Goal: Entertainment & Leisure: Browse casually

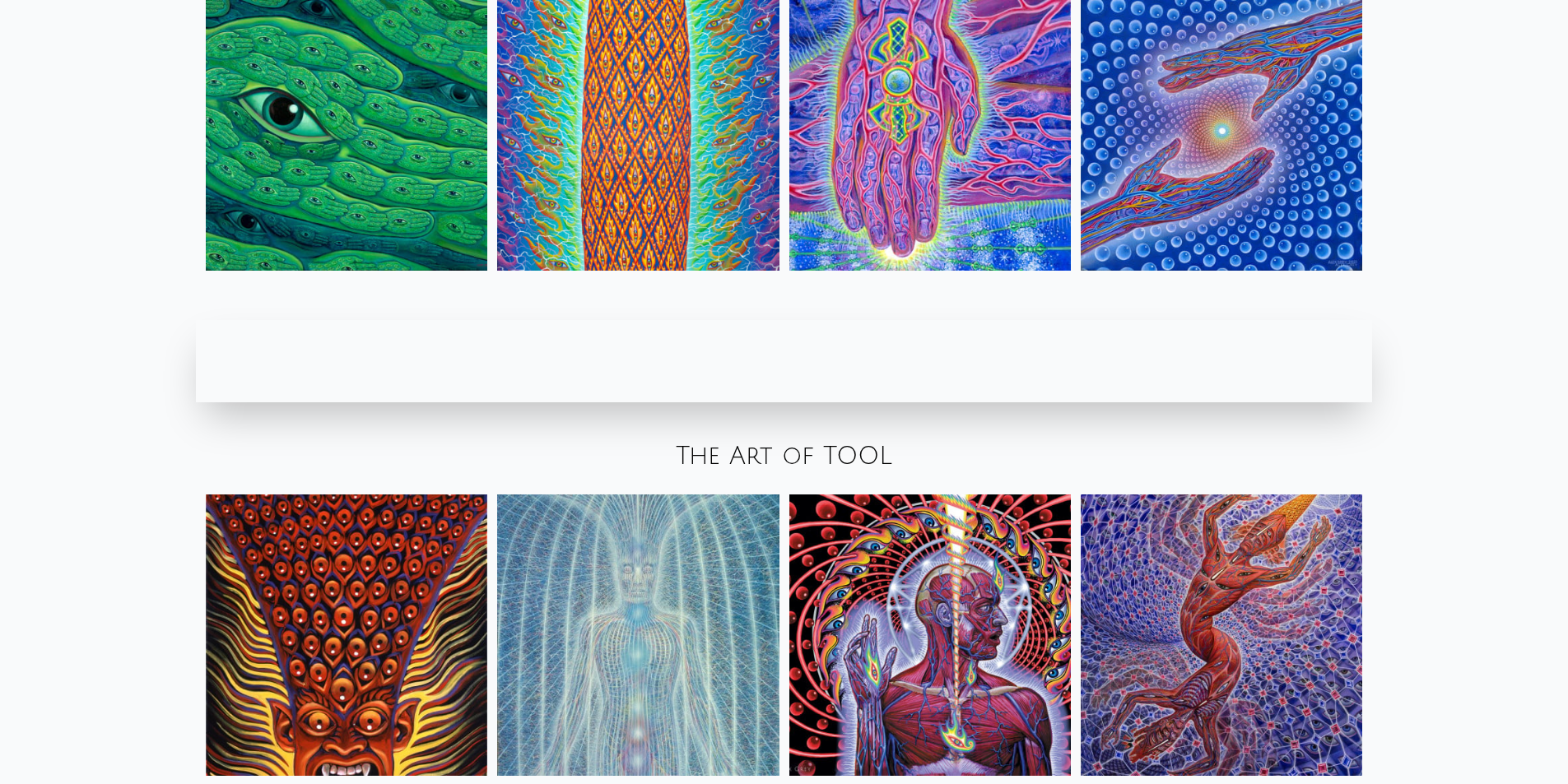
scroll to position [2468, 0]
click at [941, 558] on img at bounding box center [929, 635] width 282 height 282
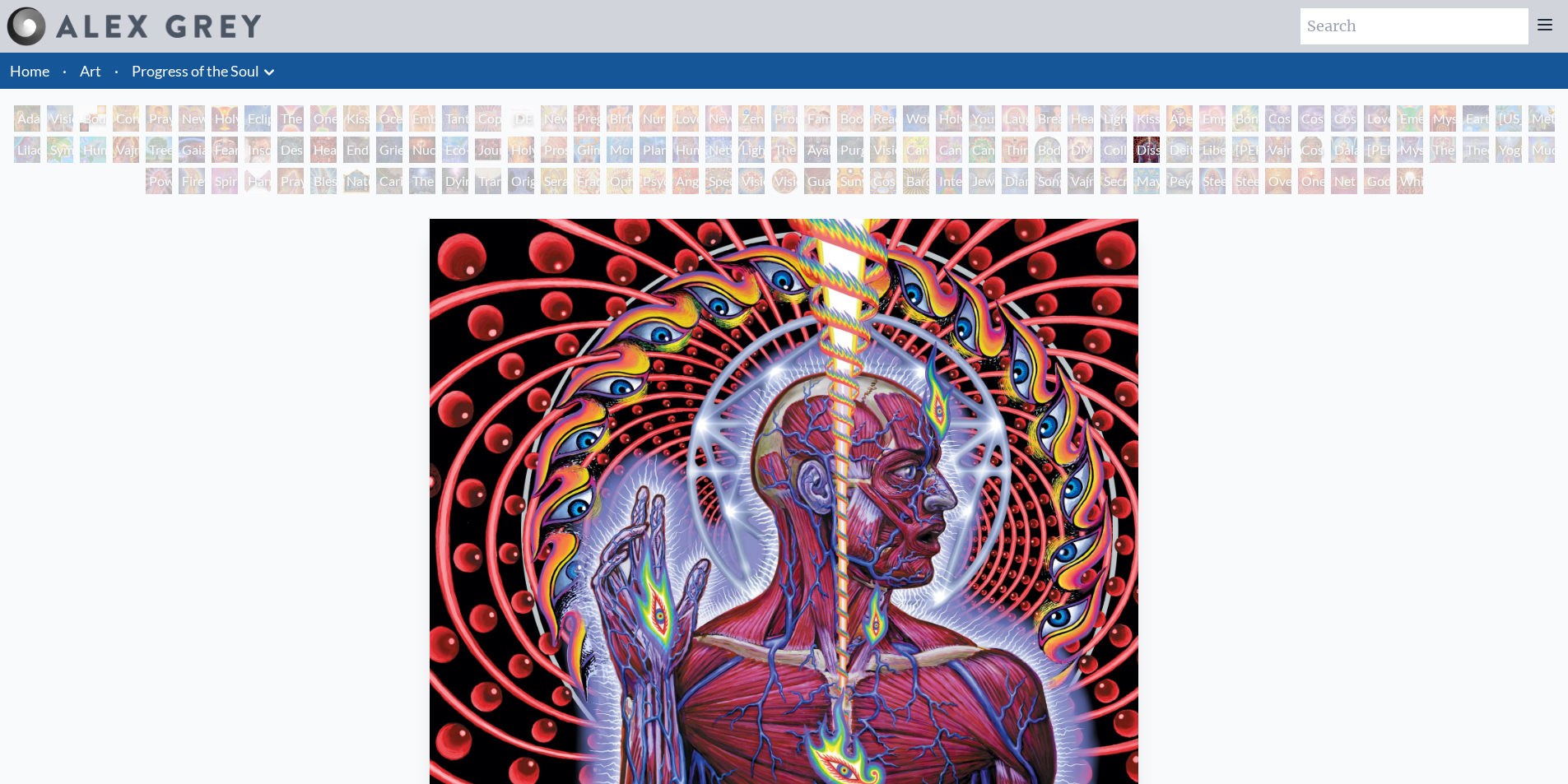
click at [24, 116] on div "Adam & Eve" at bounding box center [27, 118] width 27 height 27
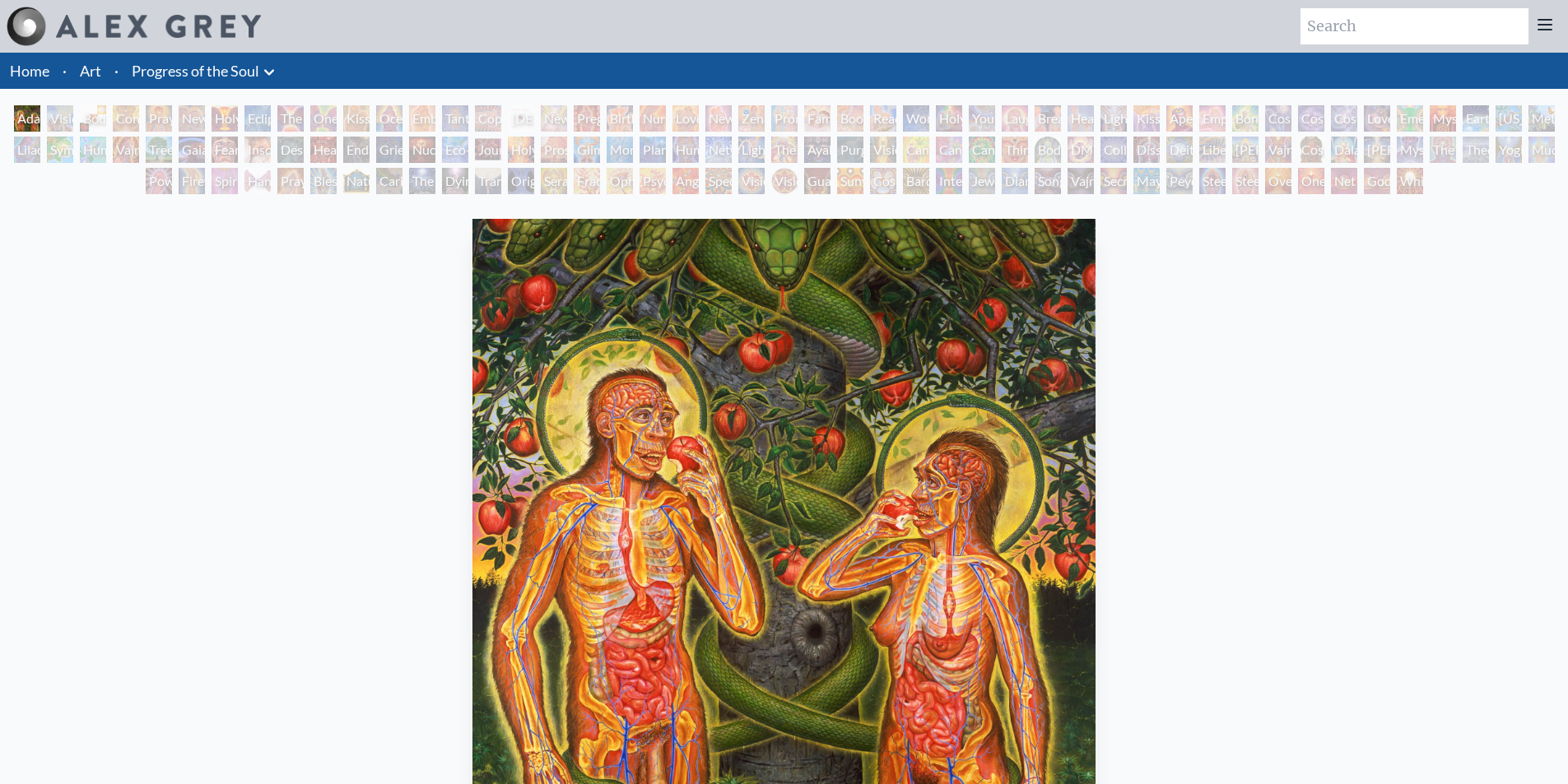
click at [73, 115] on div "Visionary Origin of Language" at bounding box center [60, 118] width 27 height 27
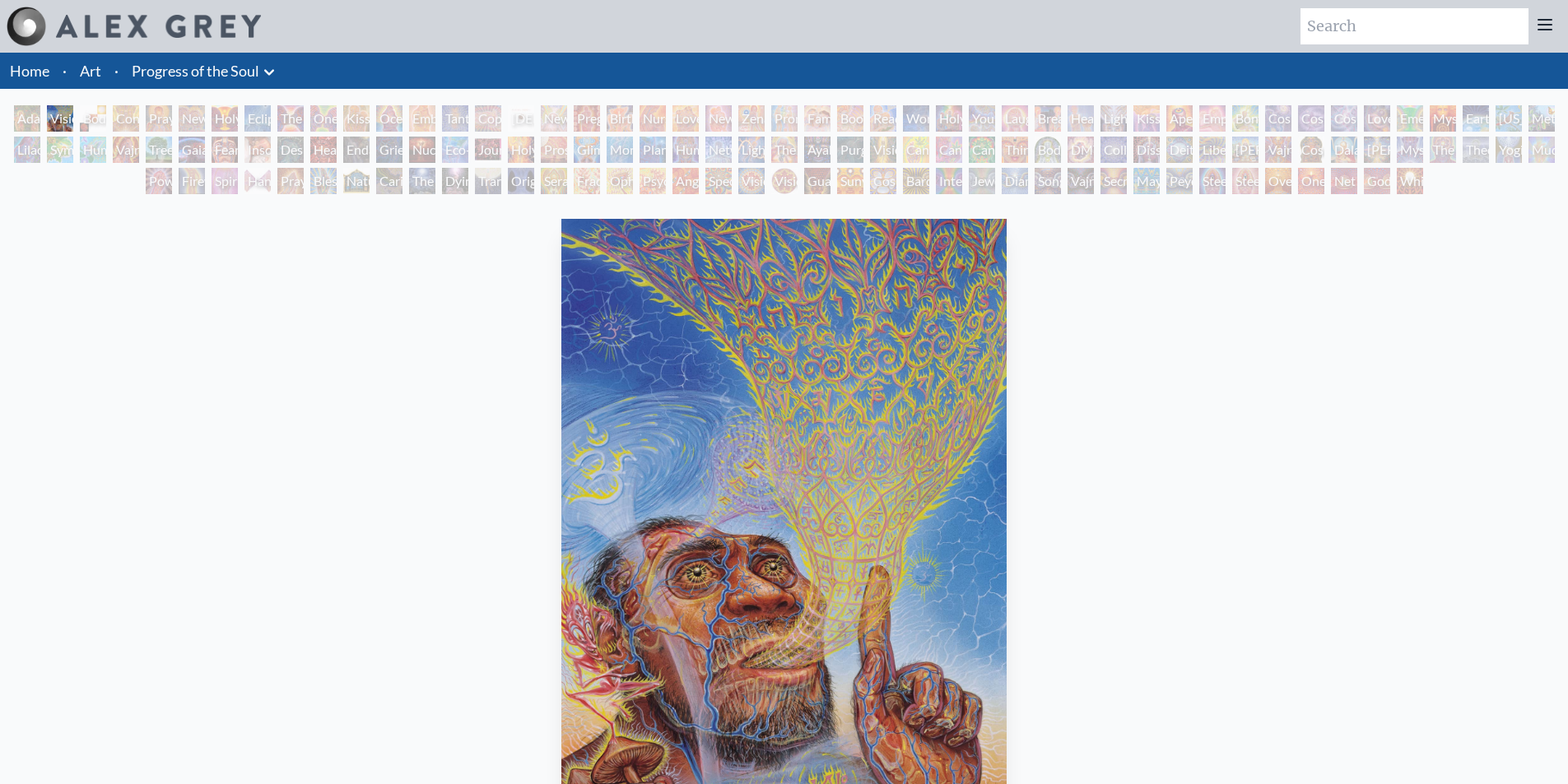
click at [99, 113] on div "Body, Mind, Spirit" at bounding box center [93, 118] width 27 height 27
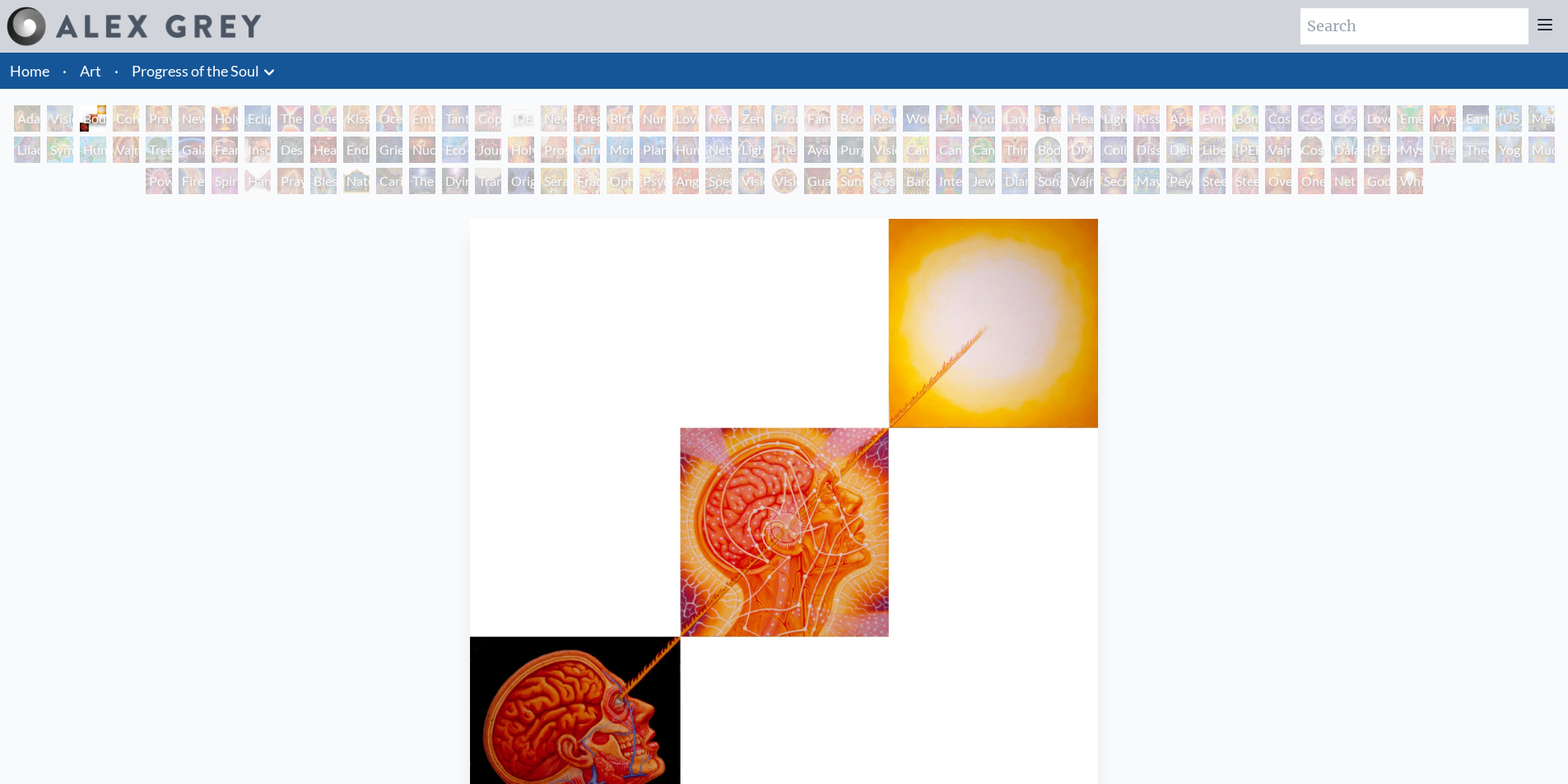
click at [1142, 545] on div "Body, Mind, Spirit 1985, oil on linen, 12 x 12 in. Visit the CoSM Shop" at bounding box center [784, 628] width 1541 height 833
click at [1084, 504] on img "3 / 133" at bounding box center [784, 533] width 628 height 627
click at [1072, 505] on img "3 / 133" at bounding box center [784, 533] width 628 height 627
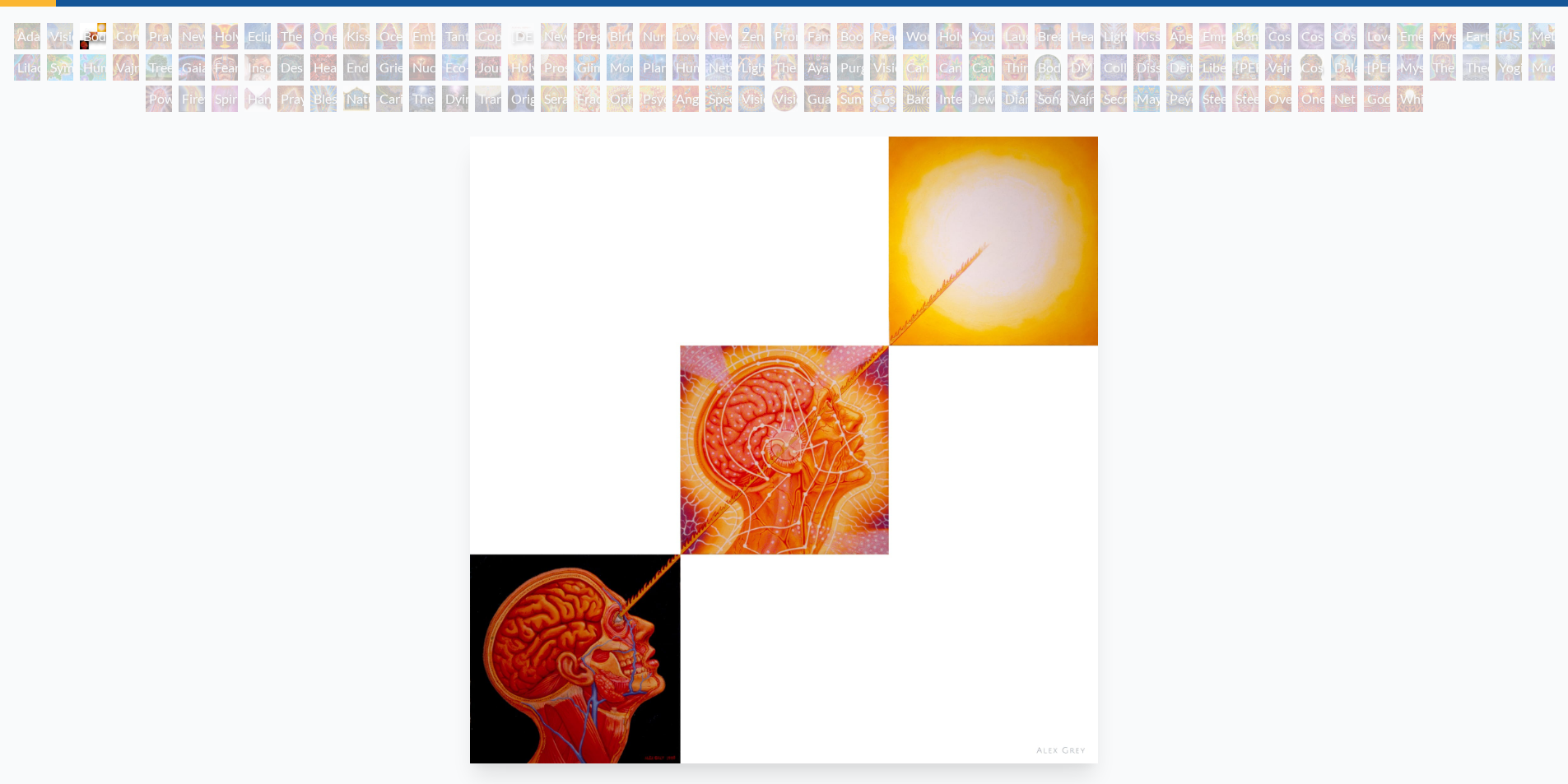
click at [1106, 500] on div "Body, Mind, Spirit 1985, oil on linen, 12 x 12 in. Visit the CoSM Shop" at bounding box center [784, 547] width 1541 height 833
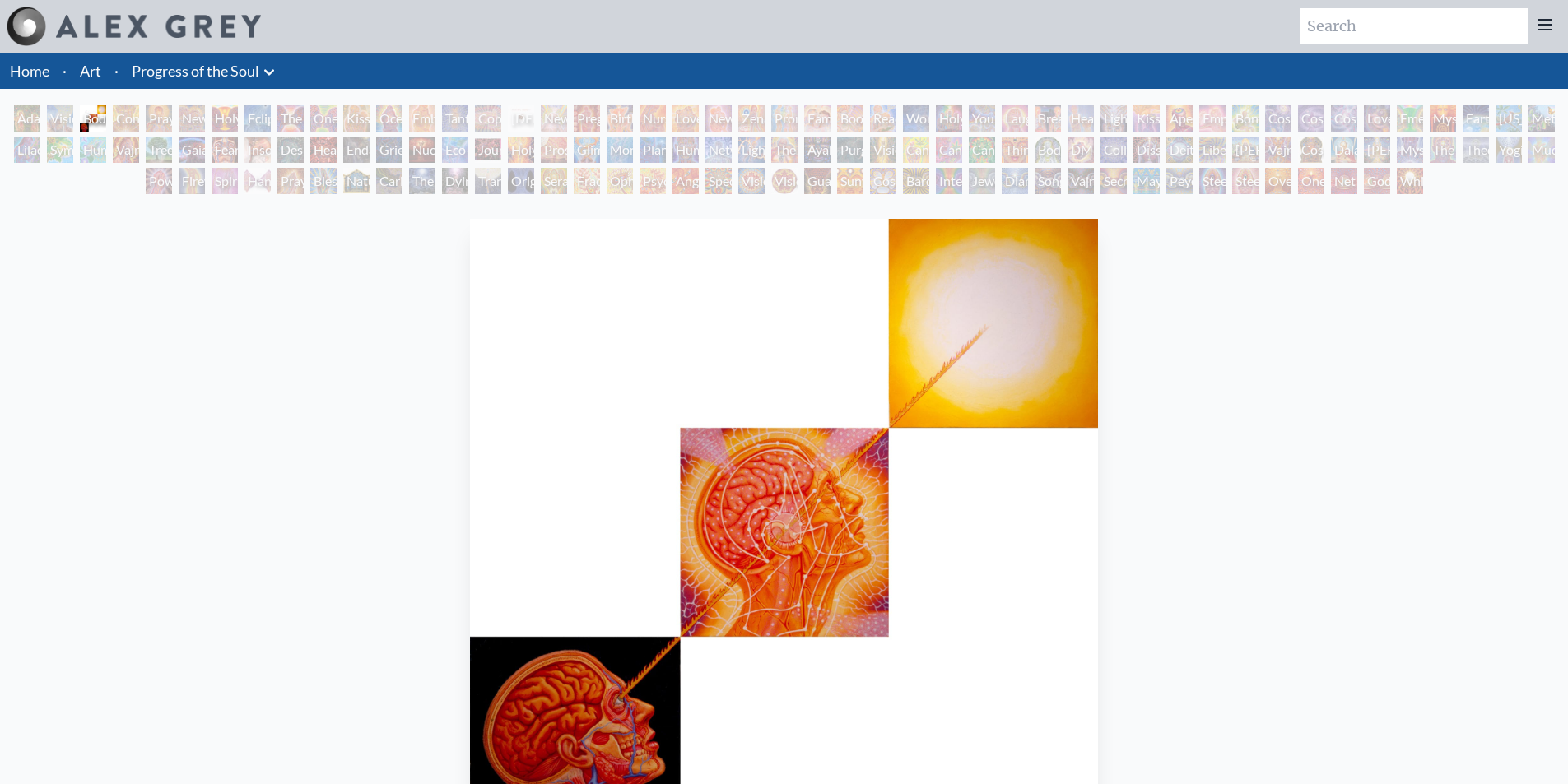
click at [476, 545] on img "3 / 133" at bounding box center [784, 533] width 628 height 627
click at [357, 375] on div "Body, Mind, Spirit 1985, oil on linen, 12 x 12 in. Visit the CoSM Shop" at bounding box center [784, 628] width 1541 height 833
click at [605, 302] on img "3 / 133" at bounding box center [784, 533] width 628 height 627
click at [1018, 436] on img "3 / 133" at bounding box center [784, 533] width 628 height 627
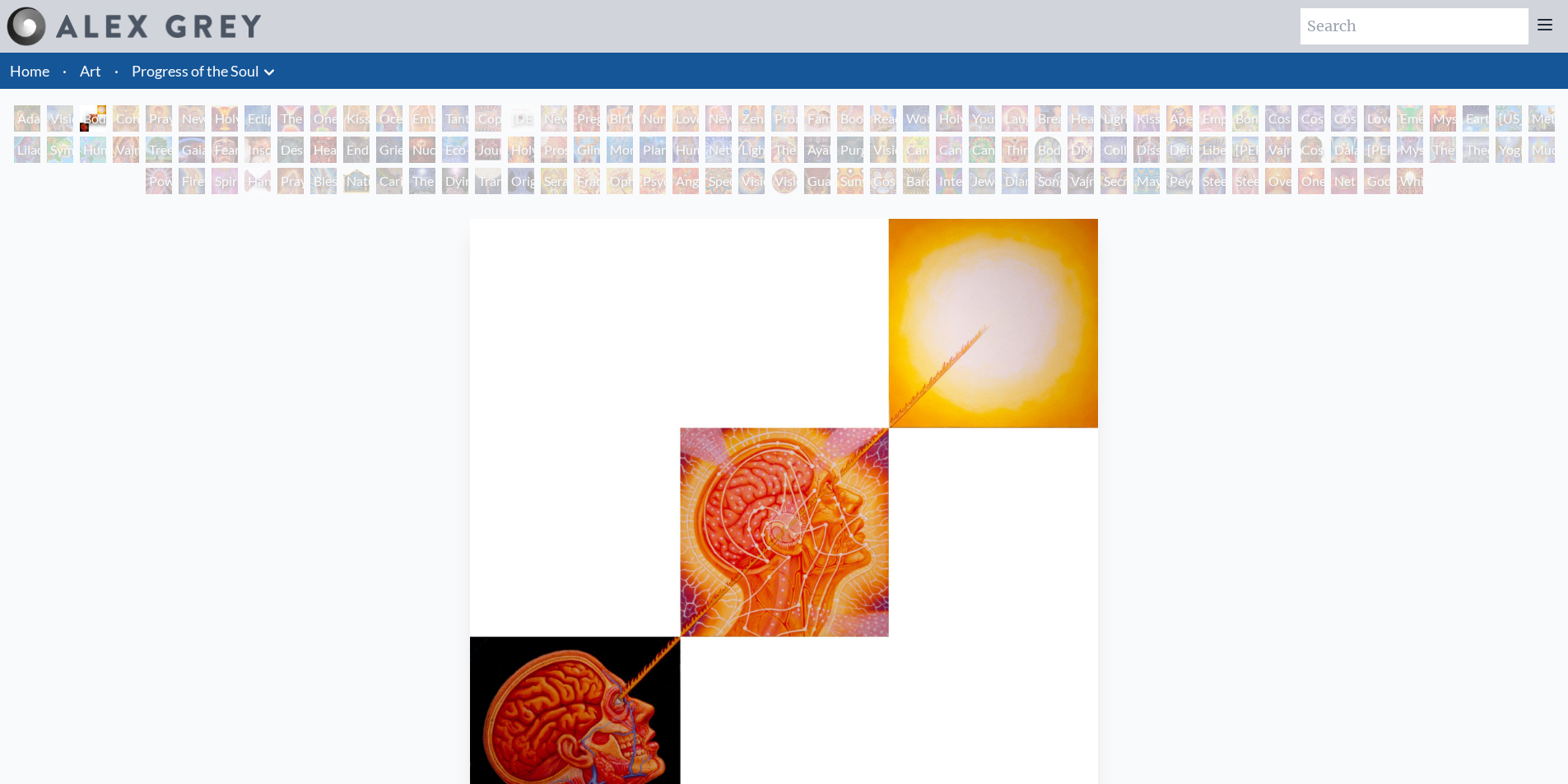
click at [1018, 436] on img "3 / 133" at bounding box center [784, 533] width 628 height 627
click at [1092, 425] on img "3 / 133" at bounding box center [784, 533] width 628 height 627
click at [1129, 423] on div "Body, Mind, Spirit 1985, oil on linen, 12 x 12 in. Visit the CoSM Shop" at bounding box center [784, 628] width 1541 height 833
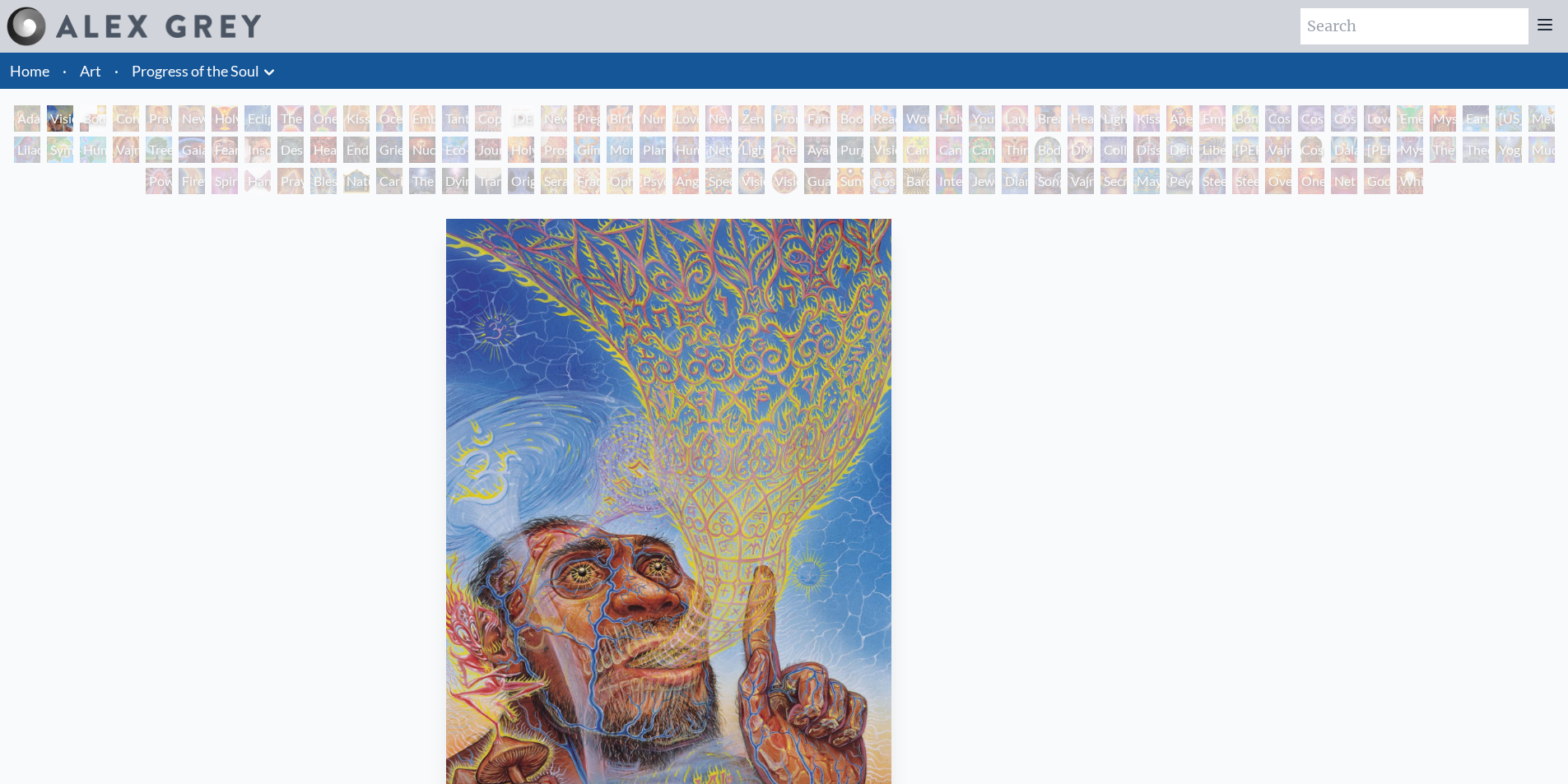
click at [445, 442] on div "Visionary Origin of Language 1998, acrylic on paper, 10 x 14 in. Visit the CoSM…" at bounding box center [669, 628] width 1541 height 833
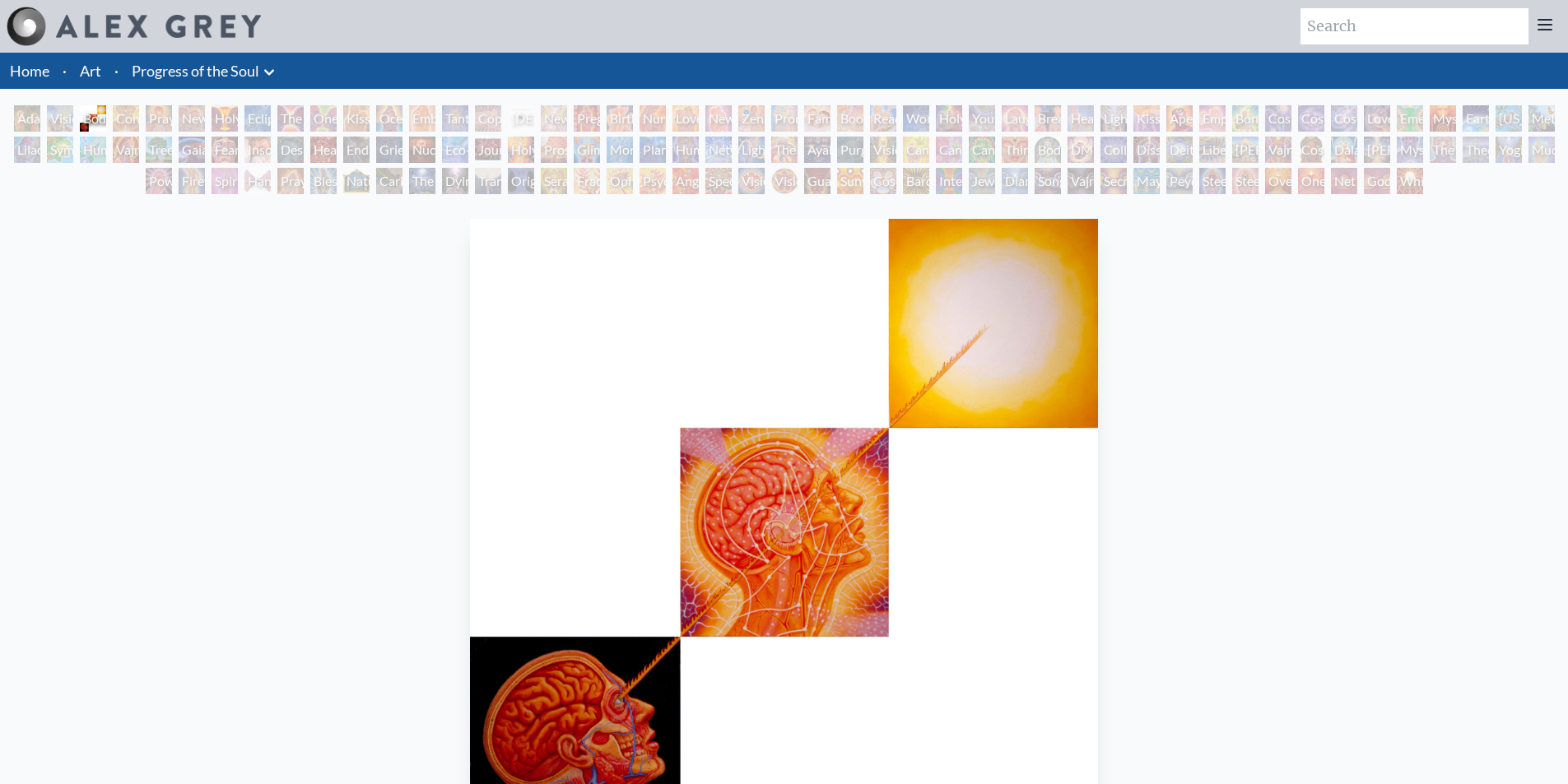
click at [470, 422] on img "3 / 133" at bounding box center [784, 533] width 628 height 627
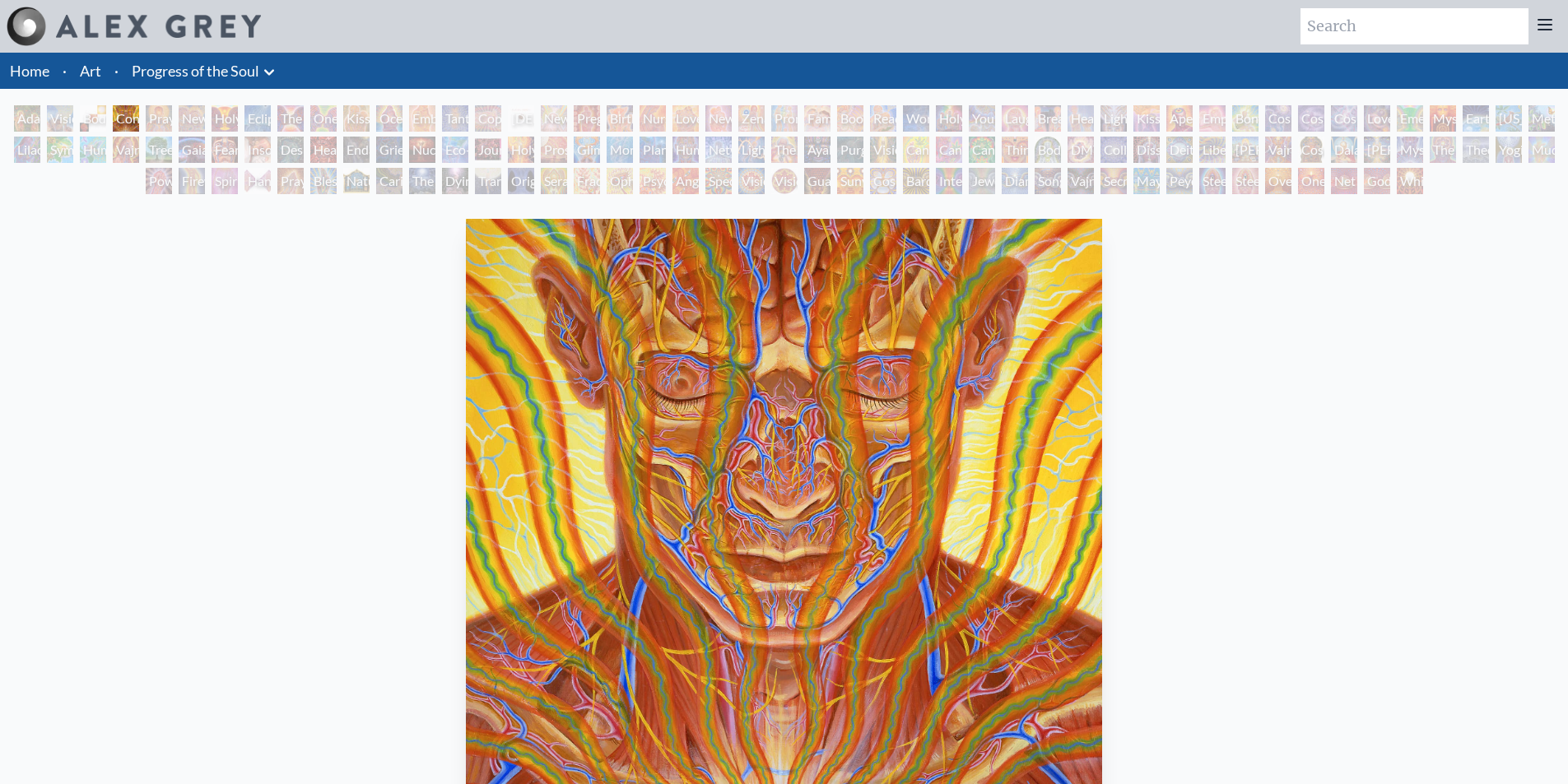
click at [466, 420] on img "4 / 133" at bounding box center [784, 533] width 636 height 627
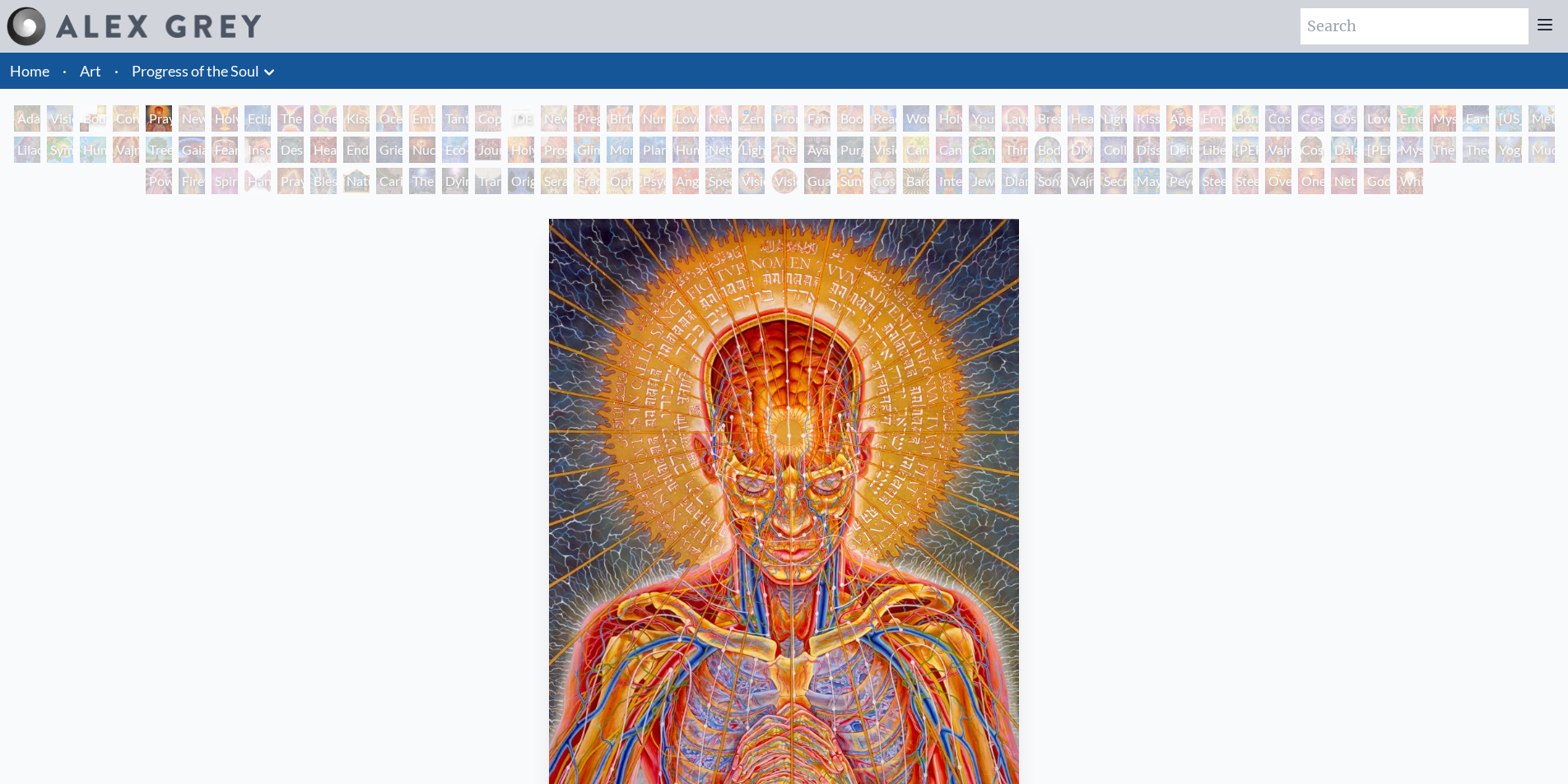
click at [549, 439] on img "5 / 133" at bounding box center [784, 533] width 471 height 627
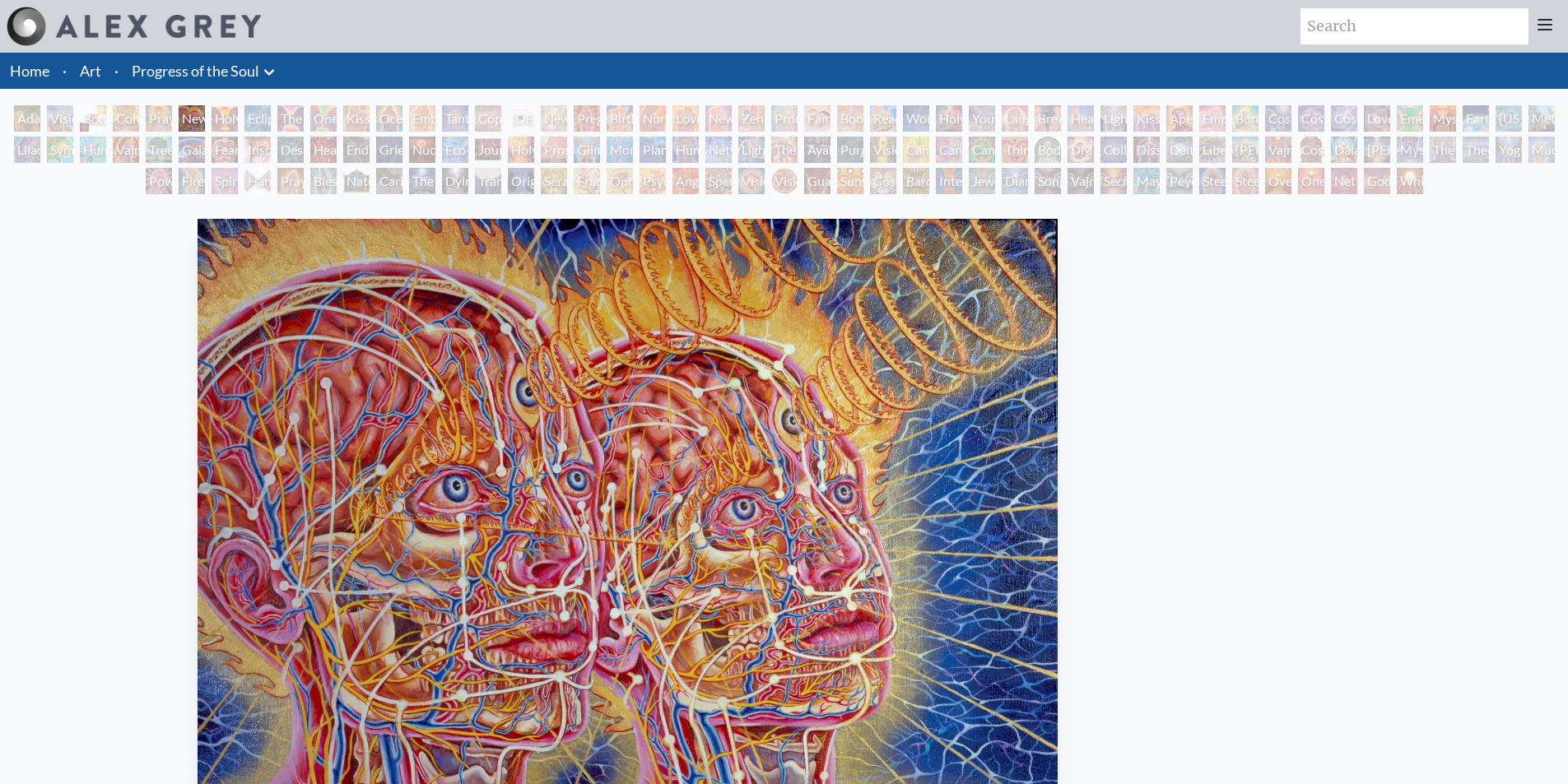
click at [284, 403] on img "6 / 133" at bounding box center [627, 533] width 860 height 627
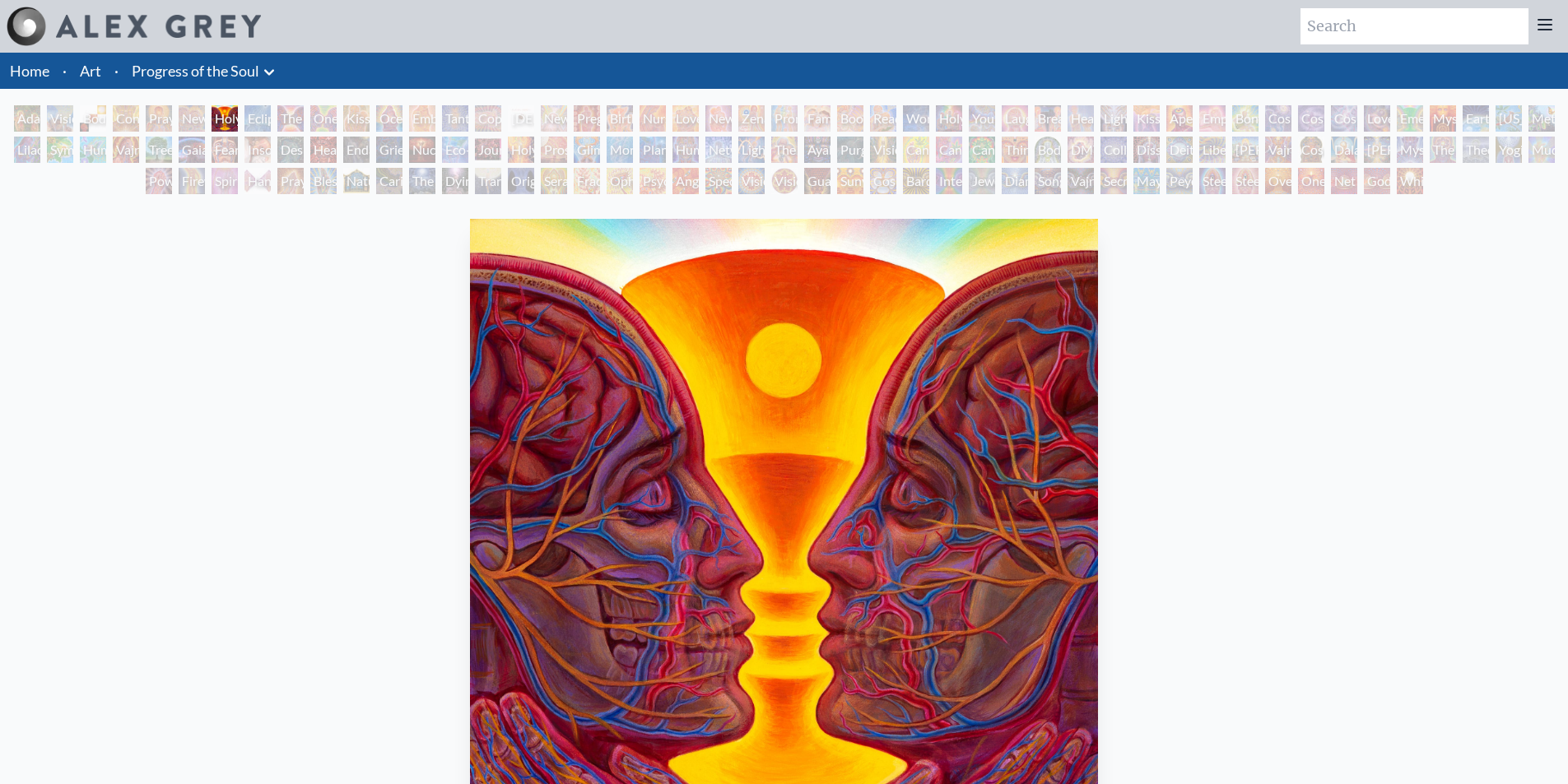
click at [470, 407] on img "7 / 133" at bounding box center [784, 533] width 628 height 627
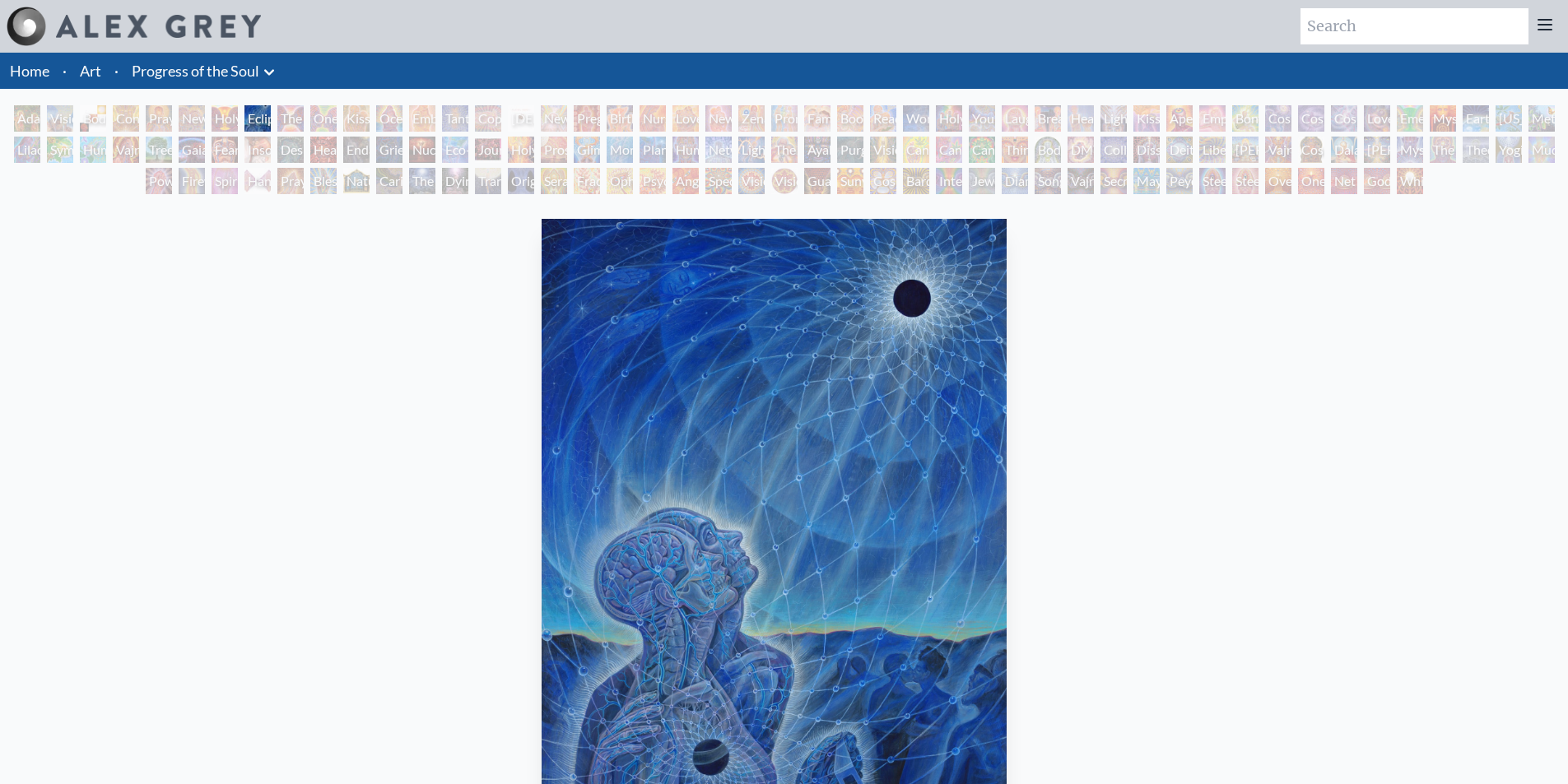
click at [541, 399] on img "8 / 133" at bounding box center [773, 533] width 465 height 627
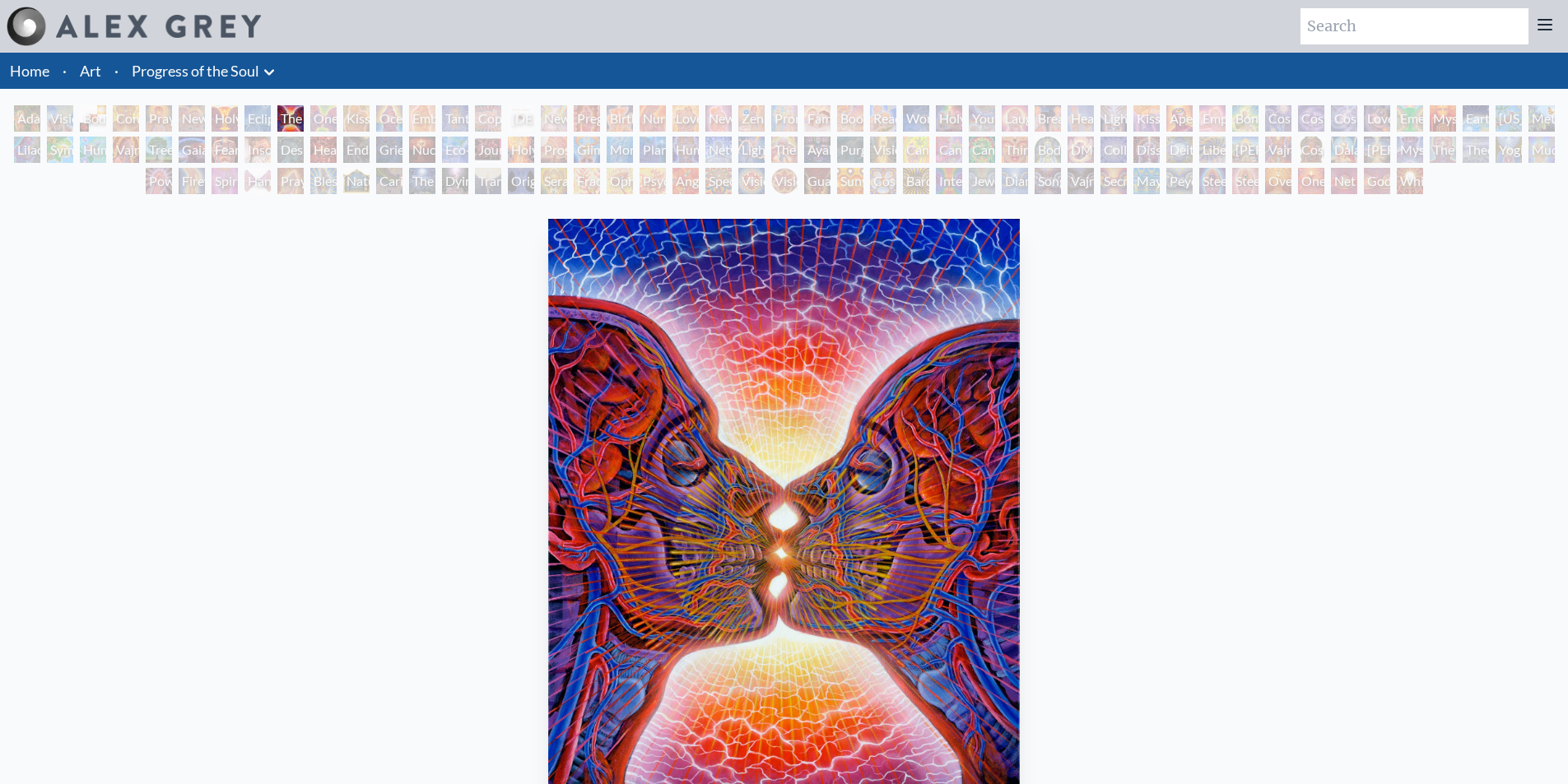
click at [548, 400] on img "9 / 133" at bounding box center [784, 533] width 472 height 627
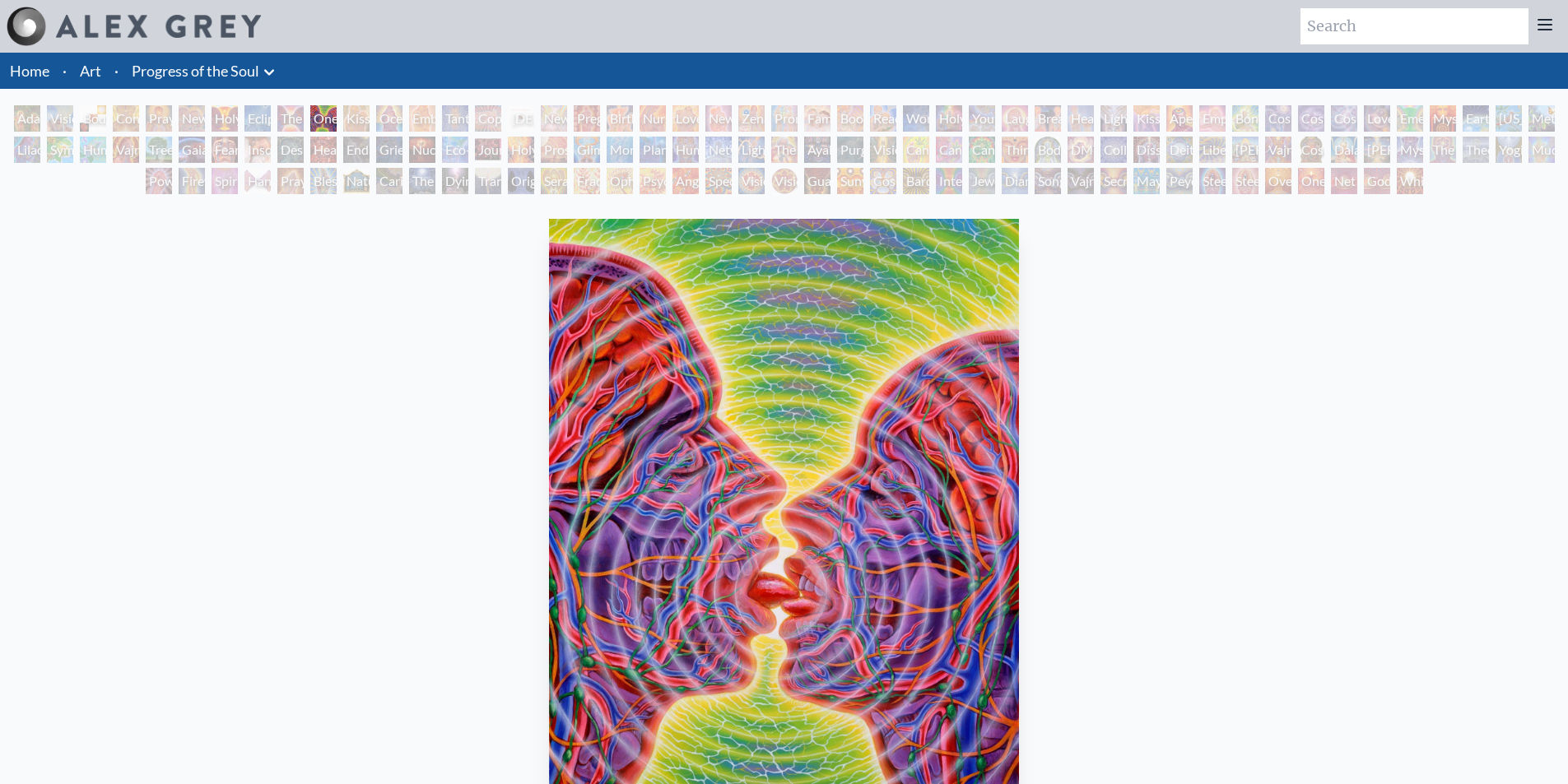
click at [549, 356] on img "10 / 133" at bounding box center [783, 533] width 469 height 627
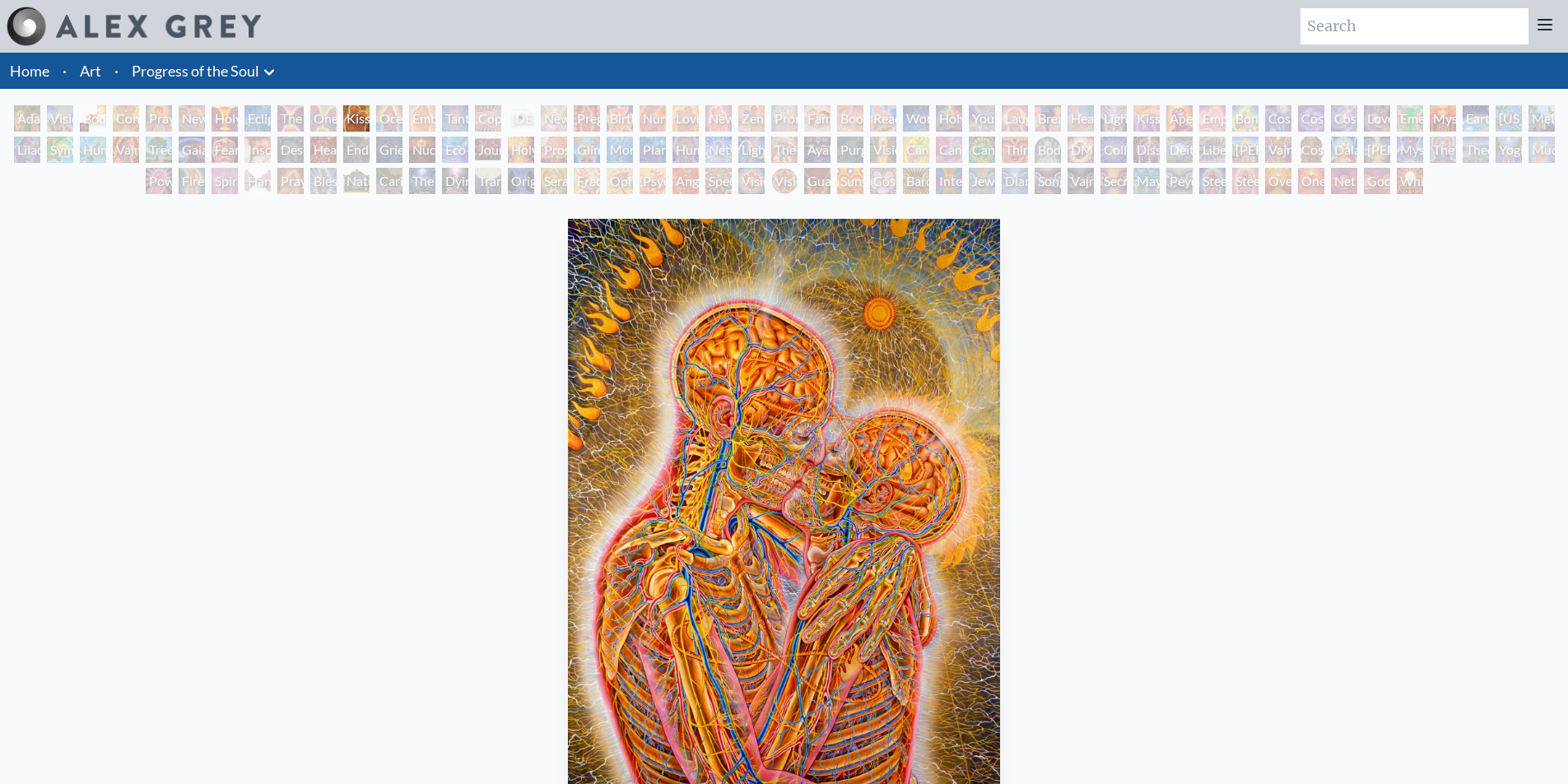
click at [568, 392] on img "11 / 133" at bounding box center [784, 533] width 431 height 627
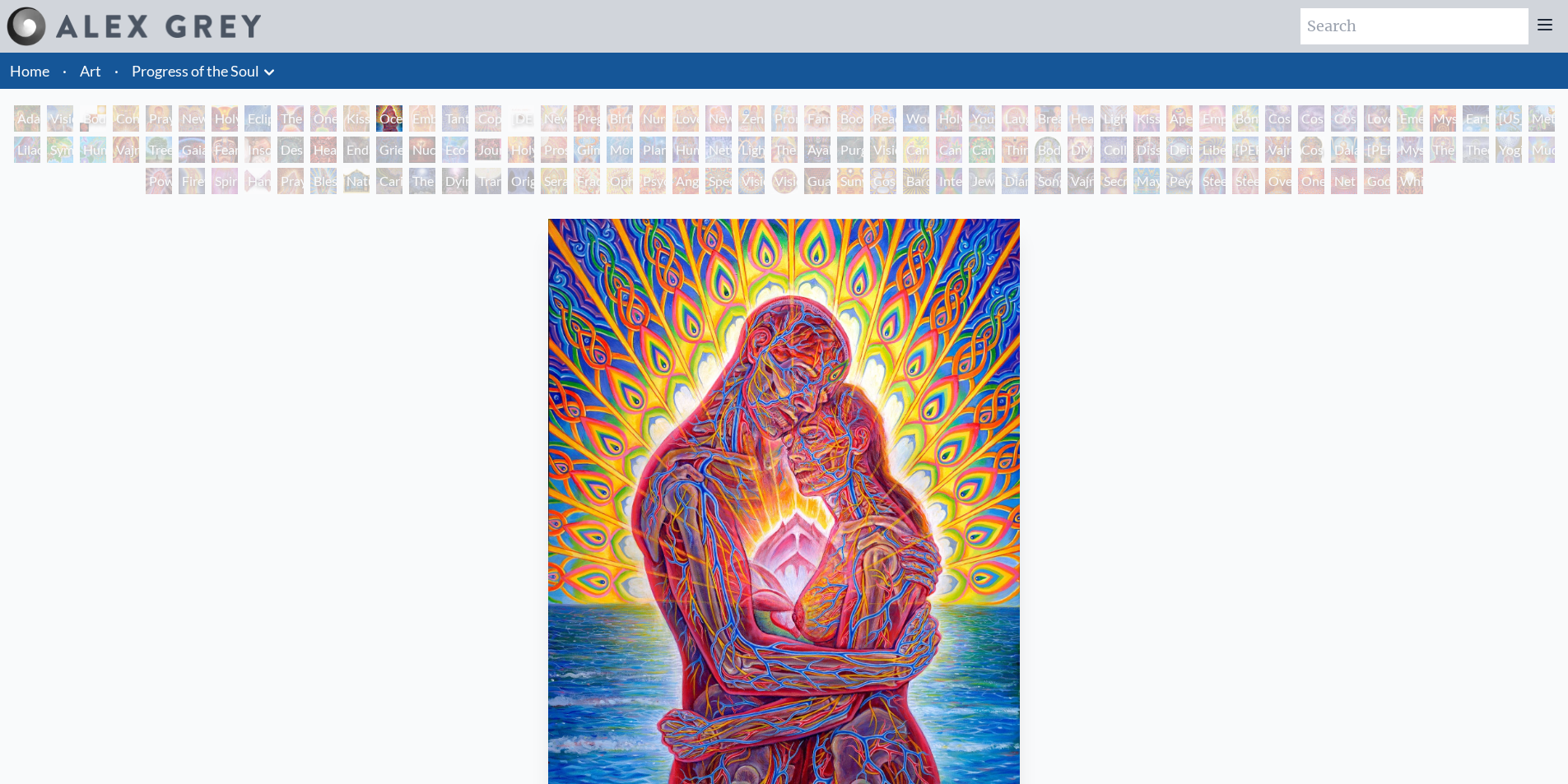
click at [548, 406] on img "12 / 133" at bounding box center [783, 533] width 471 height 627
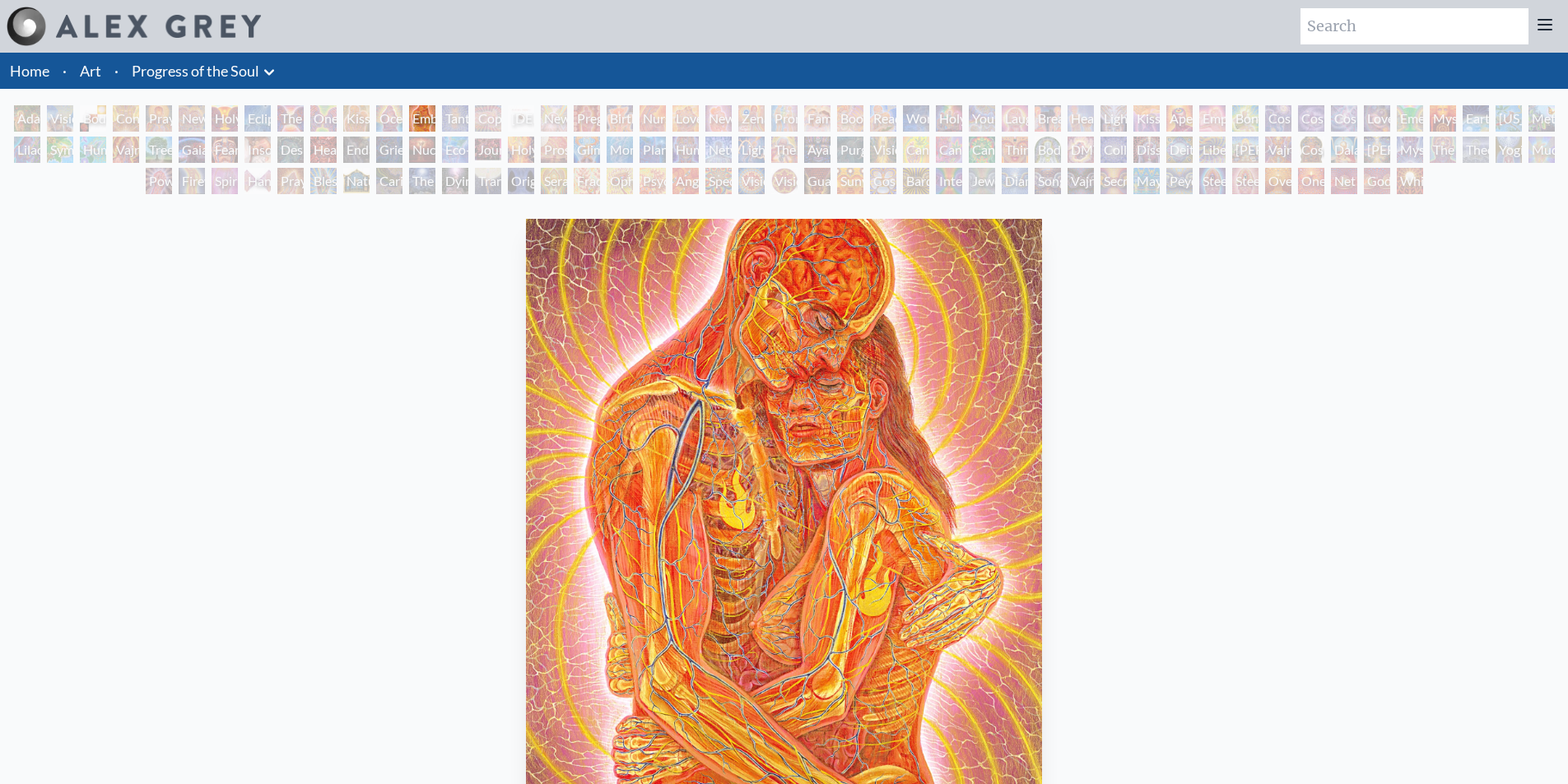
click at [526, 403] on img "13 / 133" at bounding box center [784, 533] width 516 height 627
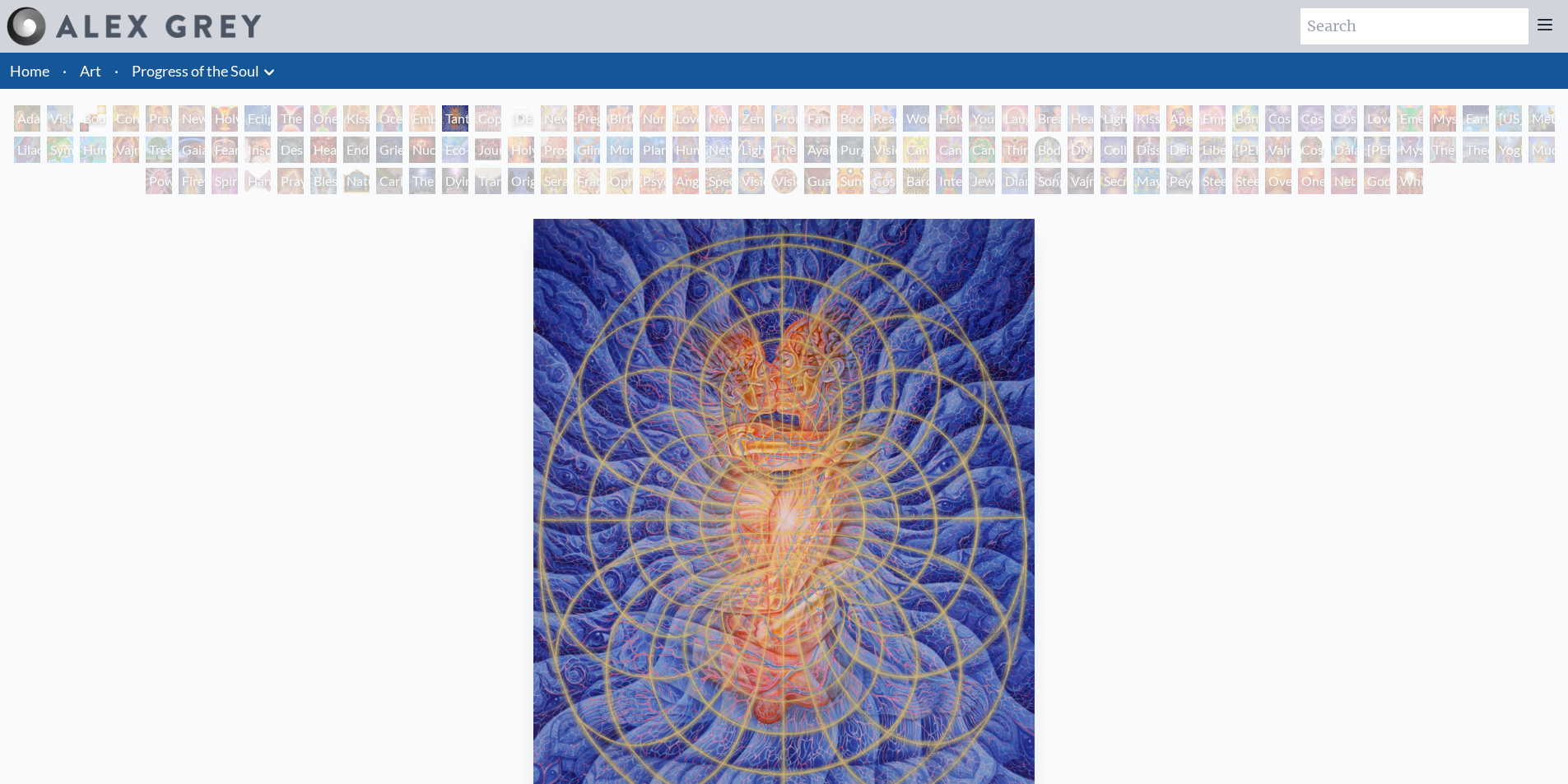
click at [533, 348] on img "14 / 133" at bounding box center [784, 533] width 502 height 627
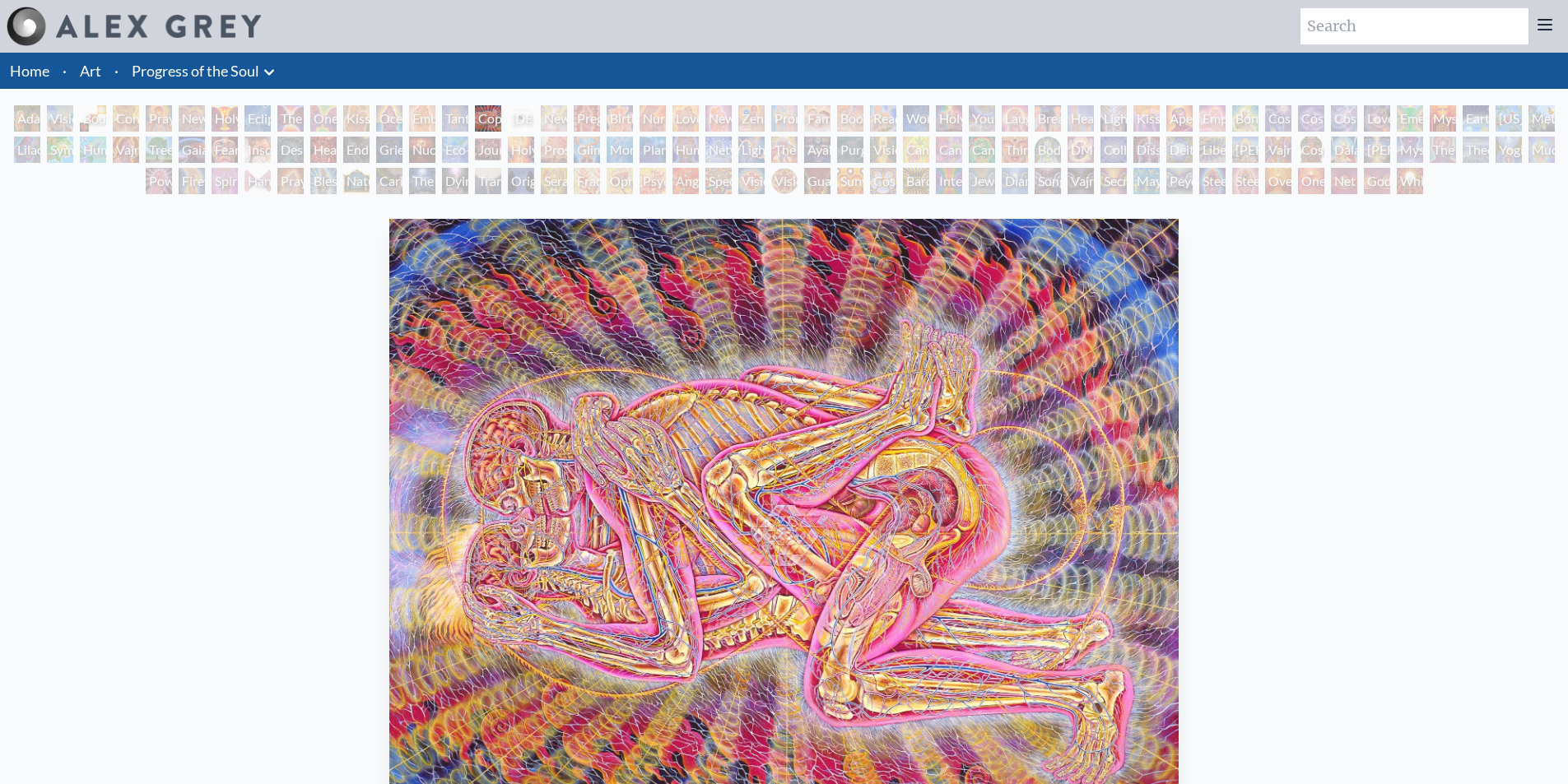
click at [389, 370] on img "15 / 133" at bounding box center [784, 533] width 790 height 627
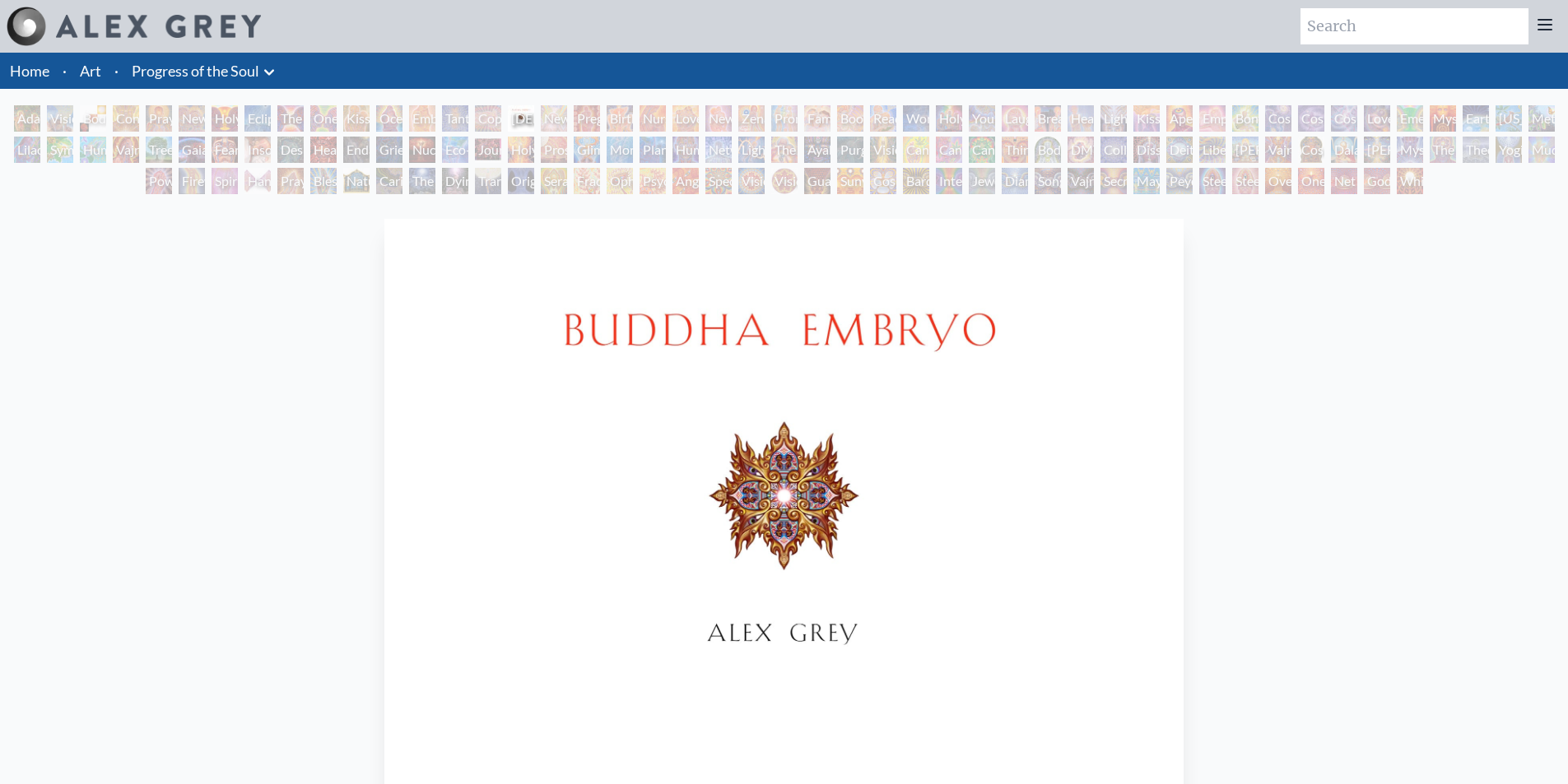
click at [384, 360] on img "16 / 133" at bounding box center [784, 533] width 799 height 627
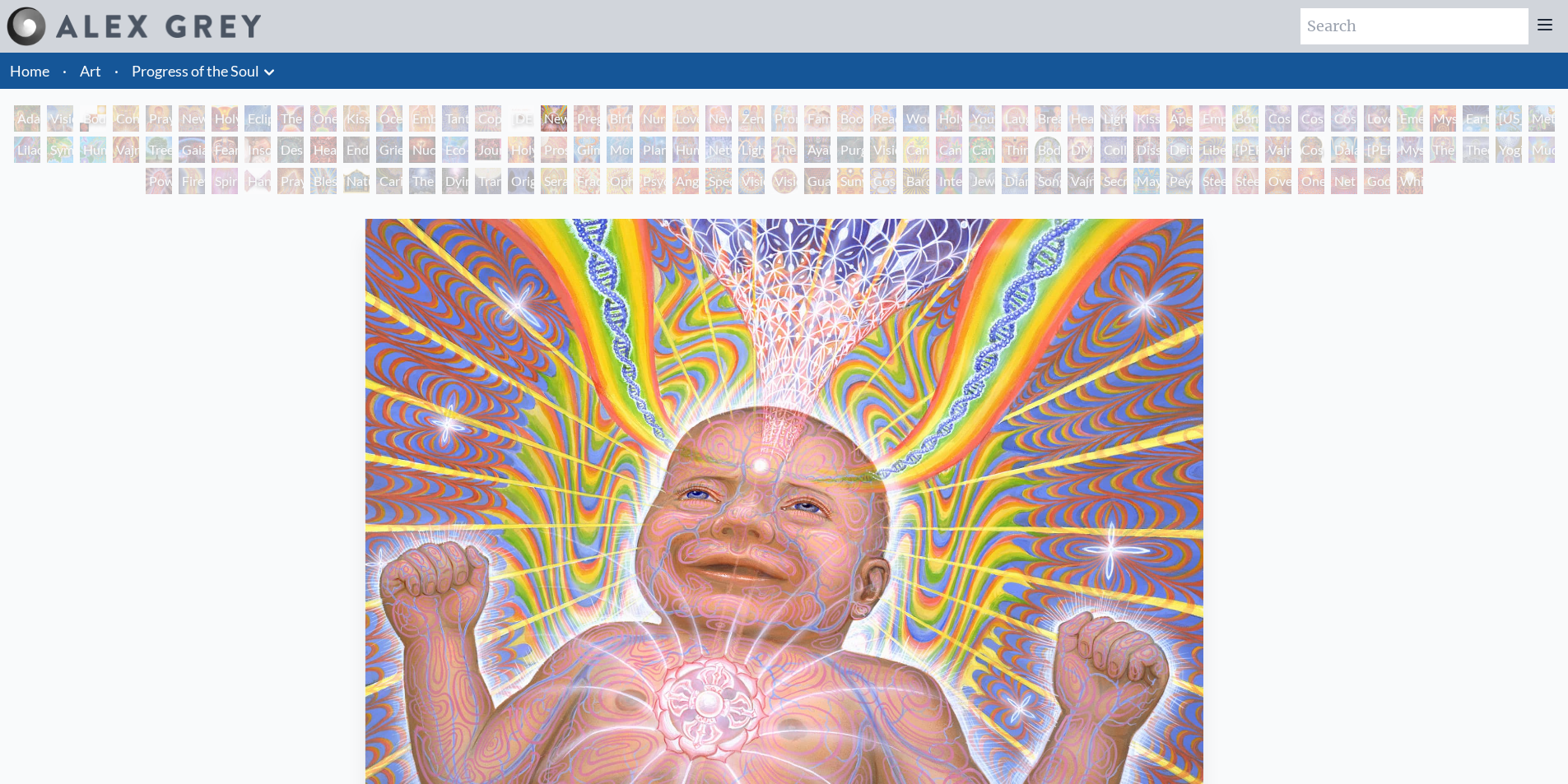
click at [364, 318] on img "17 / 133" at bounding box center [784, 533] width 840 height 627
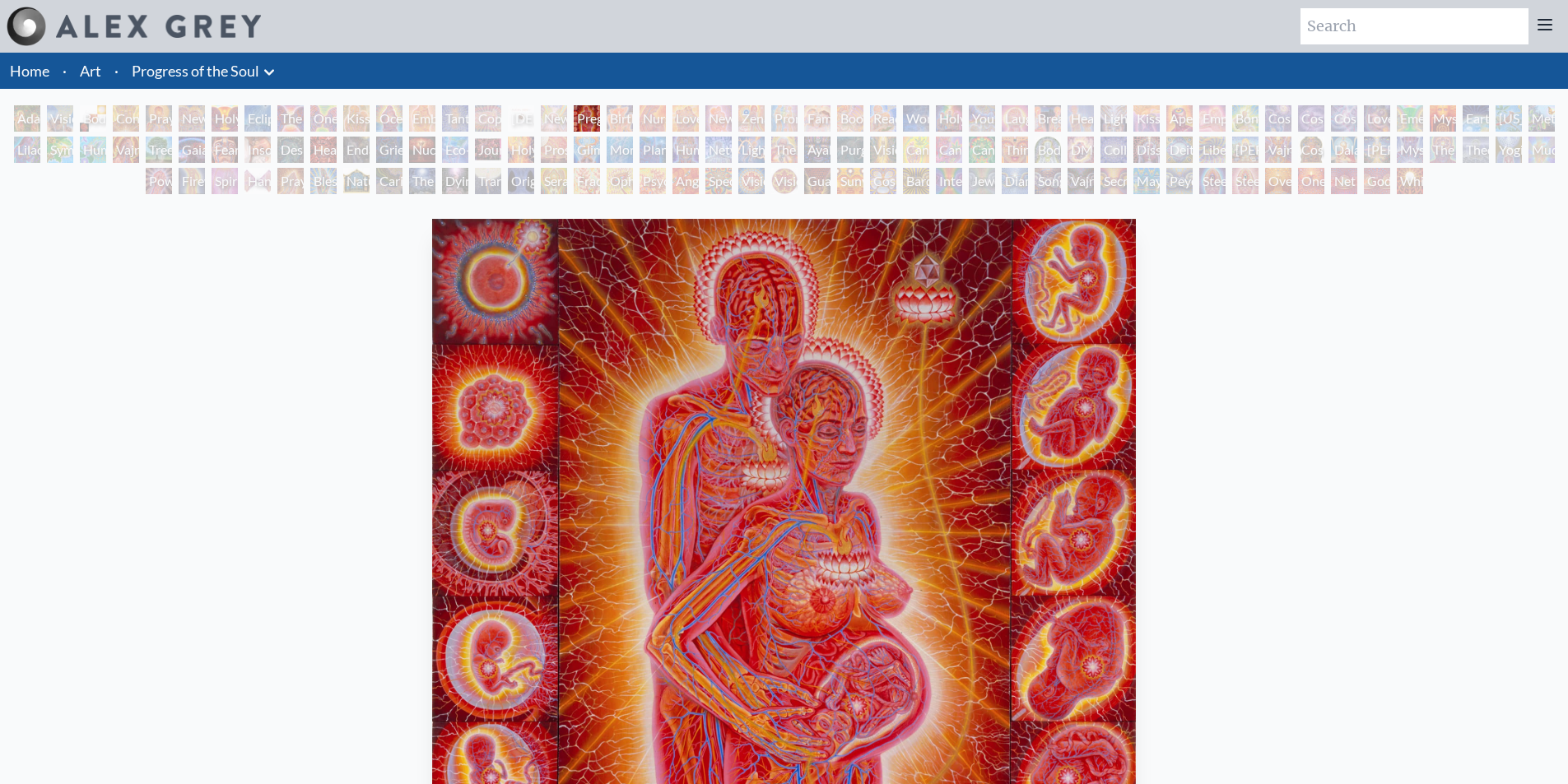
click at [432, 301] on img "18 / 133" at bounding box center [784, 533] width 704 height 627
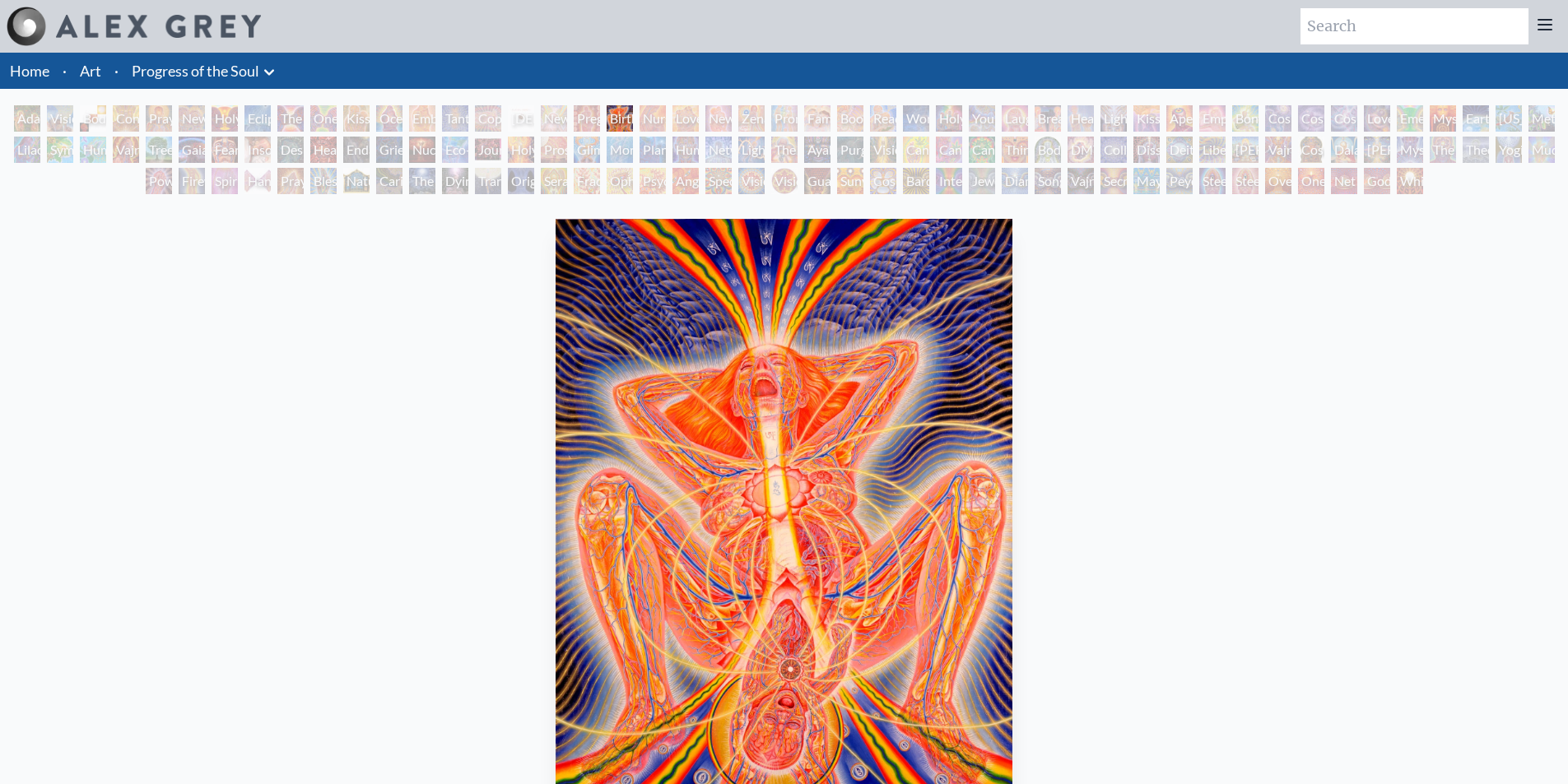
click at [556, 345] on img "19 / 133" at bounding box center [784, 533] width 457 height 627
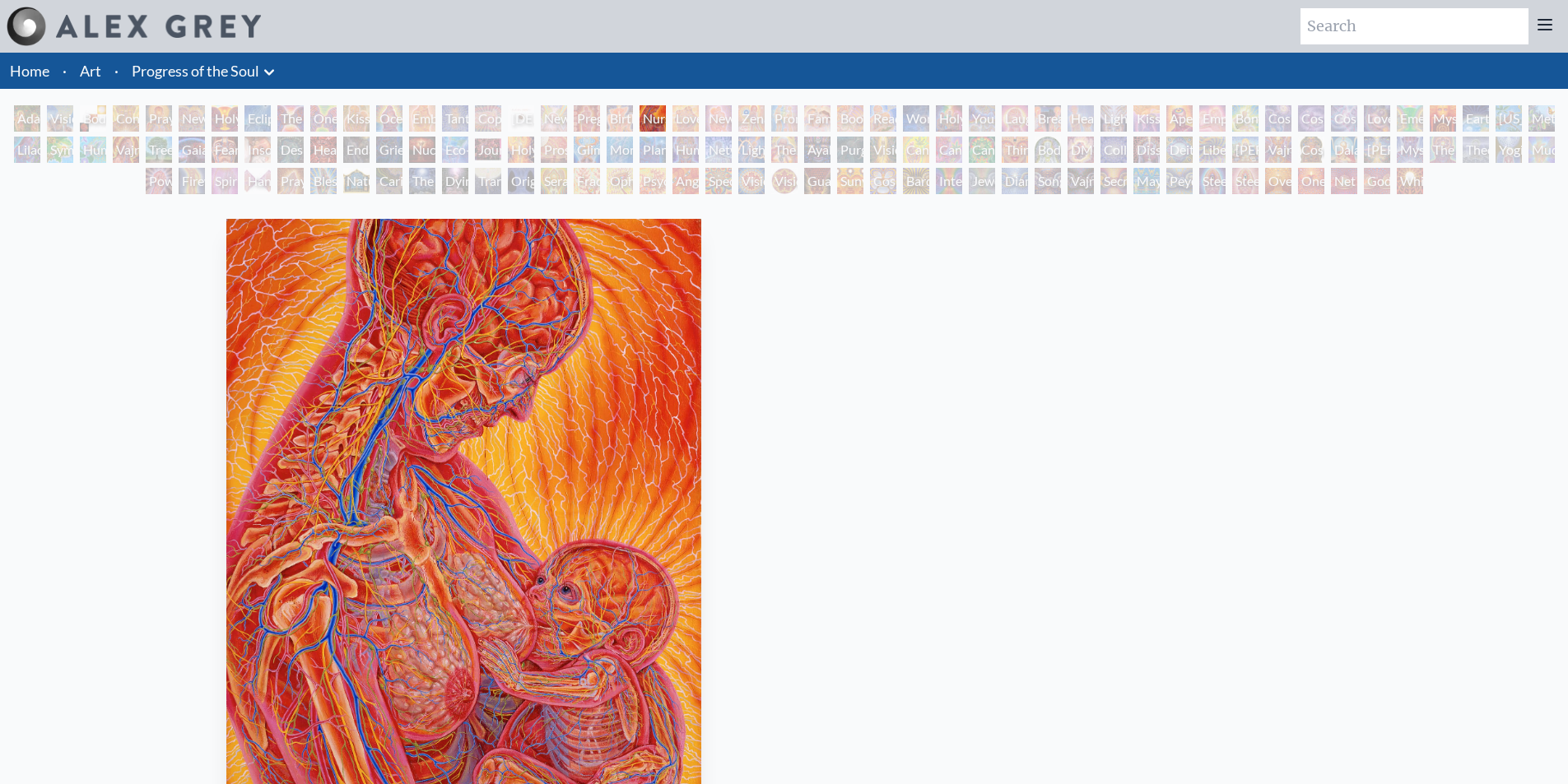
click at [309, 345] on img "20 / 133" at bounding box center [464, 533] width 475 height 627
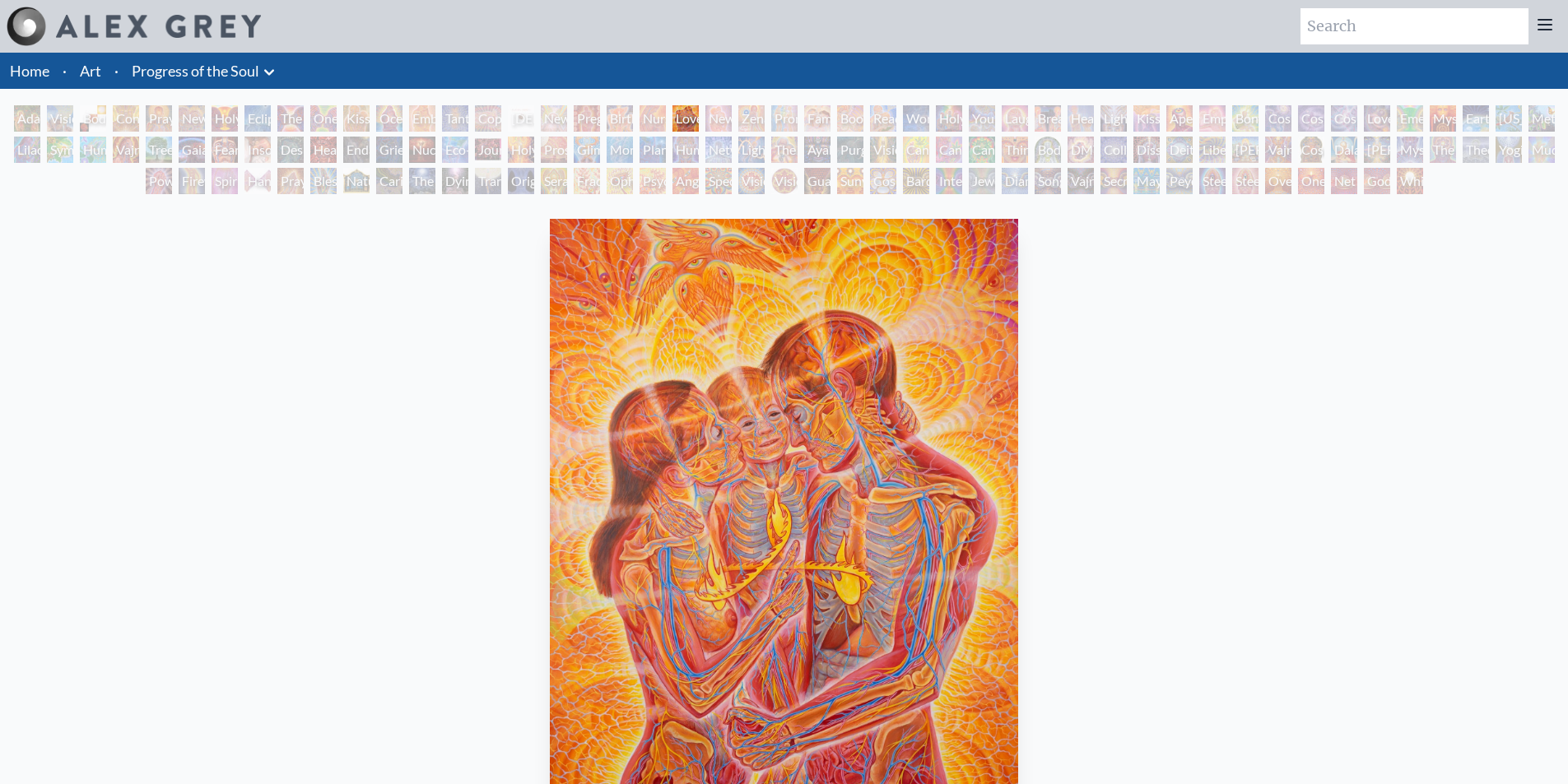
click at [550, 370] on img "21 / 133" at bounding box center [784, 533] width 468 height 627
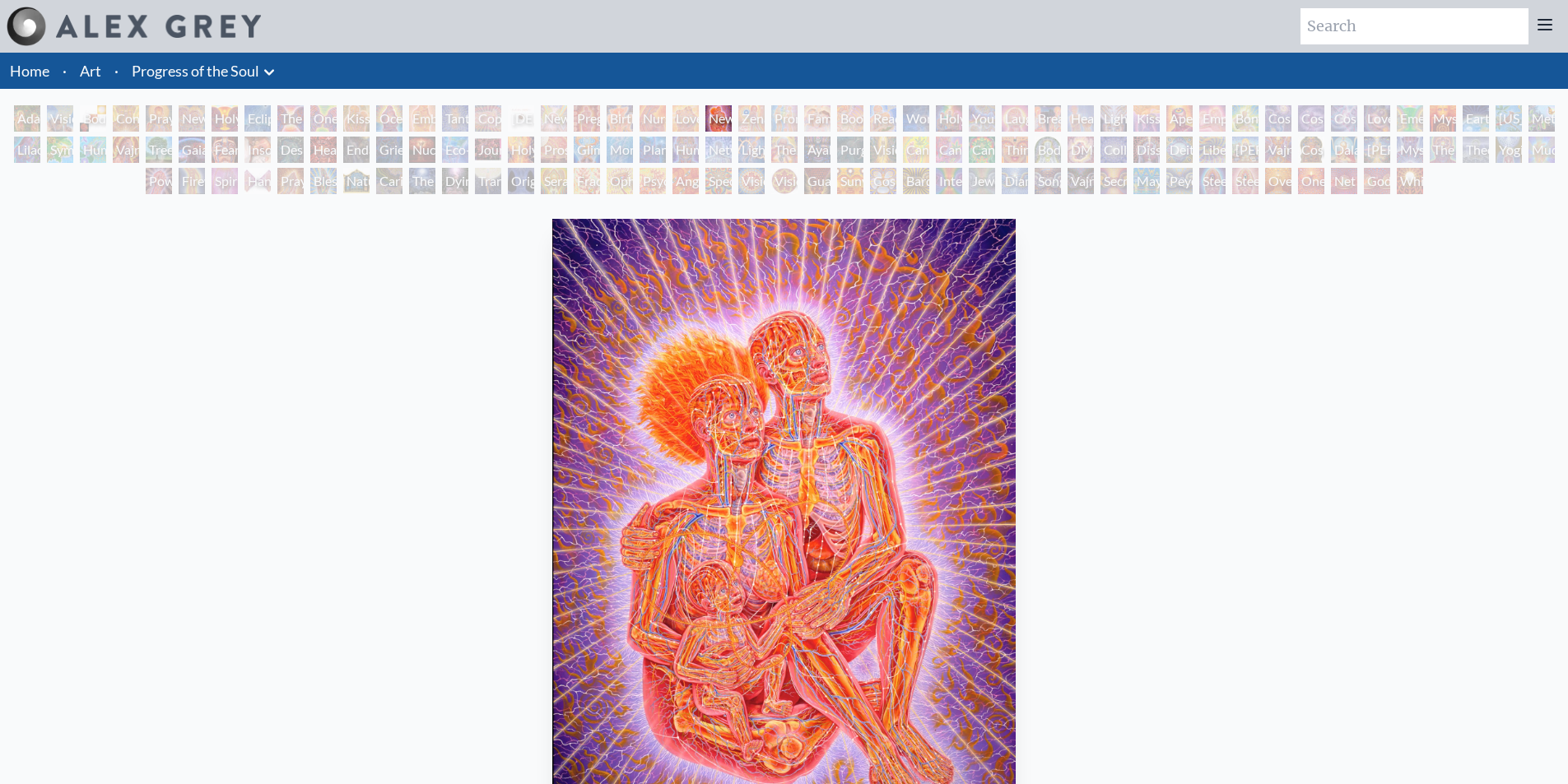
click at [552, 373] on img "22 / 133" at bounding box center [784, 533] width 463 height 627
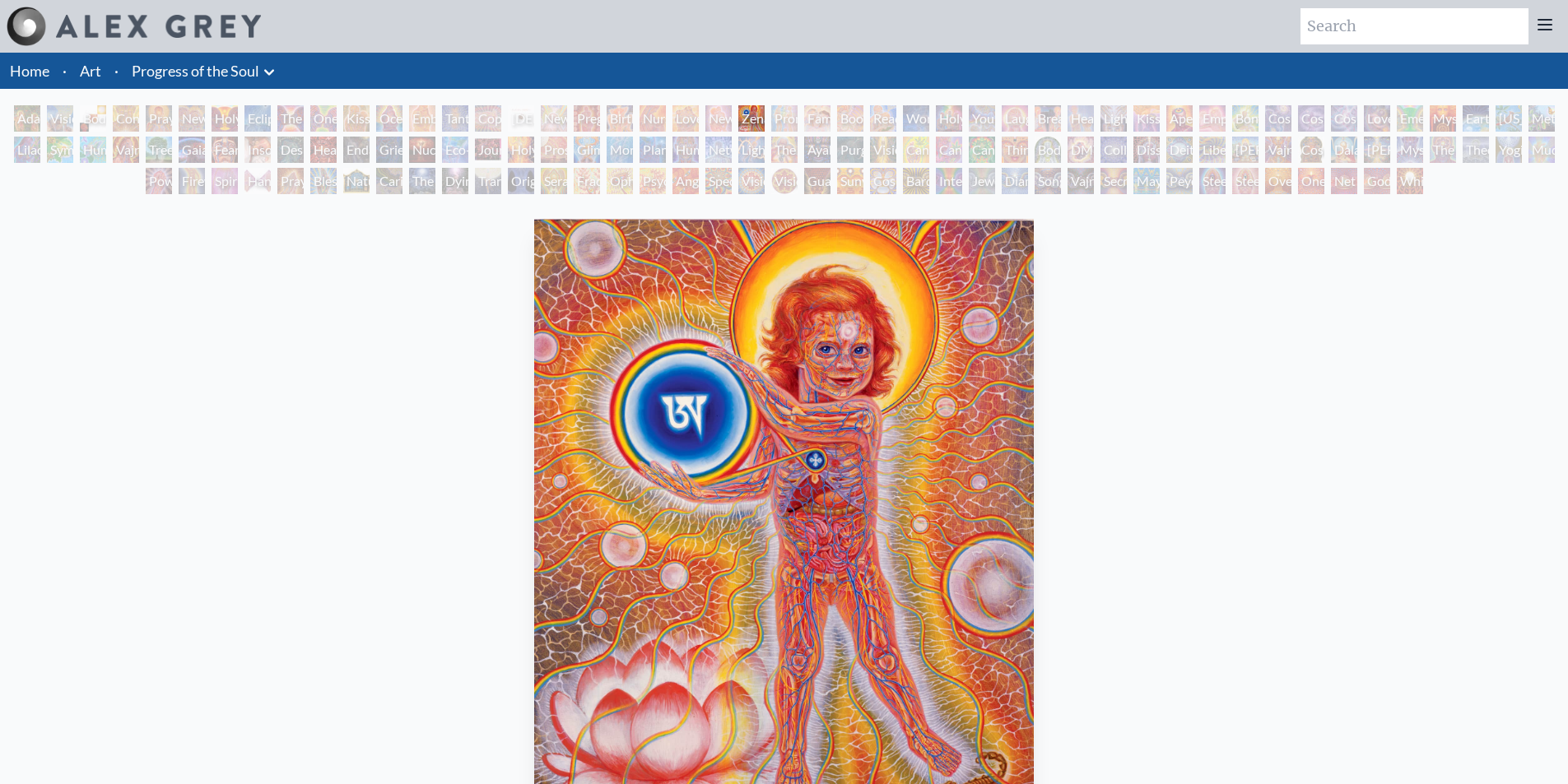
click at [534, 371] on img "23 / 133" at bounding box center [784, 533] width 499 height 627
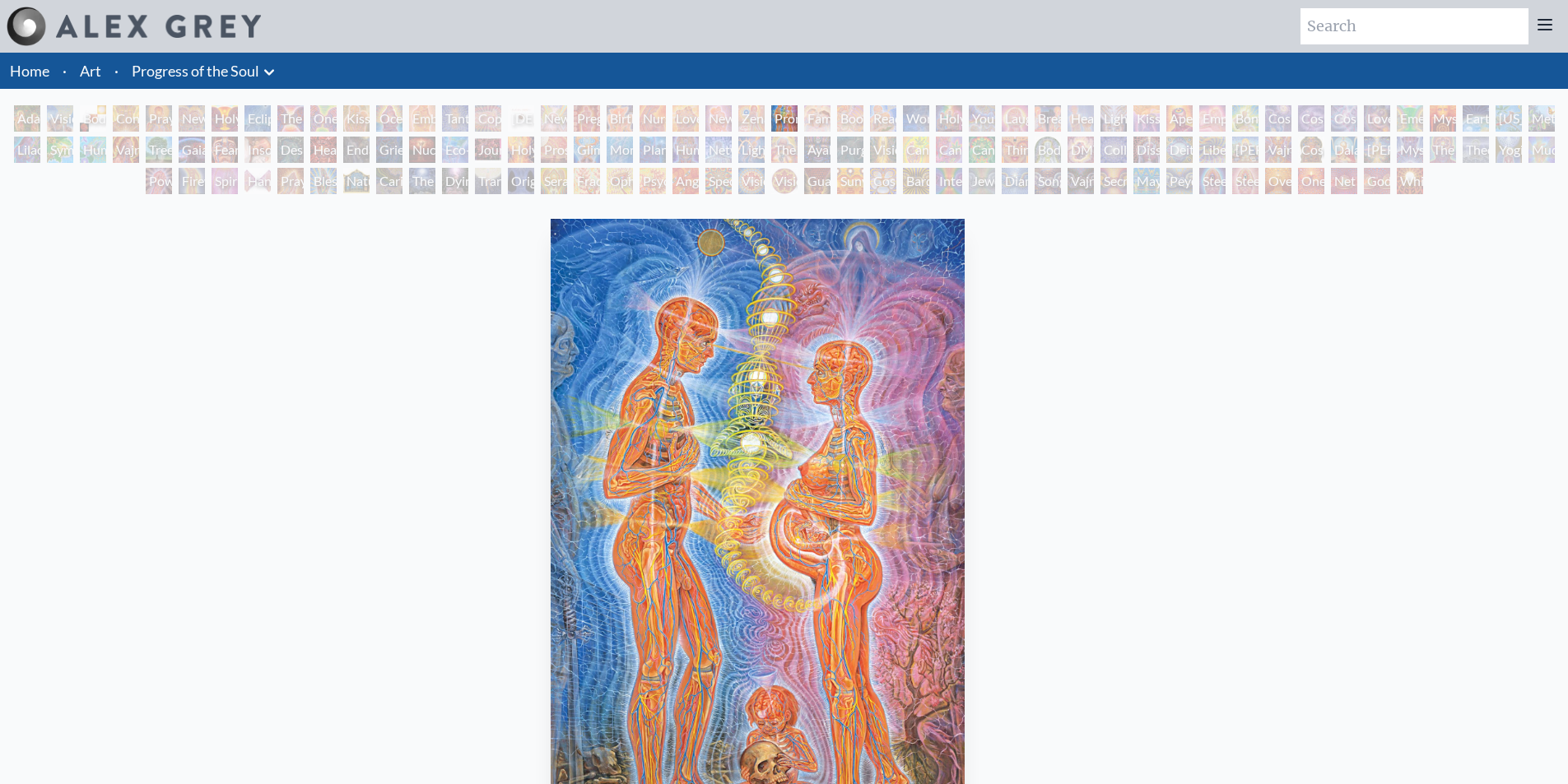
click at [550, 373] on img "24 / 133" at bounding box center [757, 533] width 414 height 627
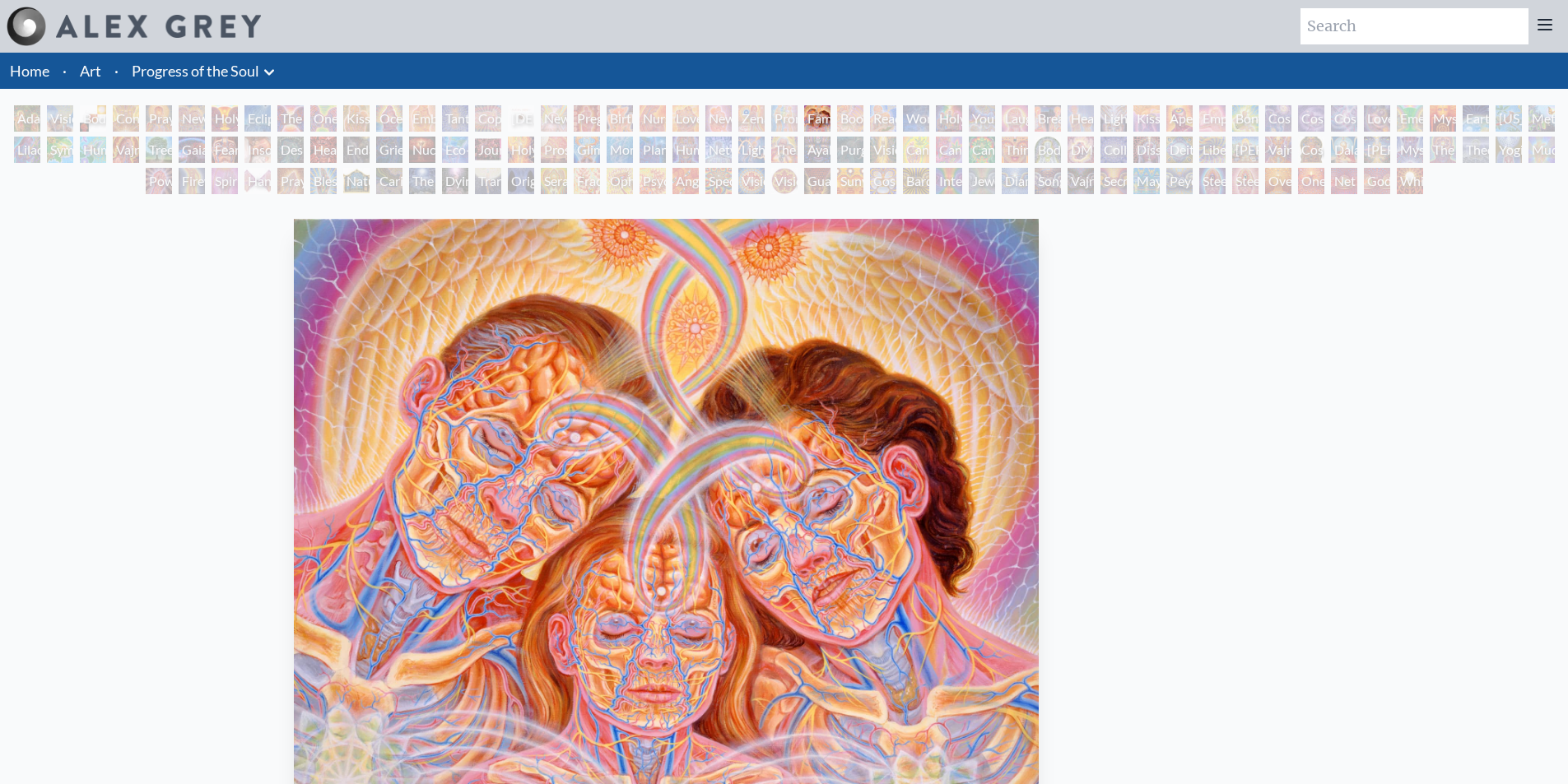
click at [459, 353] on img "25 / 133" at bounding box center [665, 533] width 744 height 627
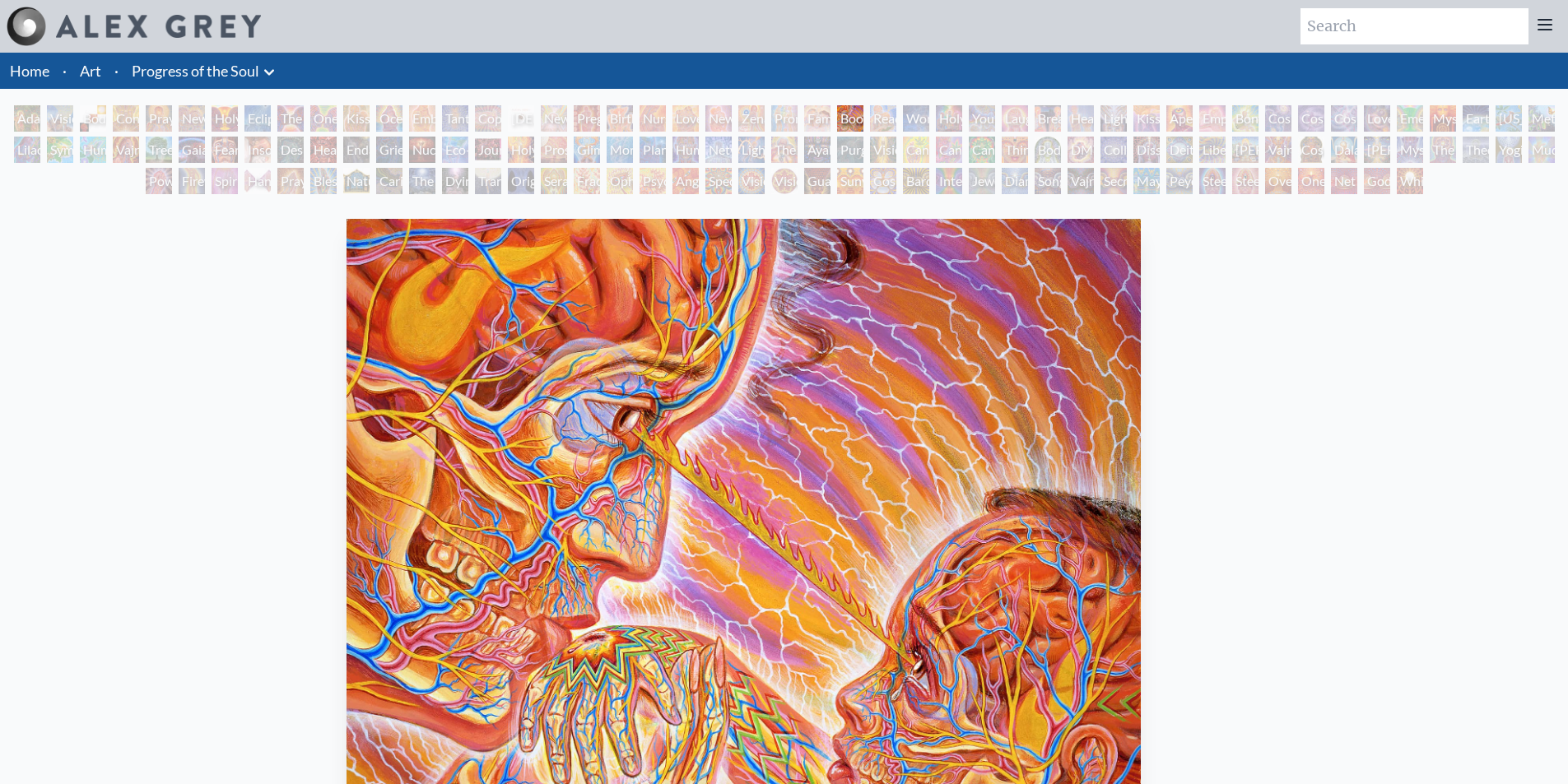
click at [347, 345] on img "26 / 133" at bounding box center [743, 533] width 794 height 627
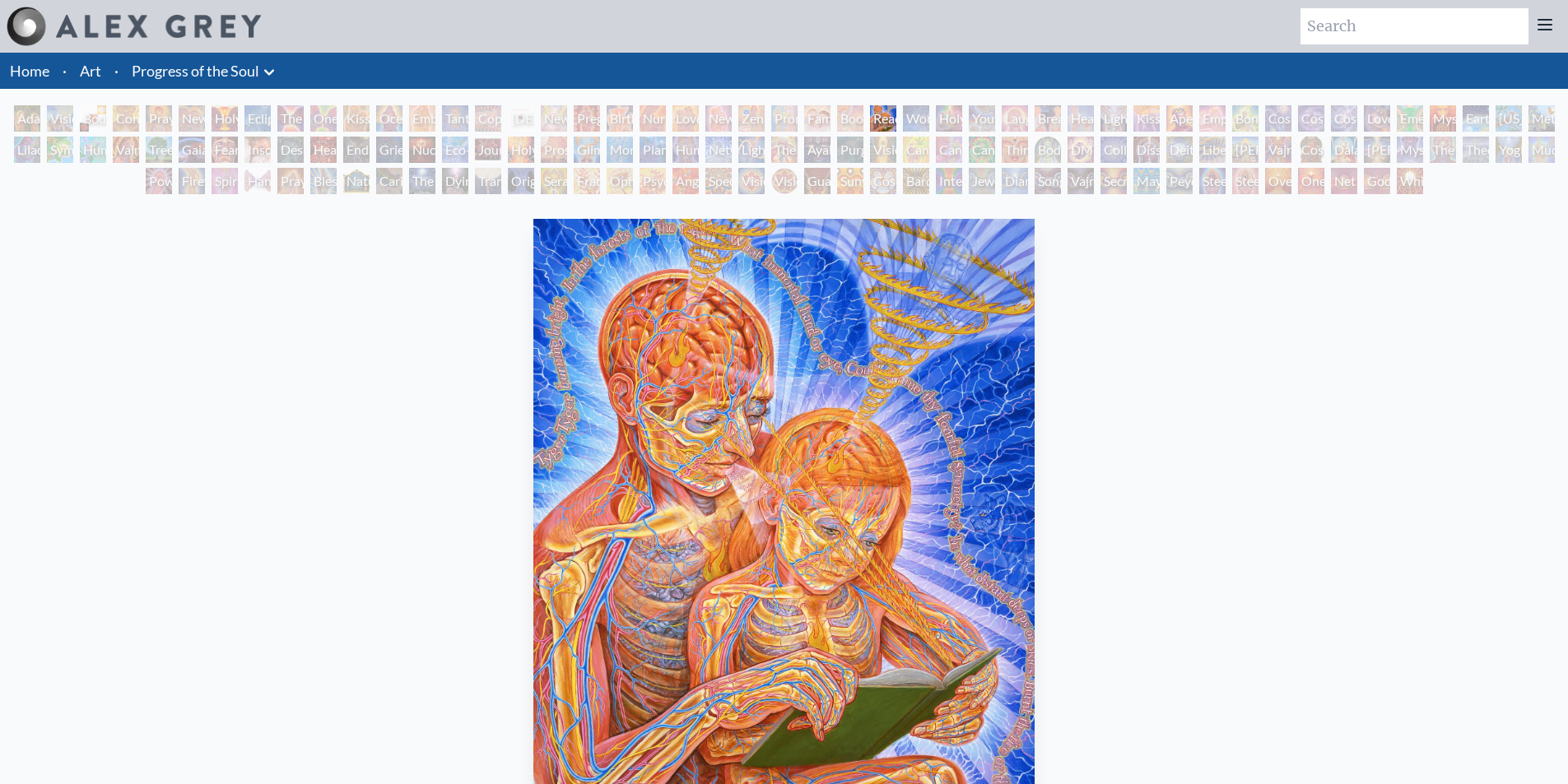
click at [533, 326] on img "27 / 133" at bounding box center [784, 533] width 502 height 627
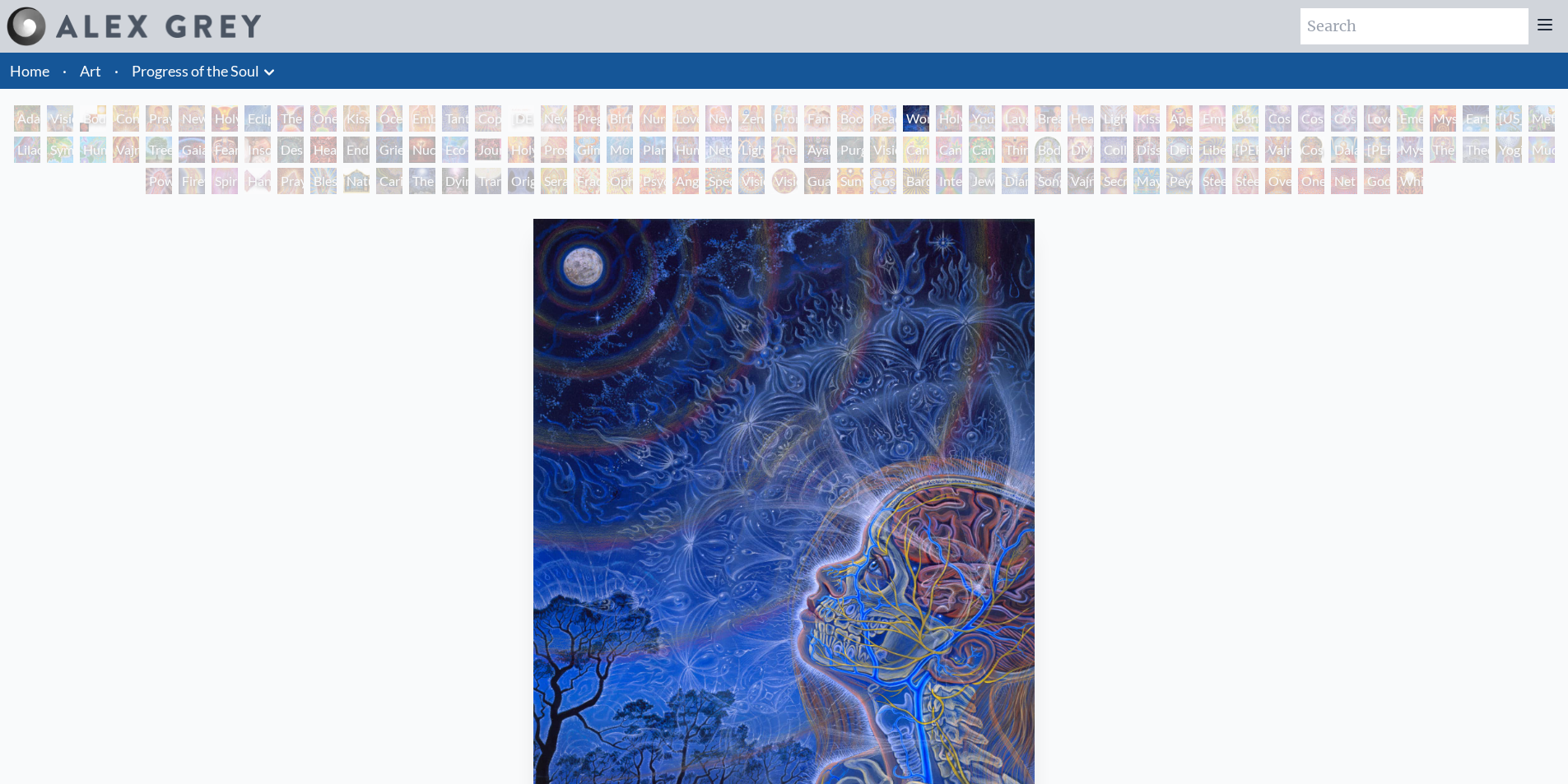
click at [533, 379] on img "28 / 133" at bounding box center [784, 533] width 502 height 627
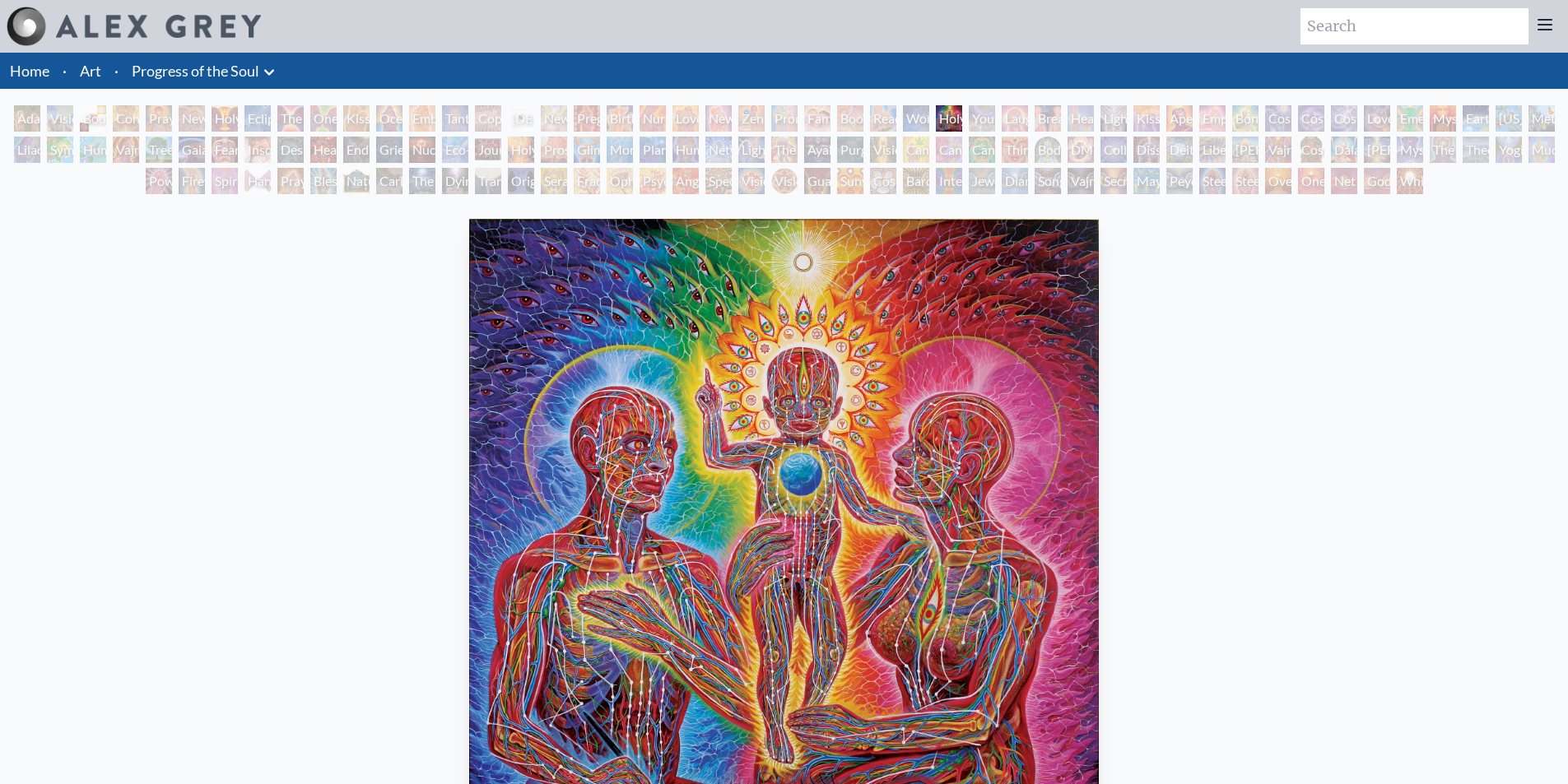
click at [616, 399] on img "29 / 133" at bounding box center [784, 533] width 629 height 627
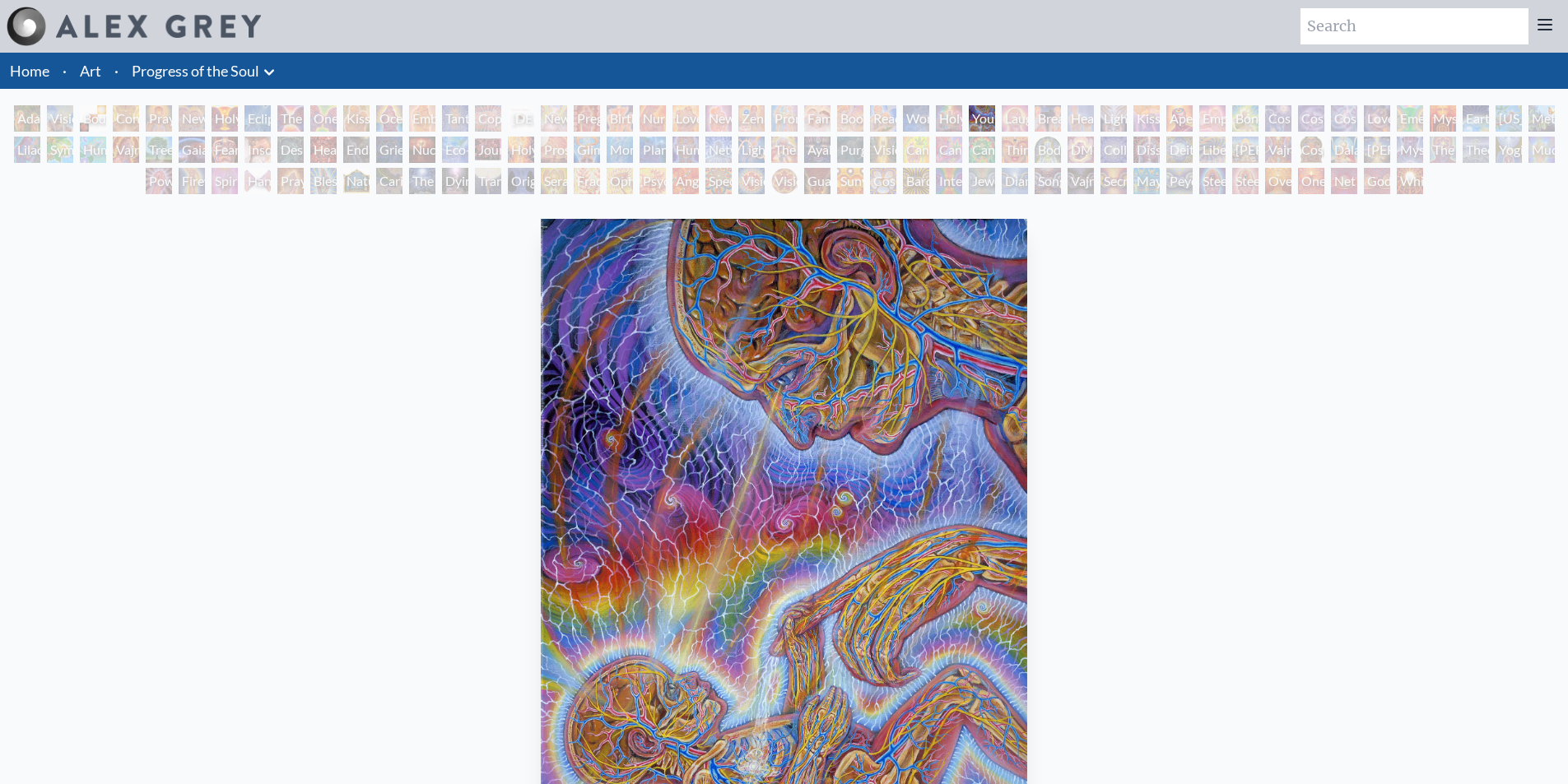
click at [540, 386] on img "30 / 133" at bounding box center [784, 533] width 487 height 627
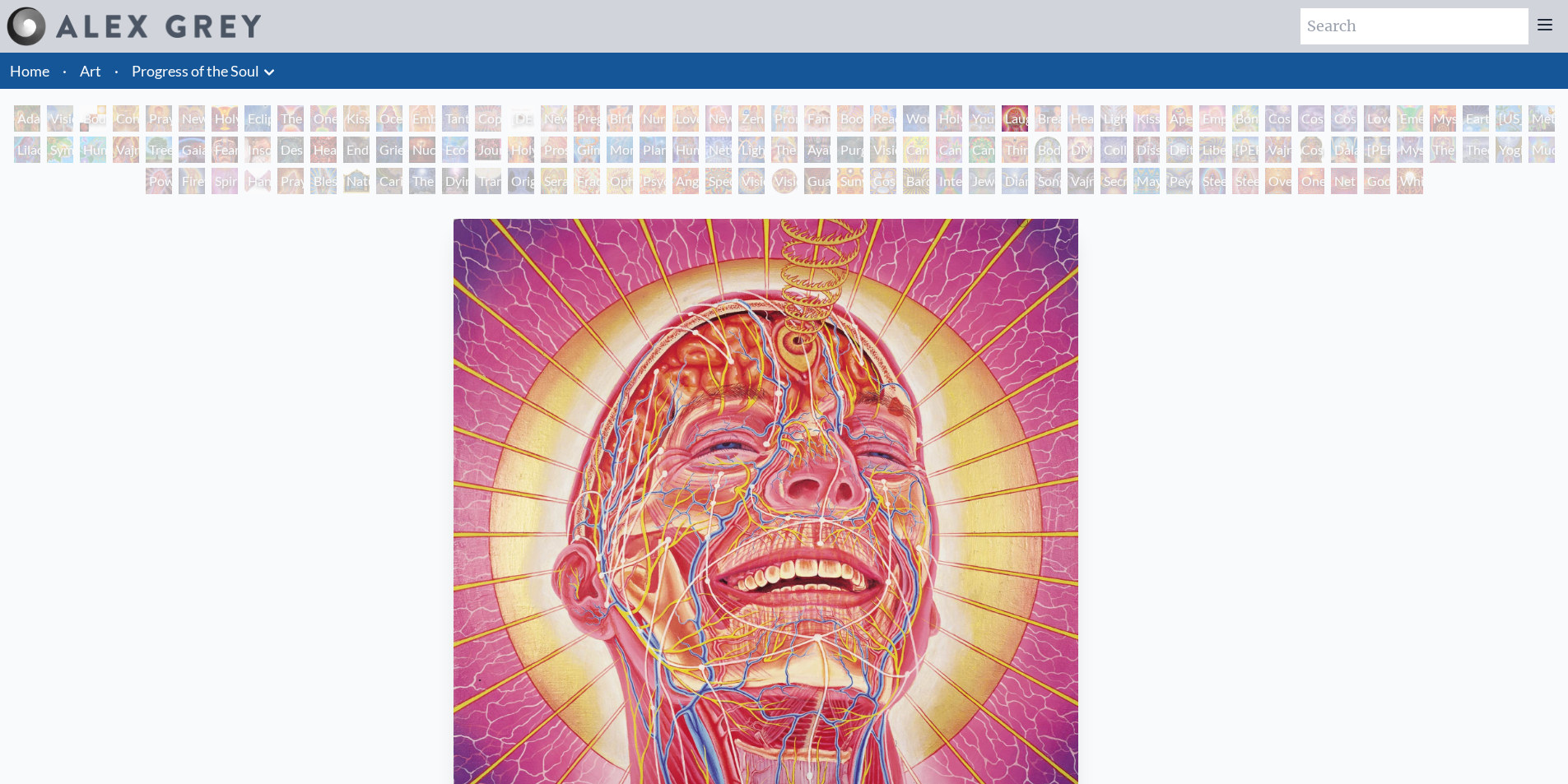
click at [468, 381] on img "31 / 133" at bounding box center [765, 533] width 624 height 627
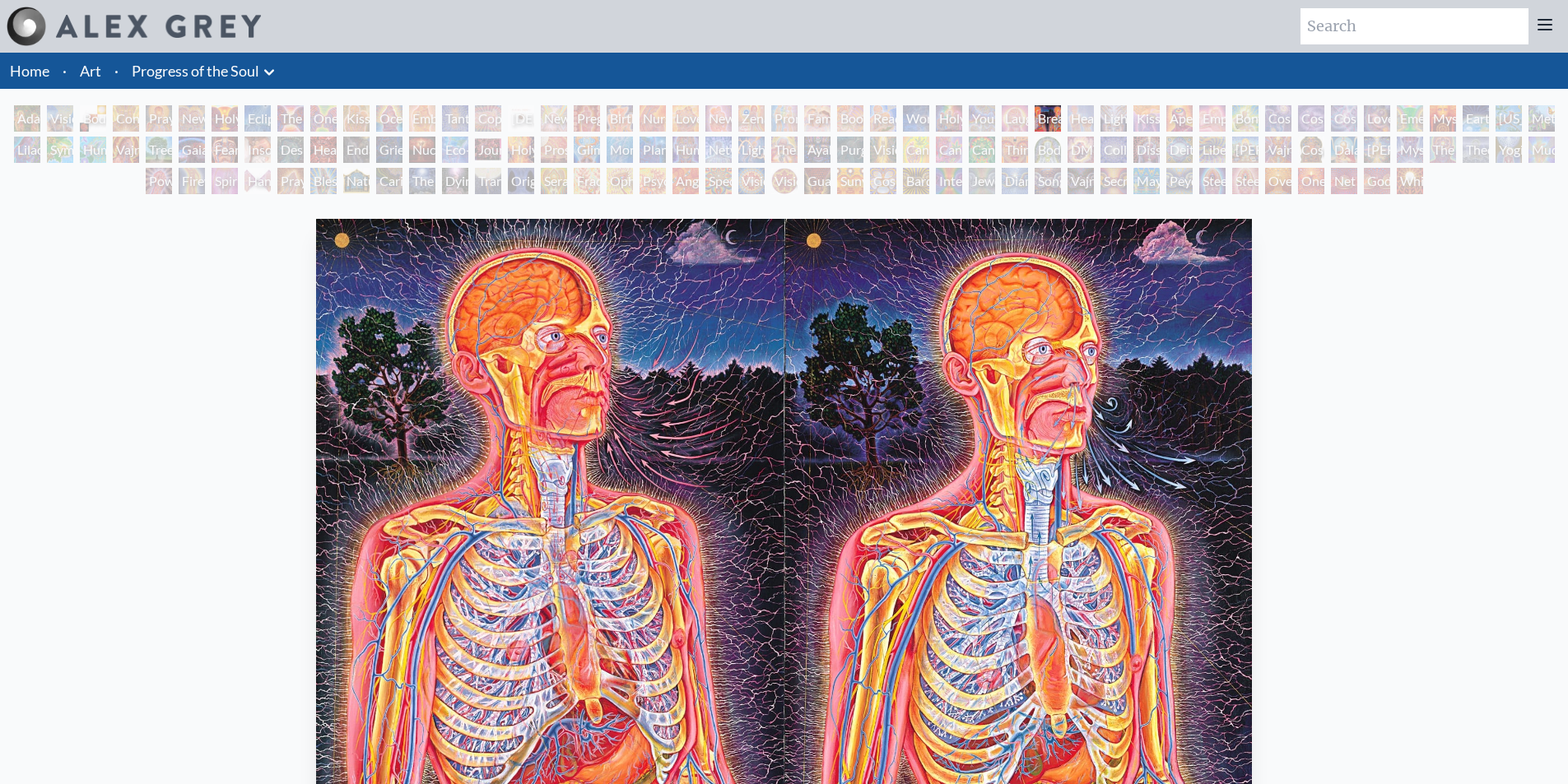
click at [524, 358] on img "32 / 133" at bounding box center [784, 533] width 937 height 627
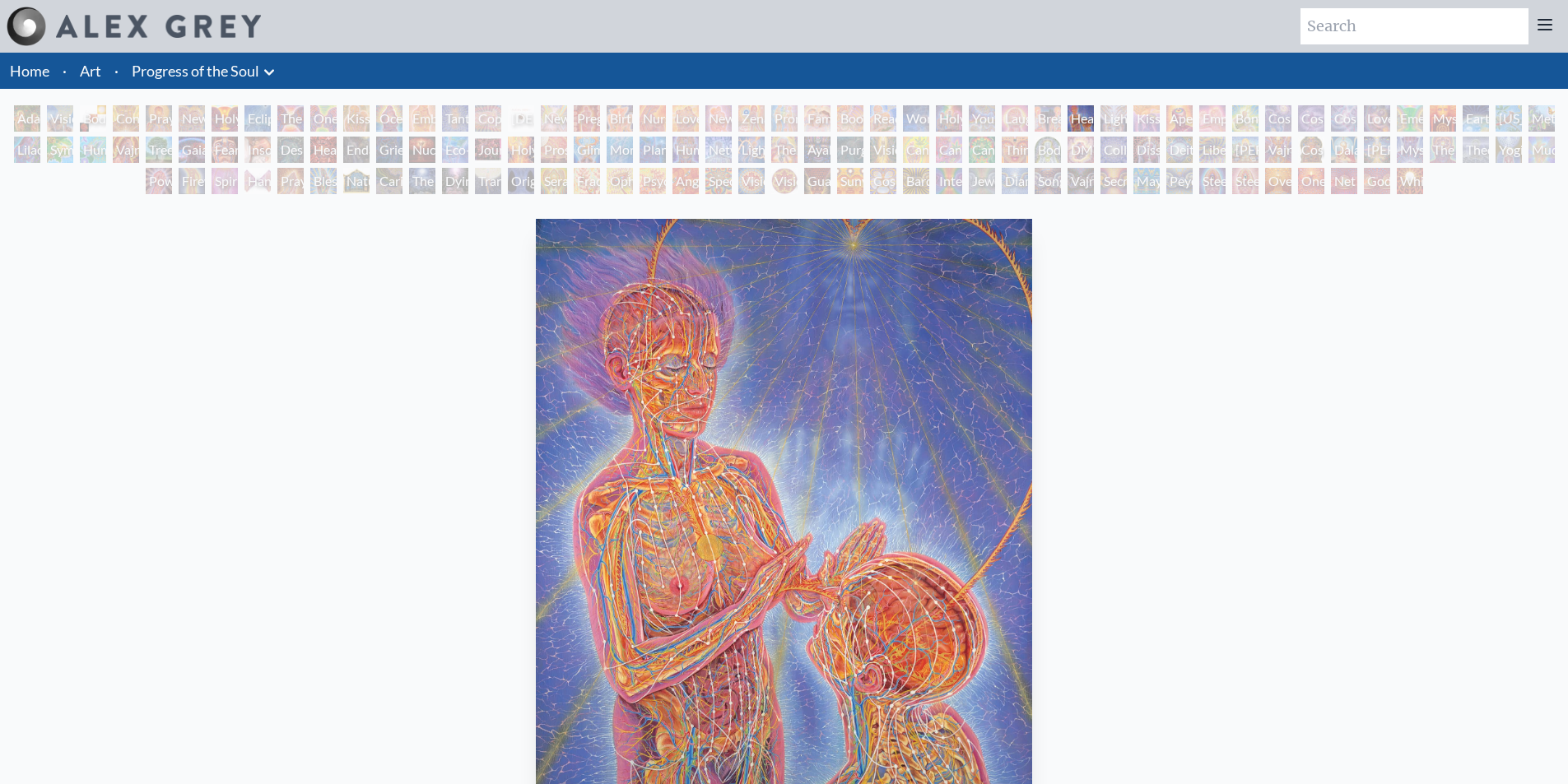
click at [536, 394] on img "33 / 133" at bounding box center [784, 533] width 496 height 627
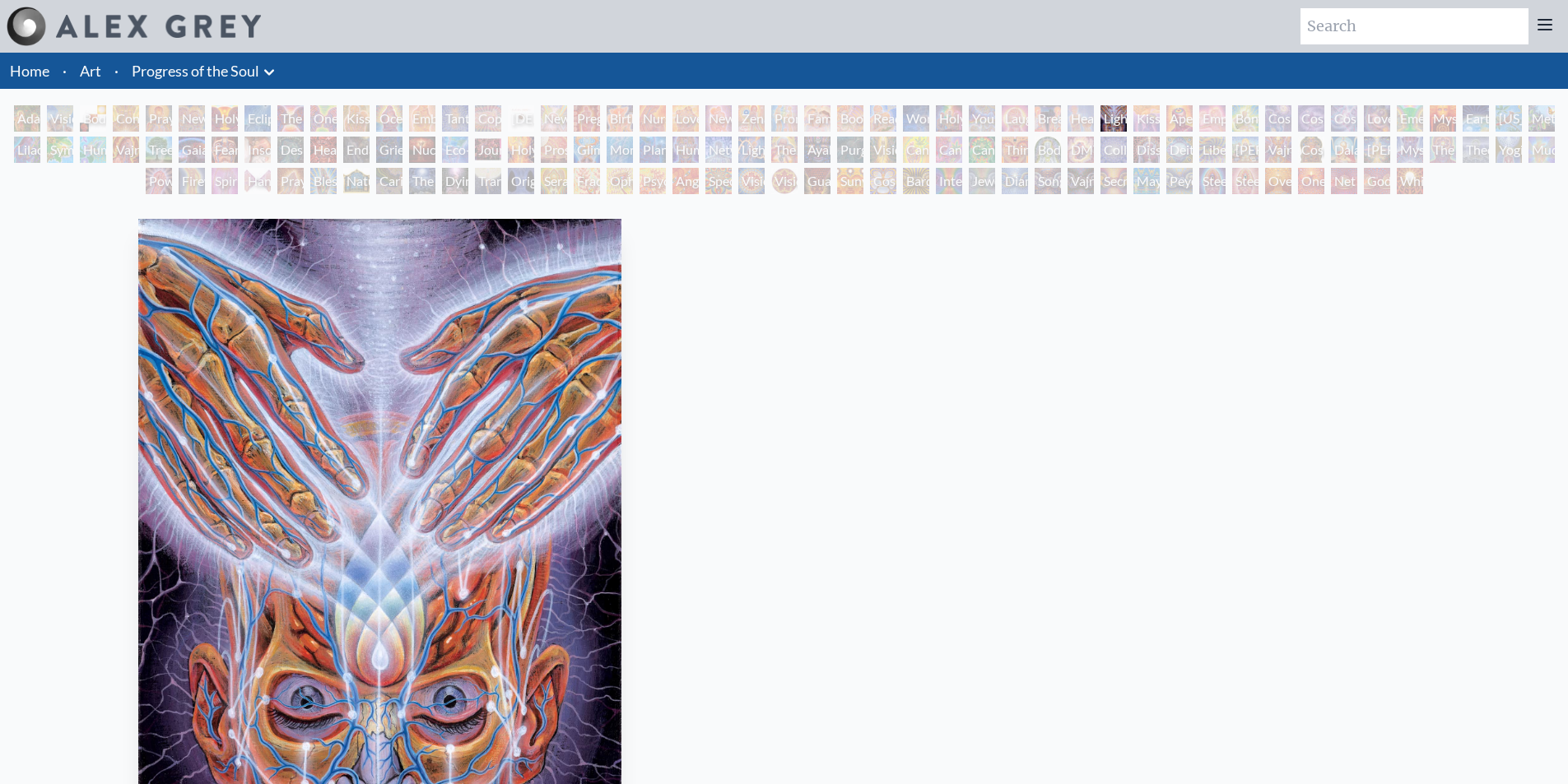
click at [356, 381] on img "34 / 133" at bounding box center [380, 533] width 484 height 627
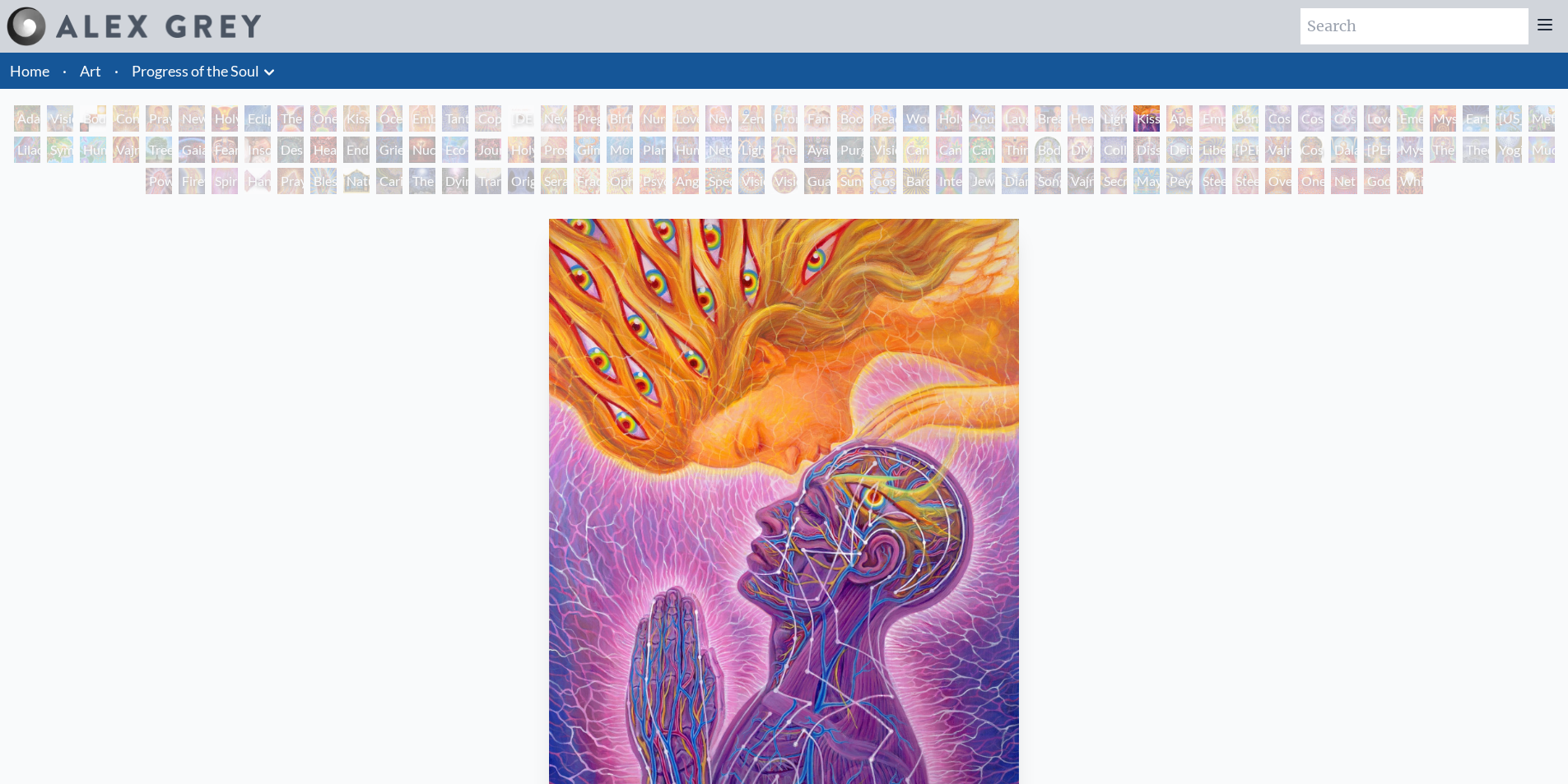
click at [549, 403] on img "35 / 133" at bounding box center [784, 533] width 471 height 627
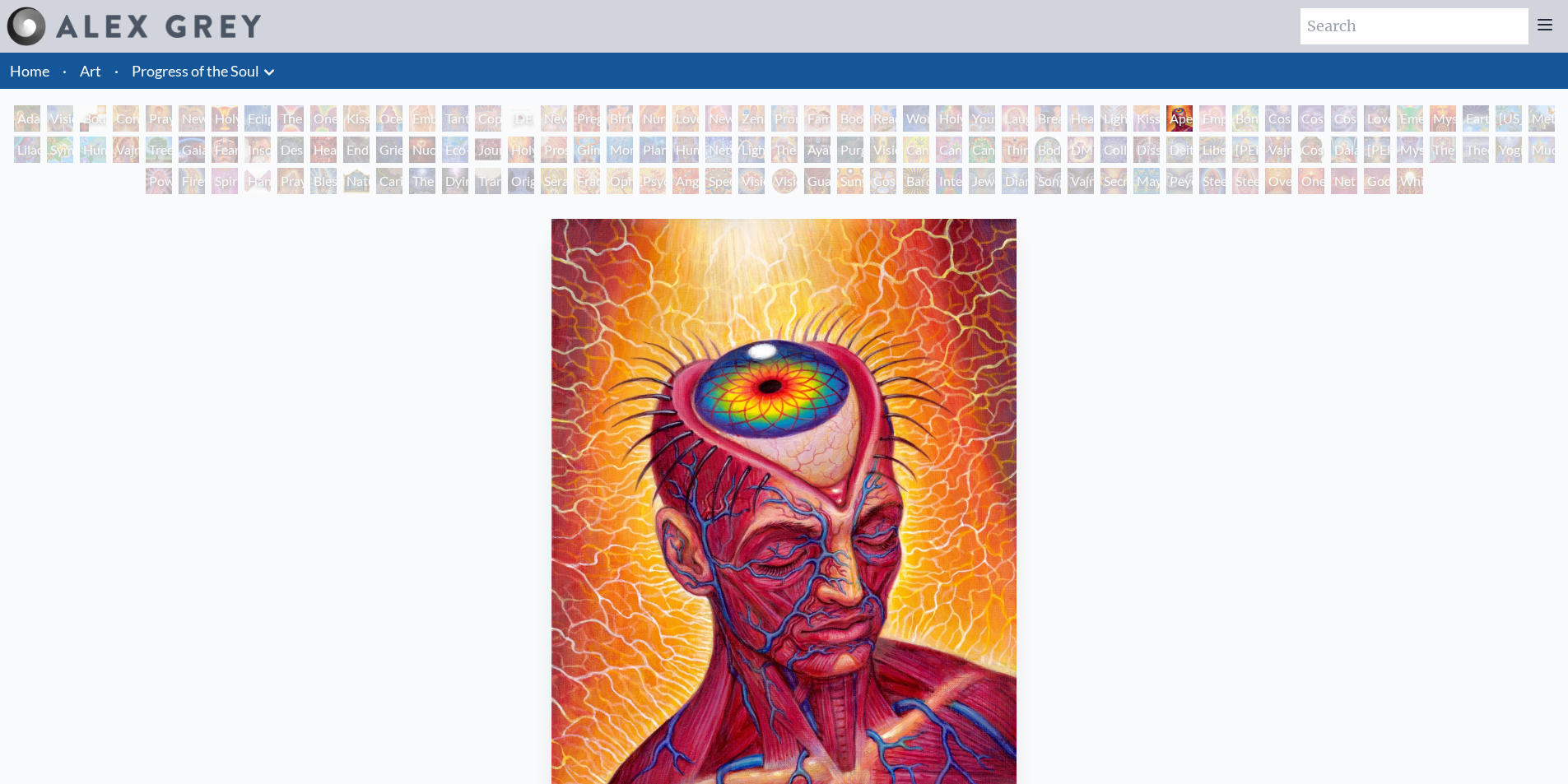
click at [551, 392] on img "36 / 133" at bounding box center [784, 533] width 465 height 627
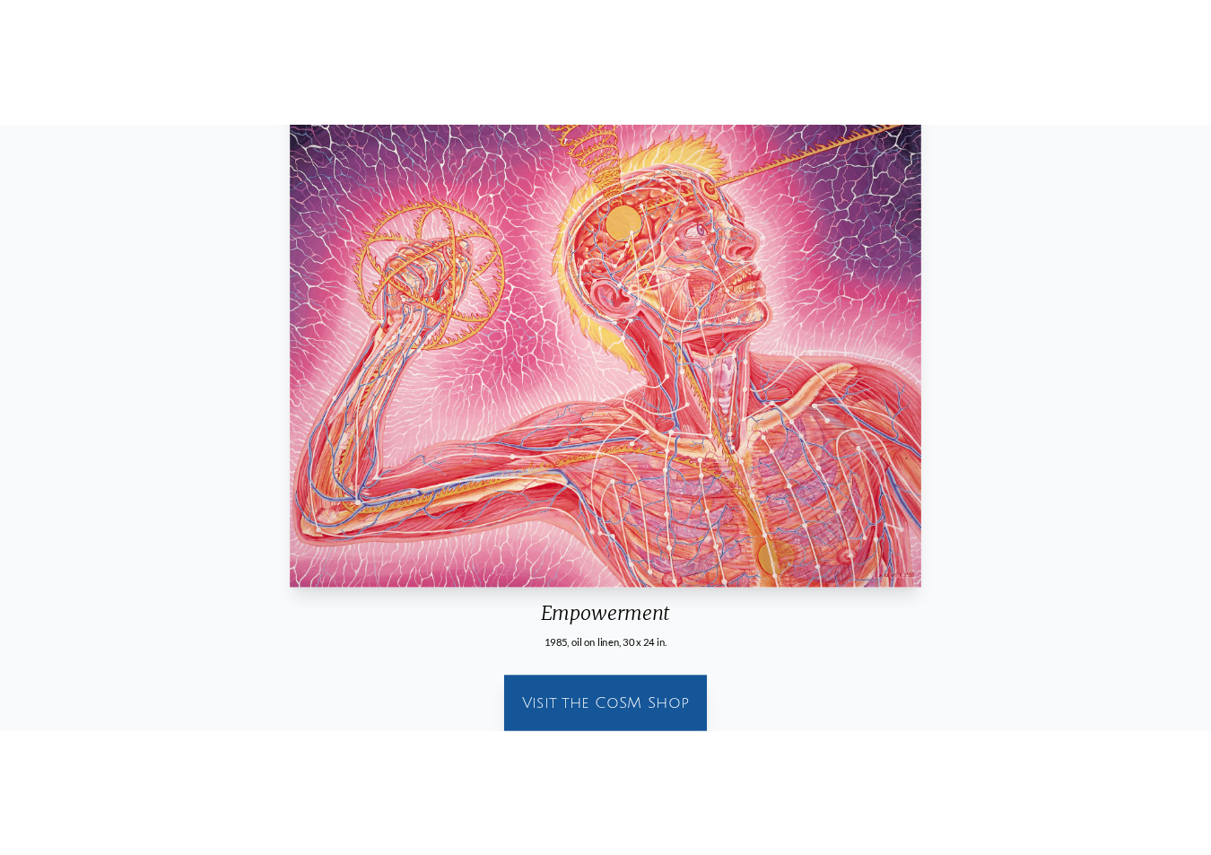
scroll to position [90, 0]
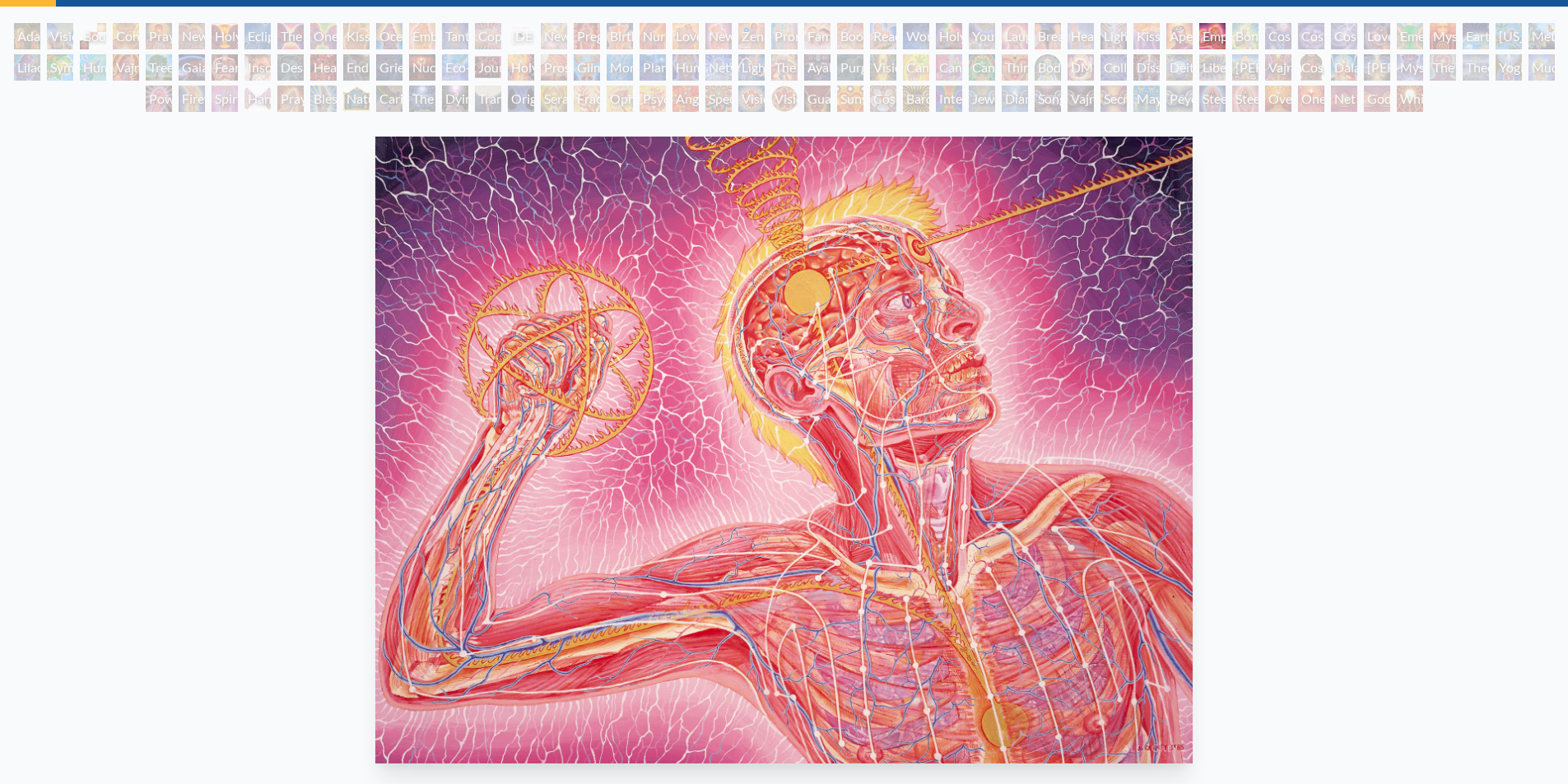
click at [375, 312] on img "37 / 133" at bounding box center [784, 450] width 817 height 627
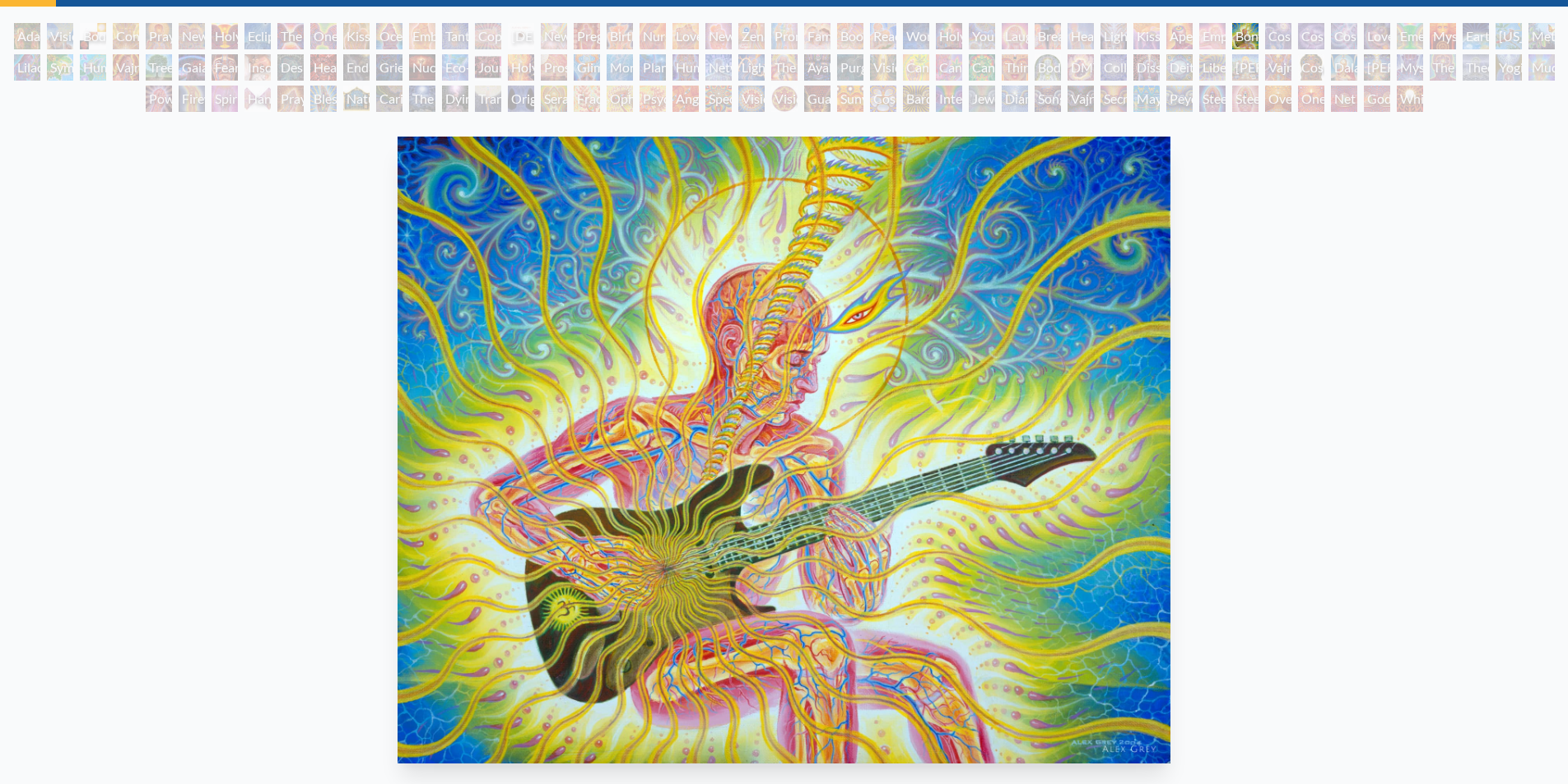
click at [397, 336] on img "38 / 133" at bounding box center [784, 450] width 773 height 627
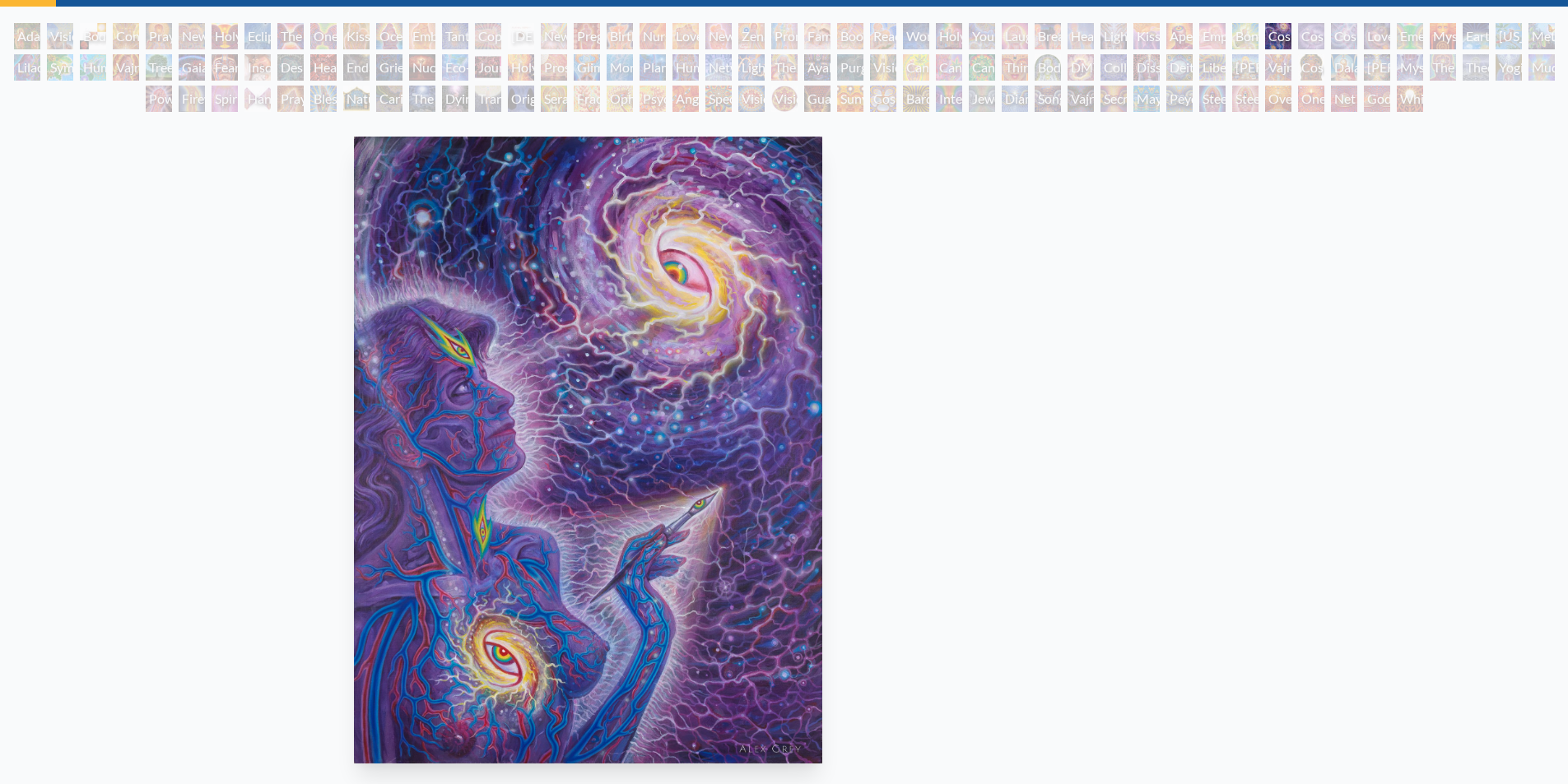
click at [581, 361] on img "39 / 133" at bounding box center [588, 450] width 469 height 627
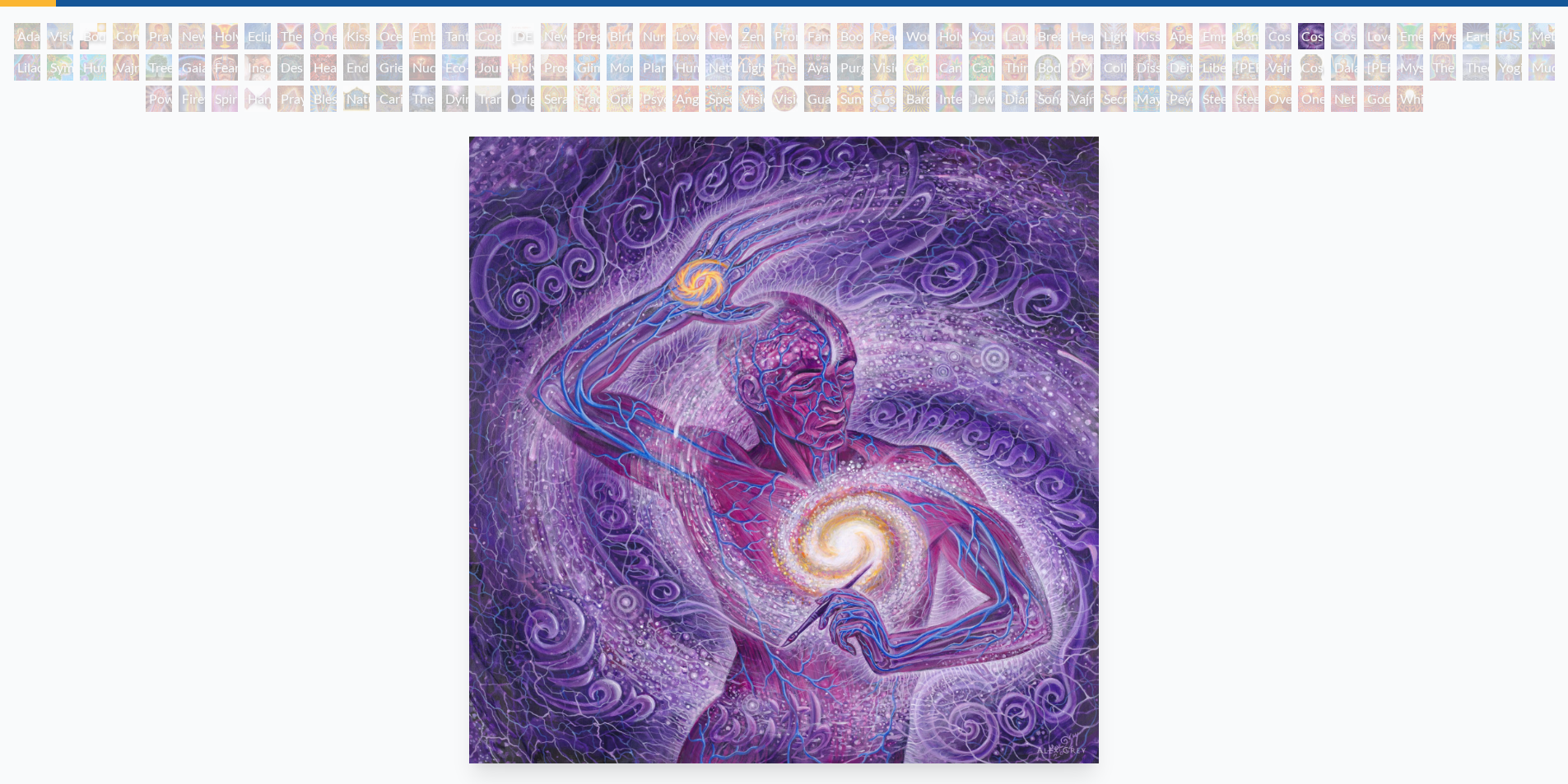
click at [647, 370] on img "40 / 133" at bounding box center [784, 450] width 629 height 627
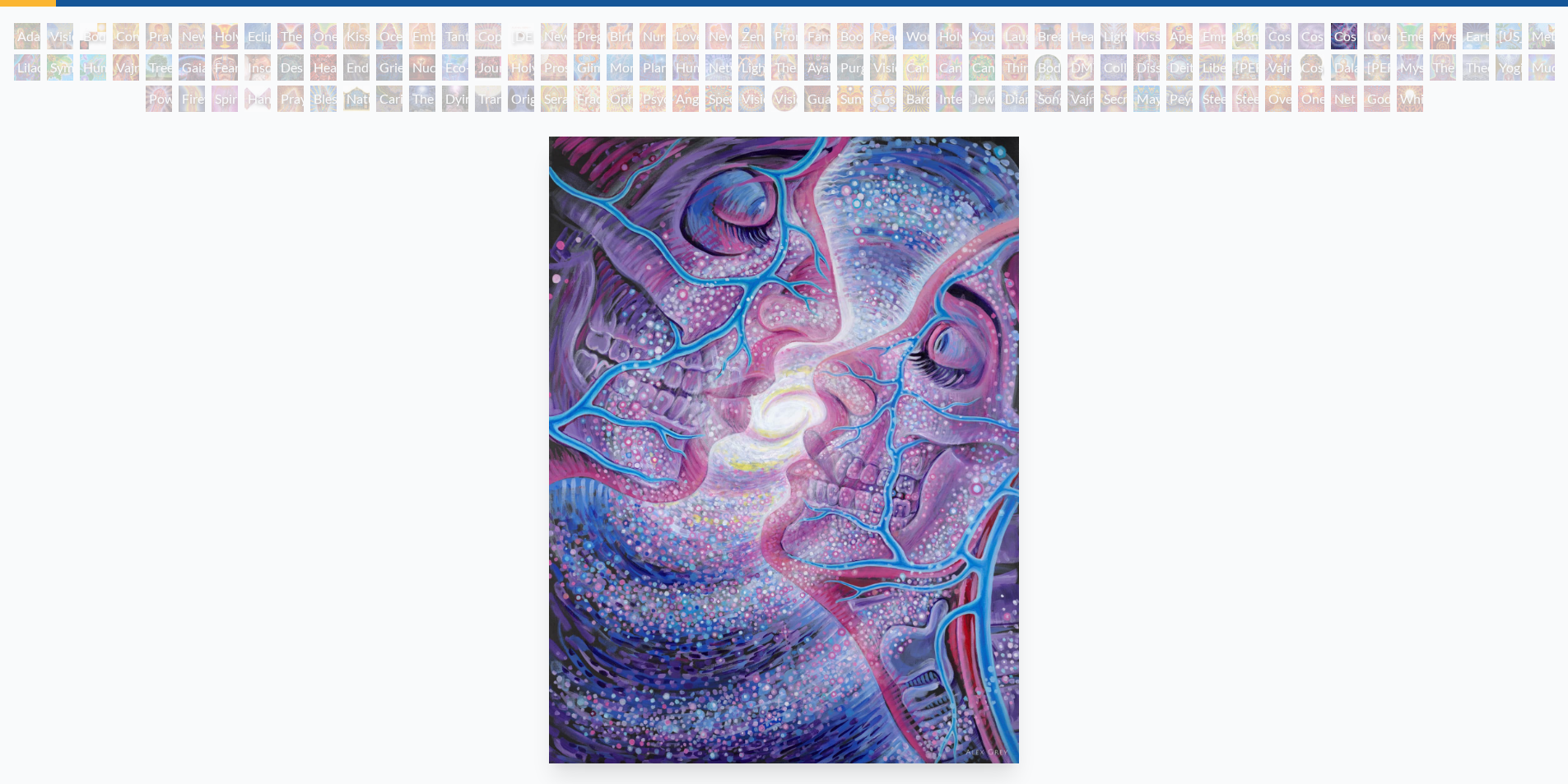
click at [639, 365] on img "41 / 133" at bounding box center [784, 450] width 470 height 627
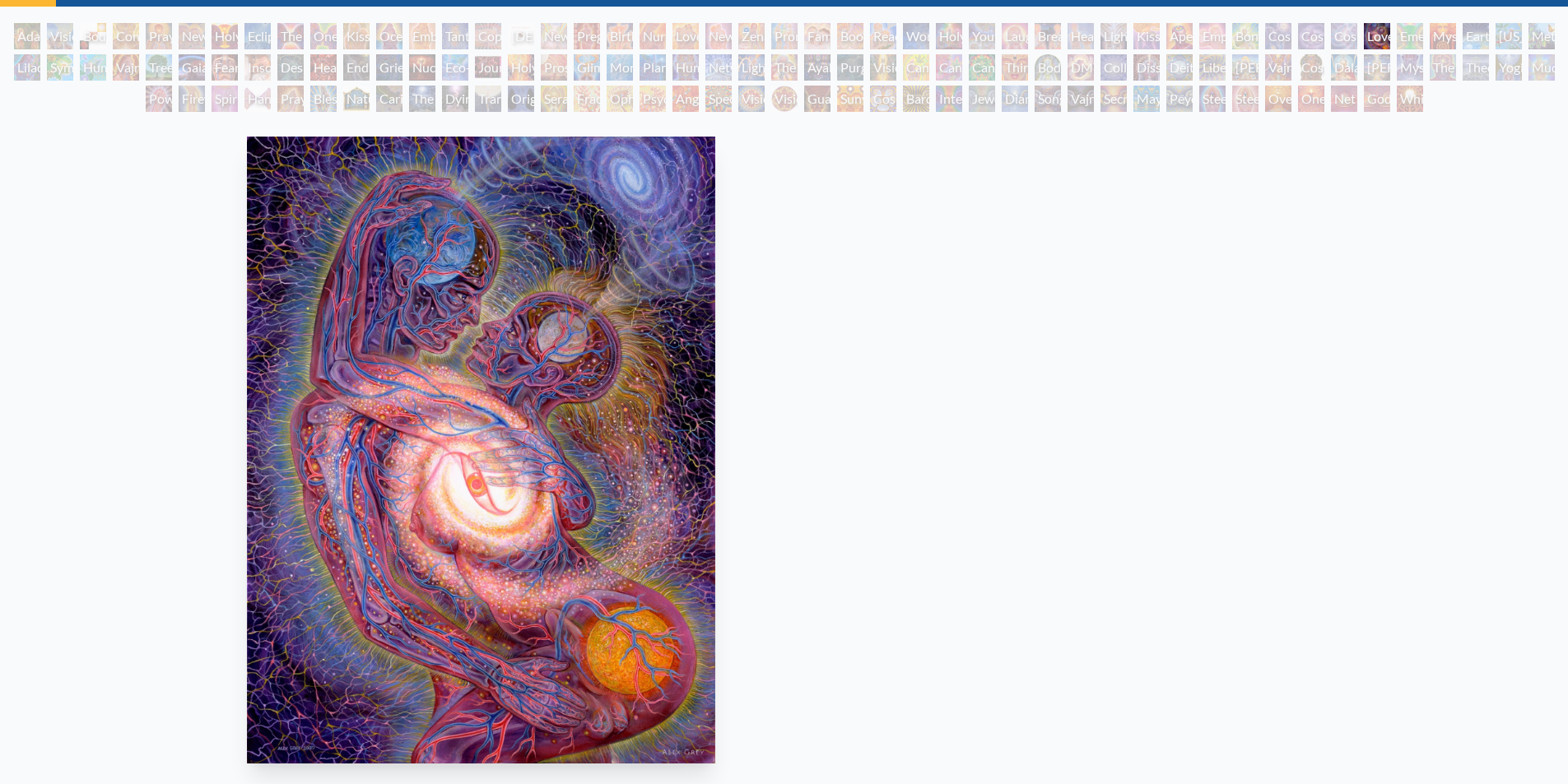
click at [617, 363] on div "Love is a Cosmic Force 2009, acrylic on canvas, 30 x 40 in." at bounding box center [481, 487] width 482 height 714
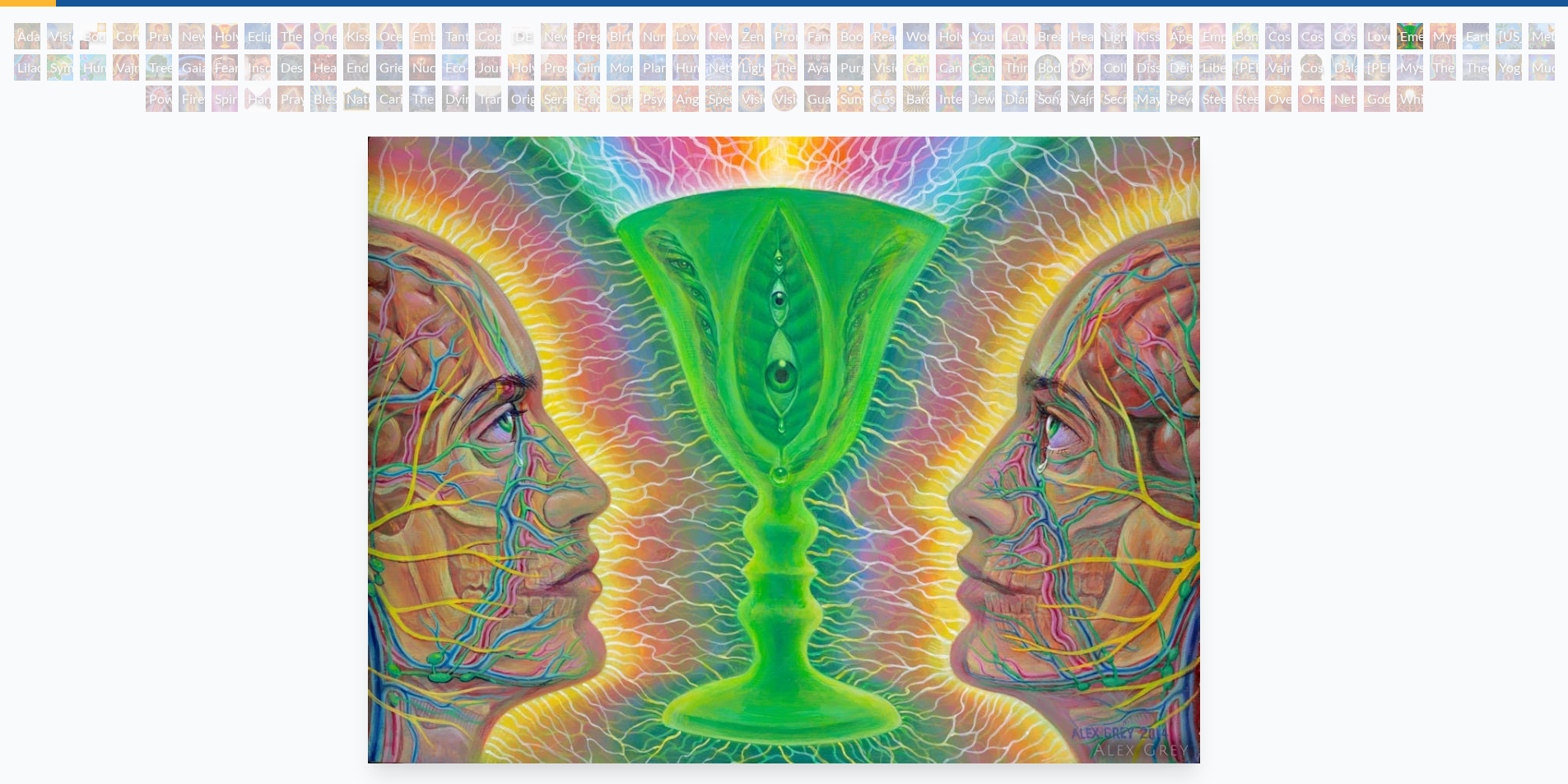
click at [628, 359] on img "43 / 133" at bounding box center [784, 450] width 833 height 627
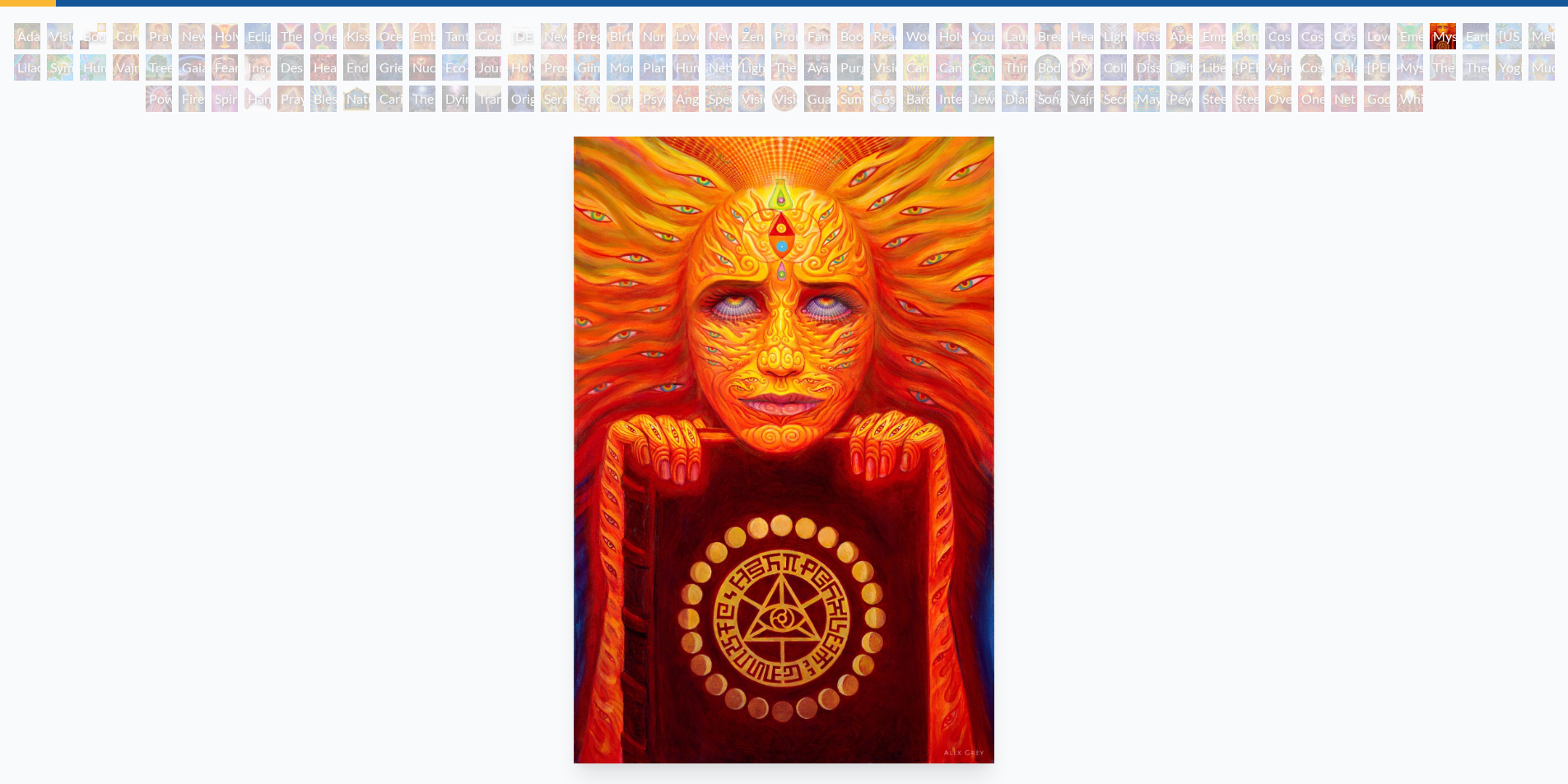
click at [573, 364] on img "44 / 133" at bounding box center [784, 450] width 420 height 627
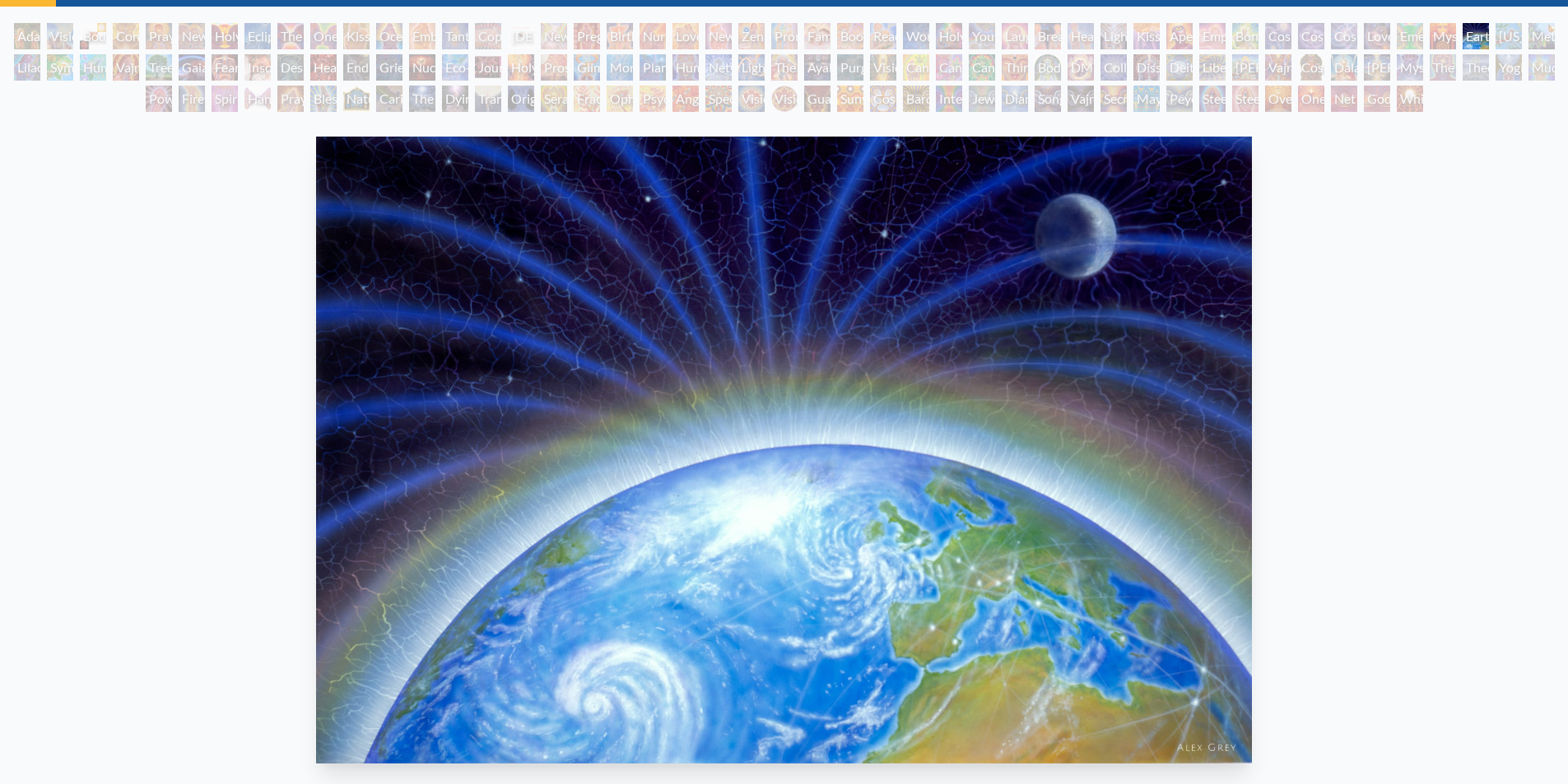
click at [393, 303] on img "45 / 133" at bounding box center [783, 450] width 935 height 627
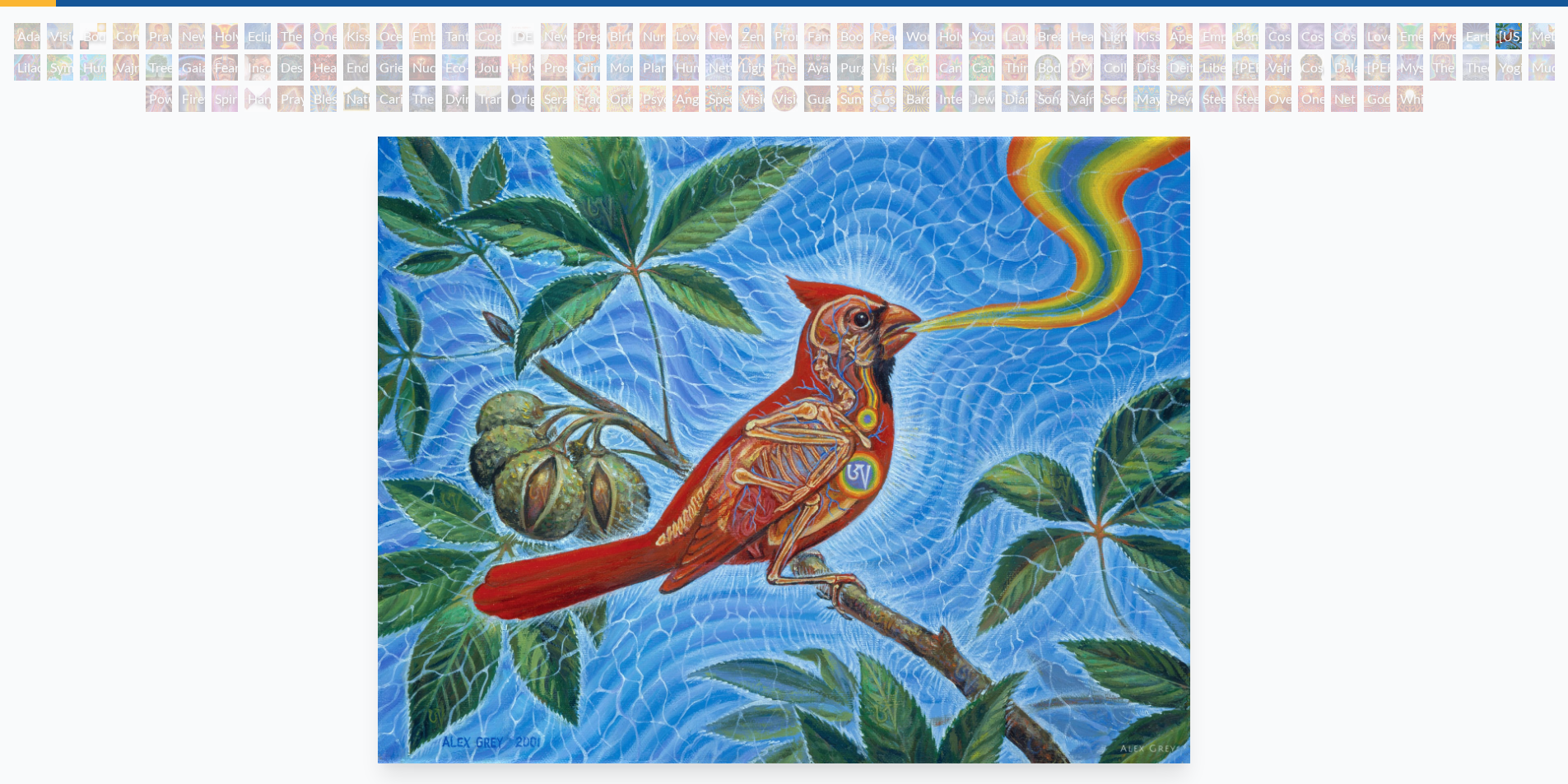
click at [436, 323] on img "46 / 133" at bounding box center [784, 450] width 813 height 627
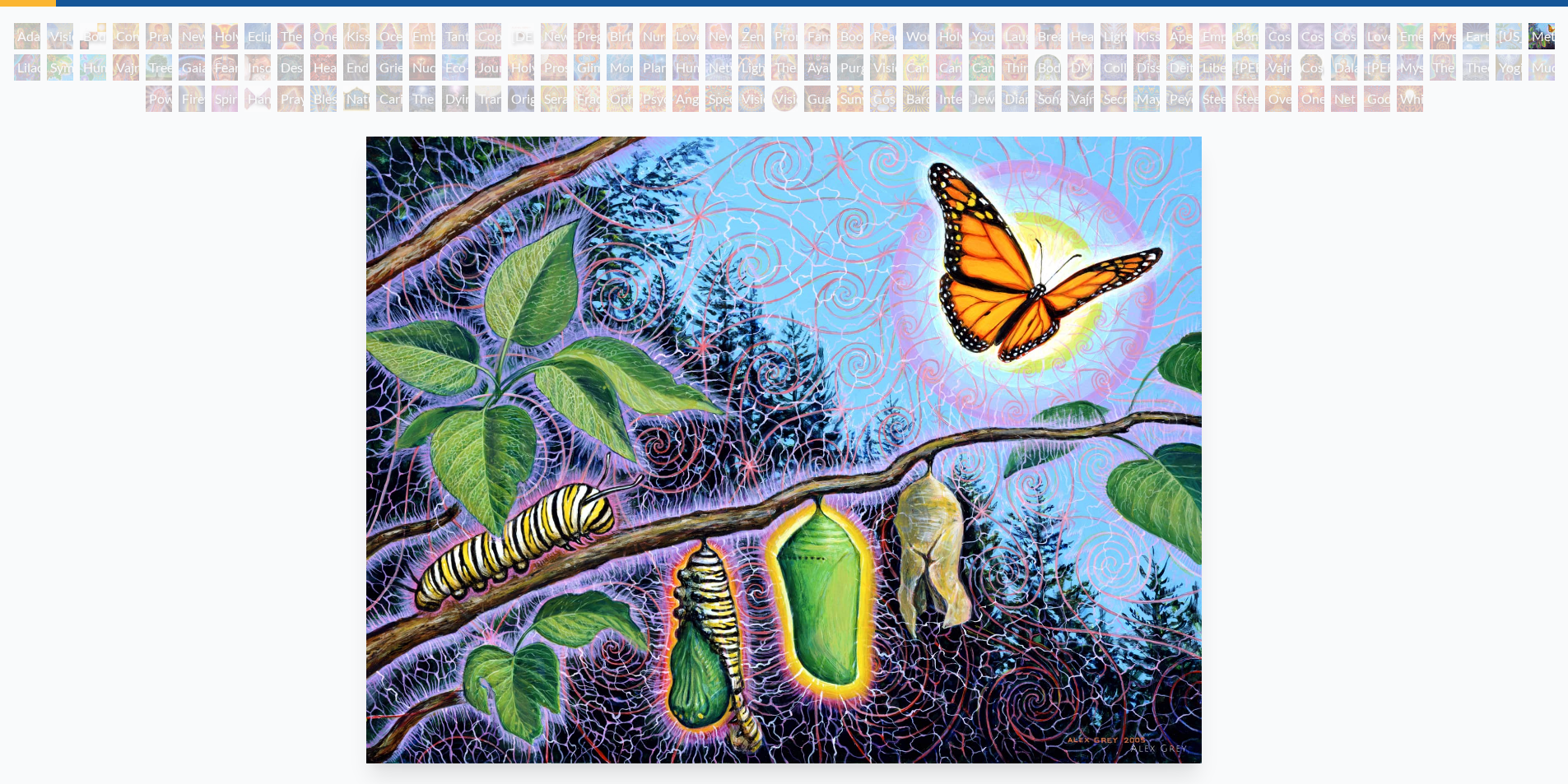
click at [372, 312] on img "47 / 133" at bounding box center [784, 450] width 835 height 627
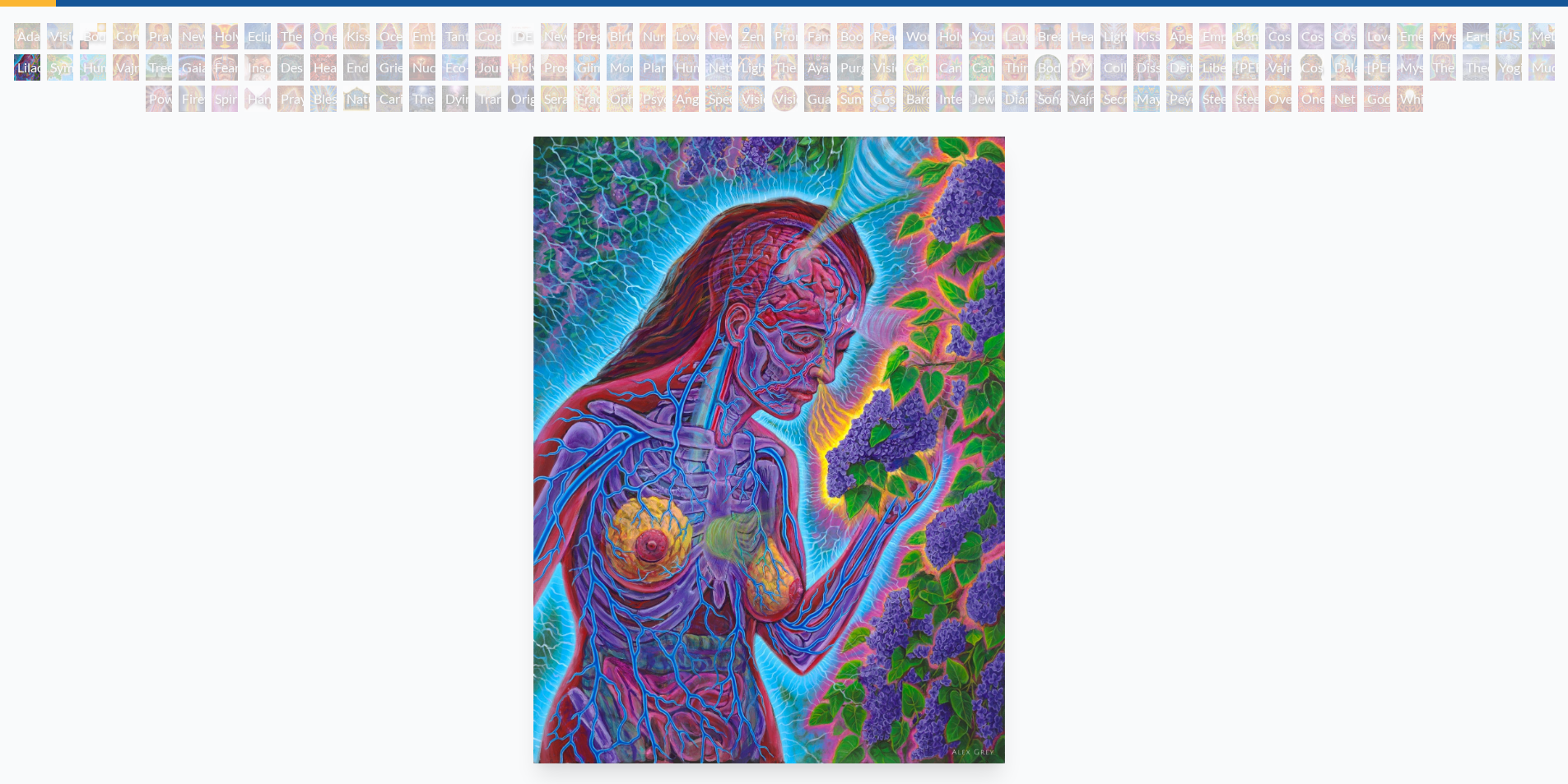
click at [533, 304] on img "48 / 133" at bounding box center [769, 450] width 472 height 627
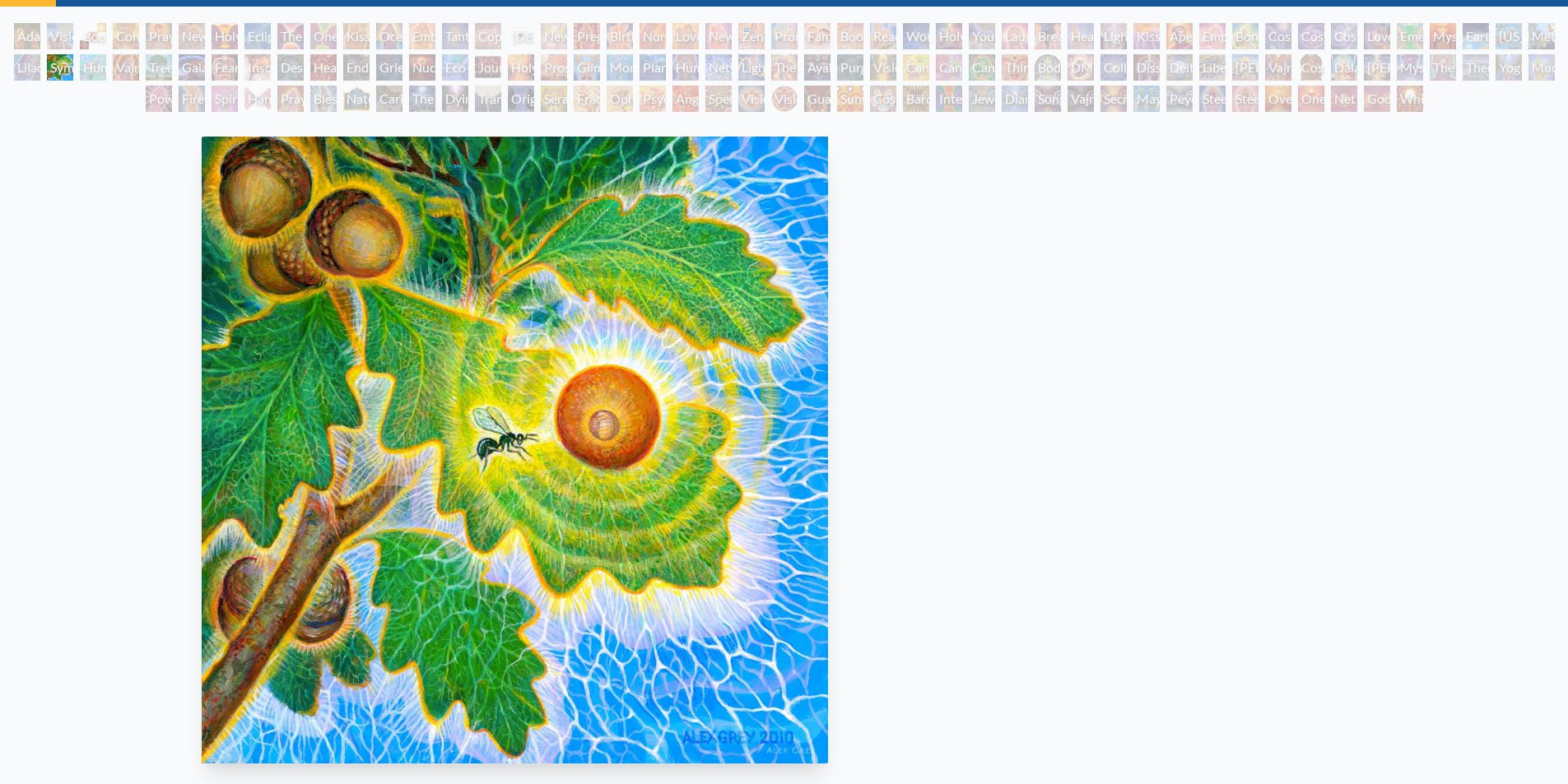
click at [467, 309] on img "49 / 133" at bounding box center [515, 450] width 627 height 627
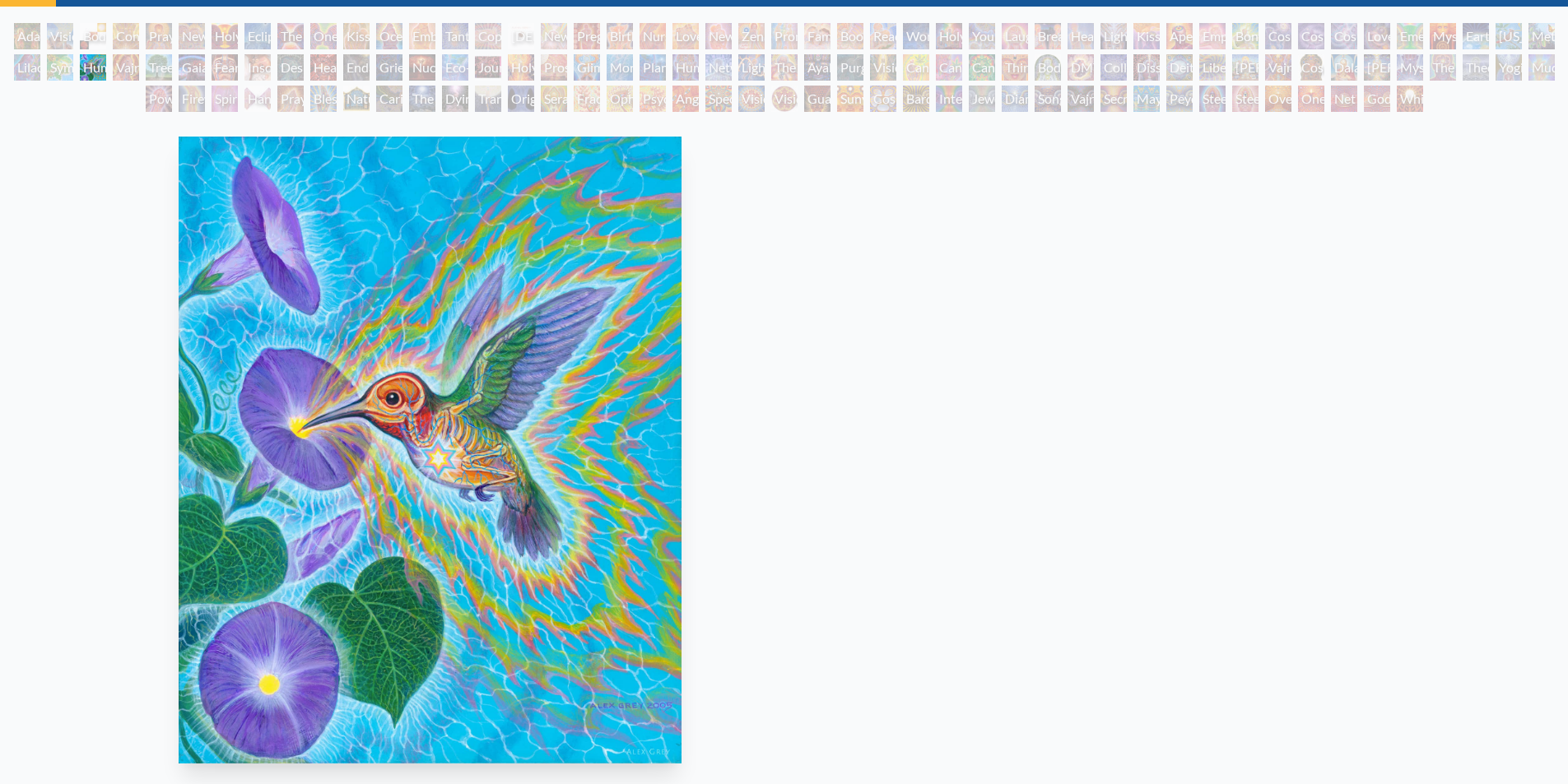
click at [559, 315] on img "50 / 133" at bounding box center [430, 450] width 503 height 627
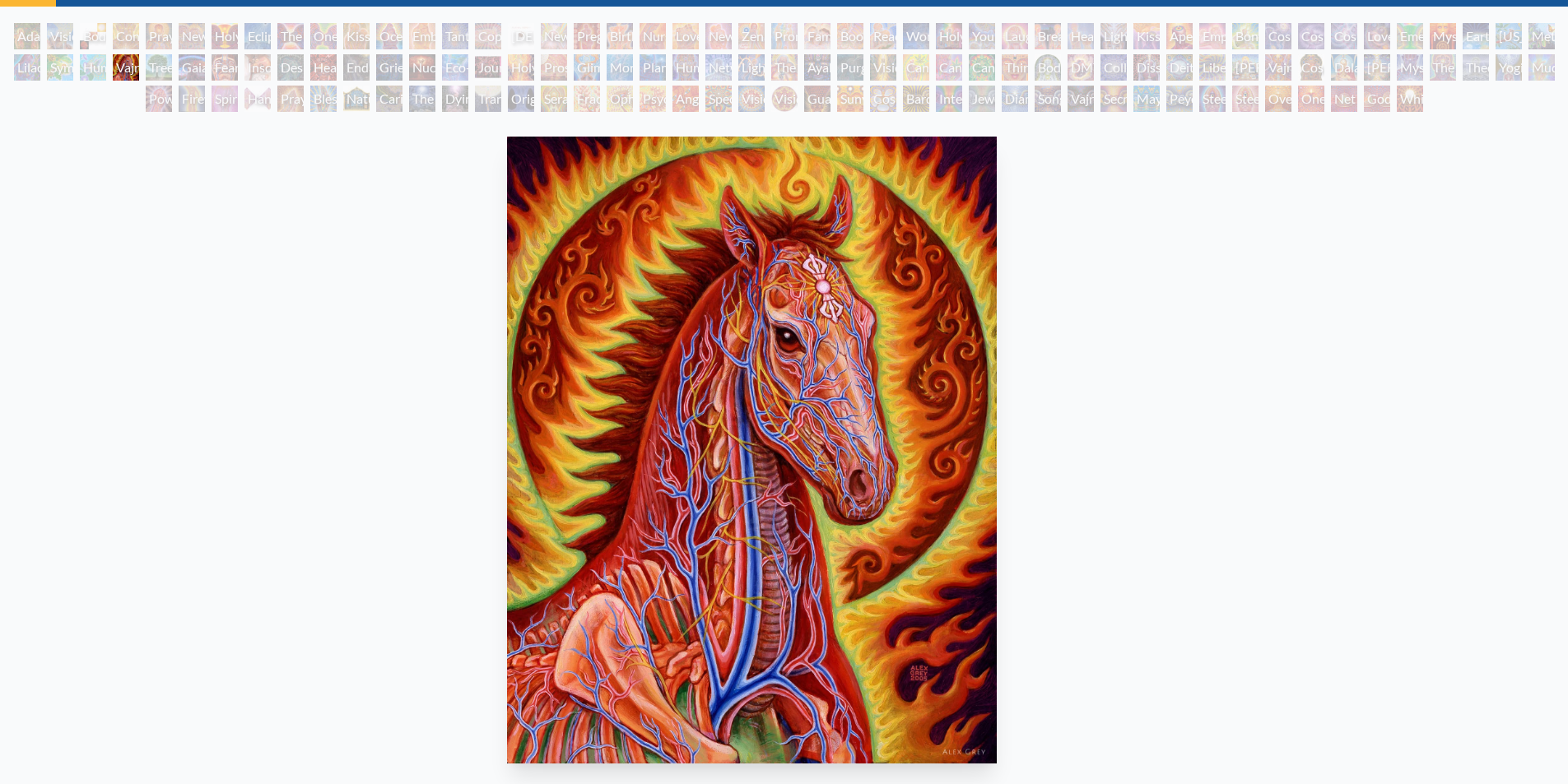
click at [507, 300] on img "51 / 133" at bounding box center [752, 450] width 490 height 627
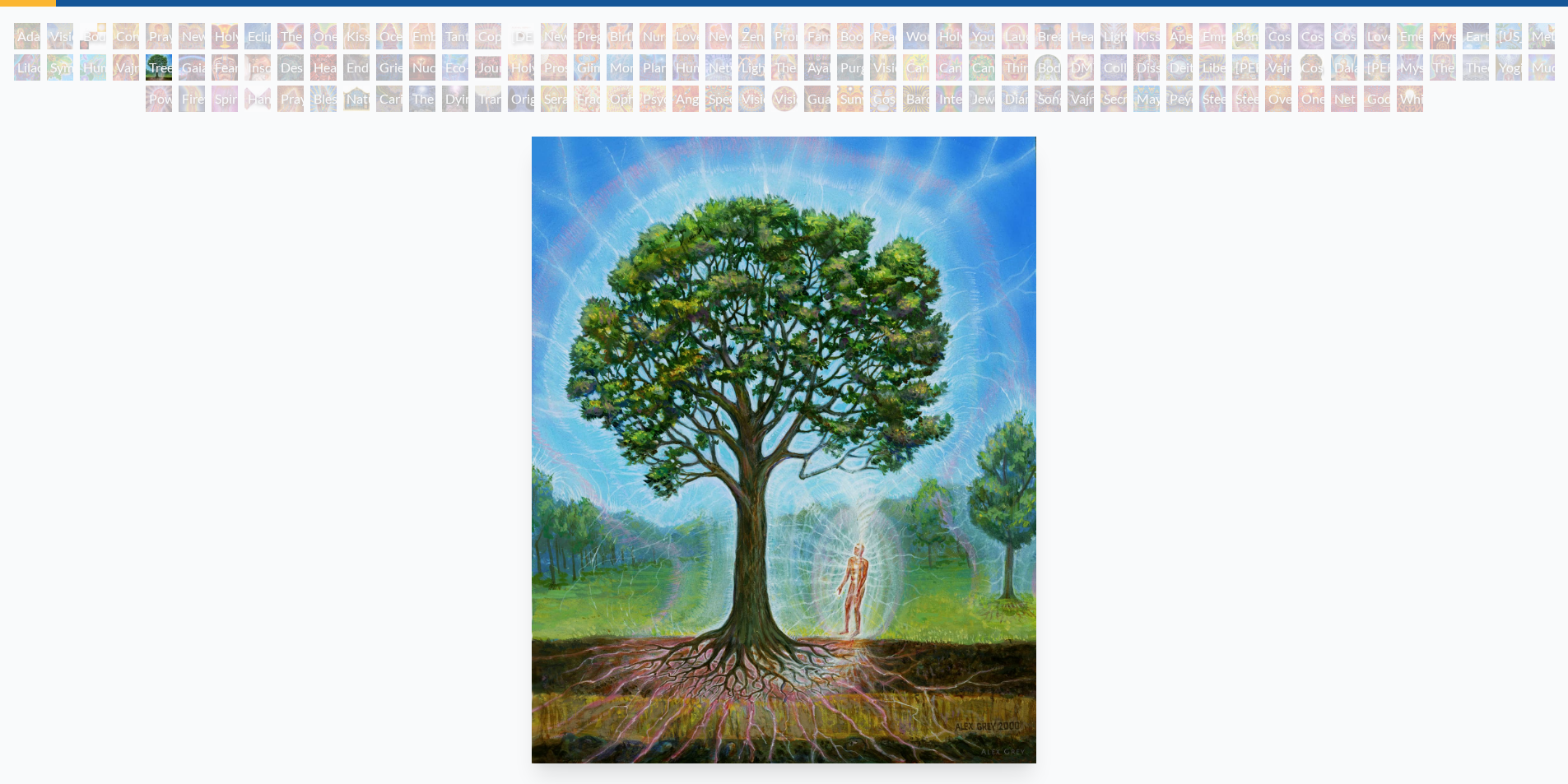
click at [532, 306] on img "52 / 133" at bounding box center [784, 450] width 505 height 627
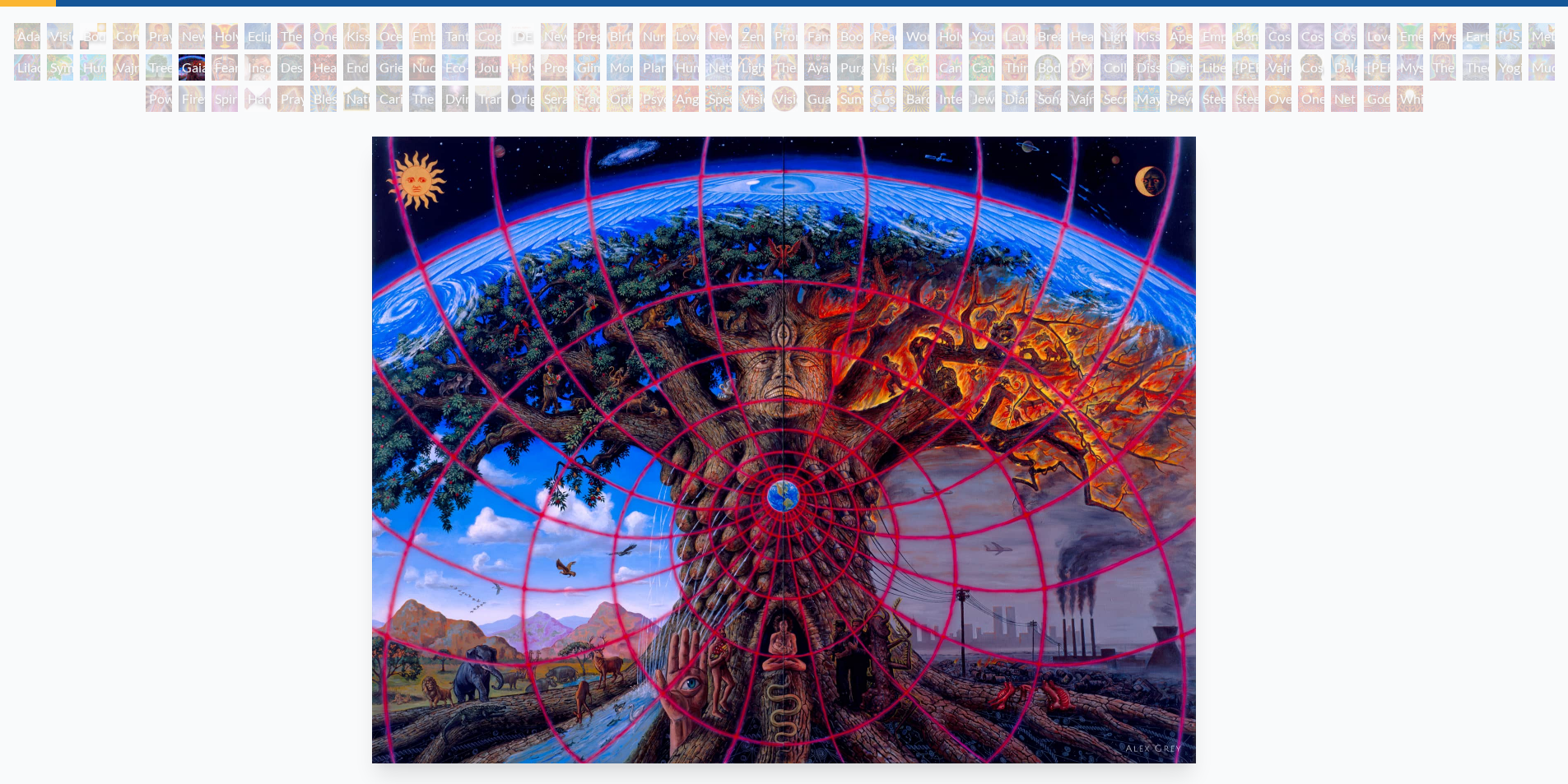
drag, startPoint x: 907, startPoint y: 305, endPoint x: 902, endPoint y: 313, distance: 9.4
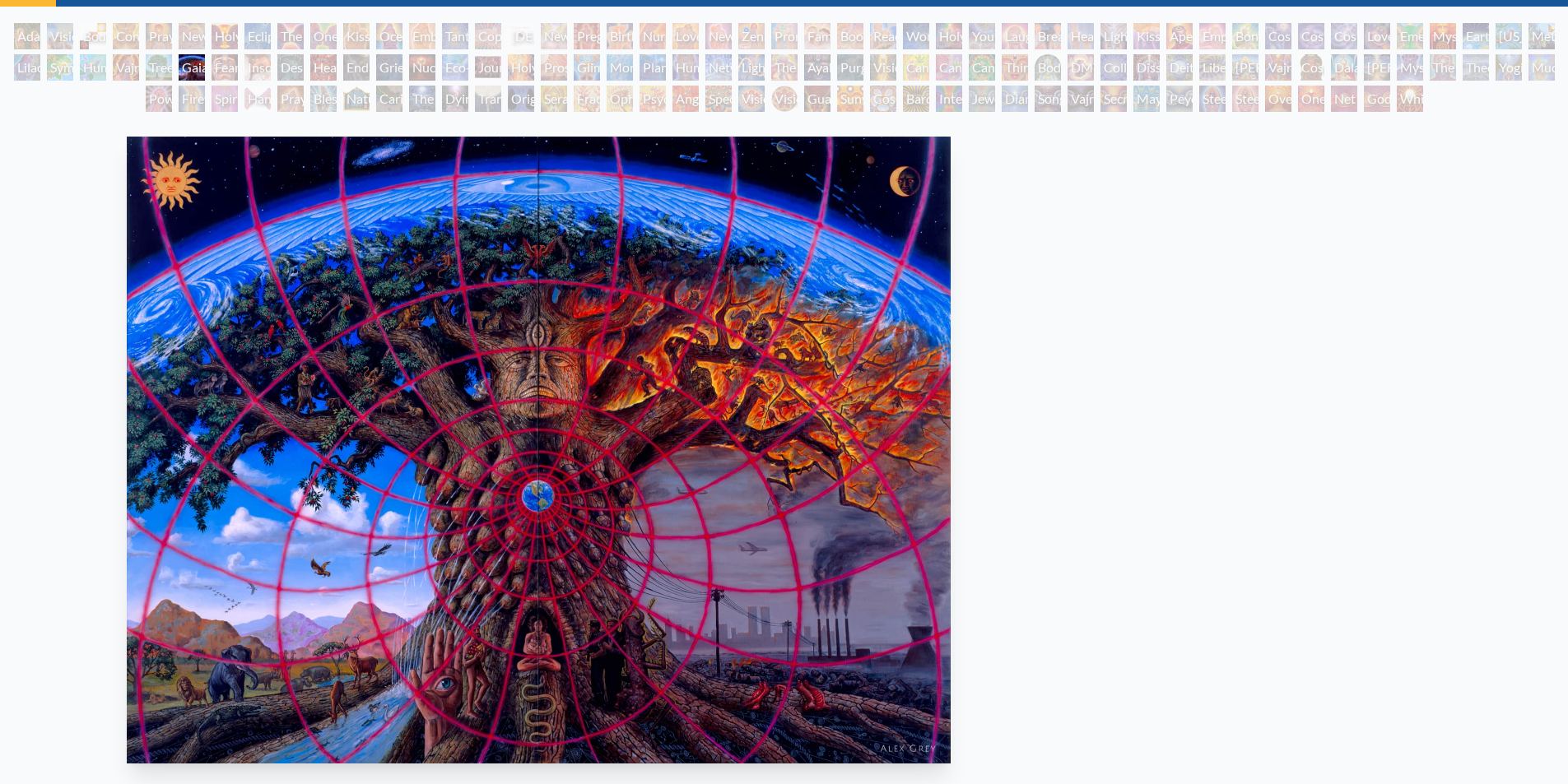
click at [1063, 279] on div "Gaia 1989, oil on linen, 144 x 96 in. Visit the CoSM Shop Gaia - Canvas Print" at bounding box center [539, 731] width 1541 height 1201
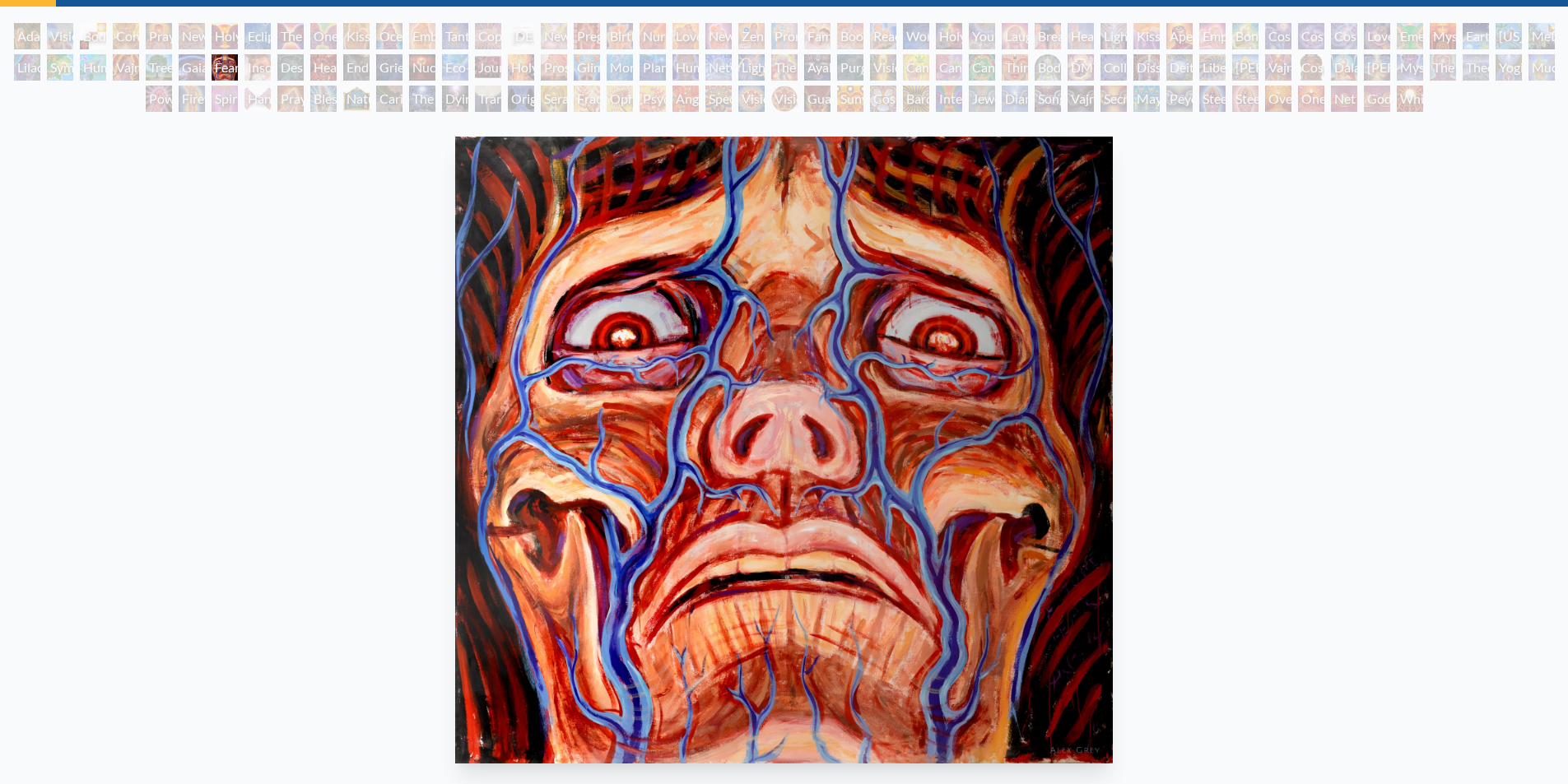
click at [717, 293] on div "Fear 2006, acrylic on canvas, 96 x 96 in. Visit the CoSM Shop" at bounding box center [784, 547] width 1541 height 833
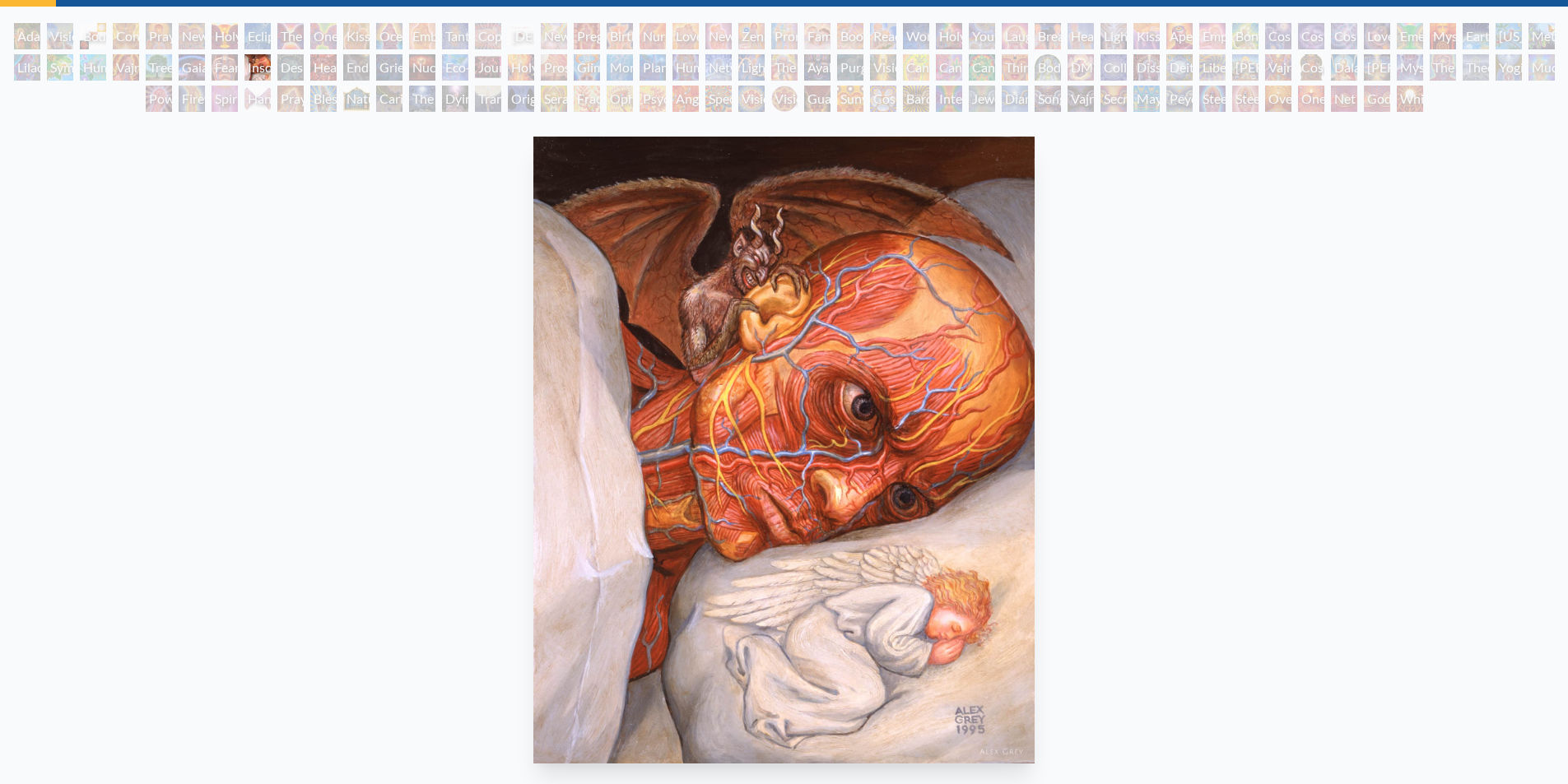
click at [617, 282] on div "[MEDICAL_DATA] 1995, oil on wood, 8 x 10 in. Visit the CoSM Shop" at bounding box center [784, 547] width 1541 height 833
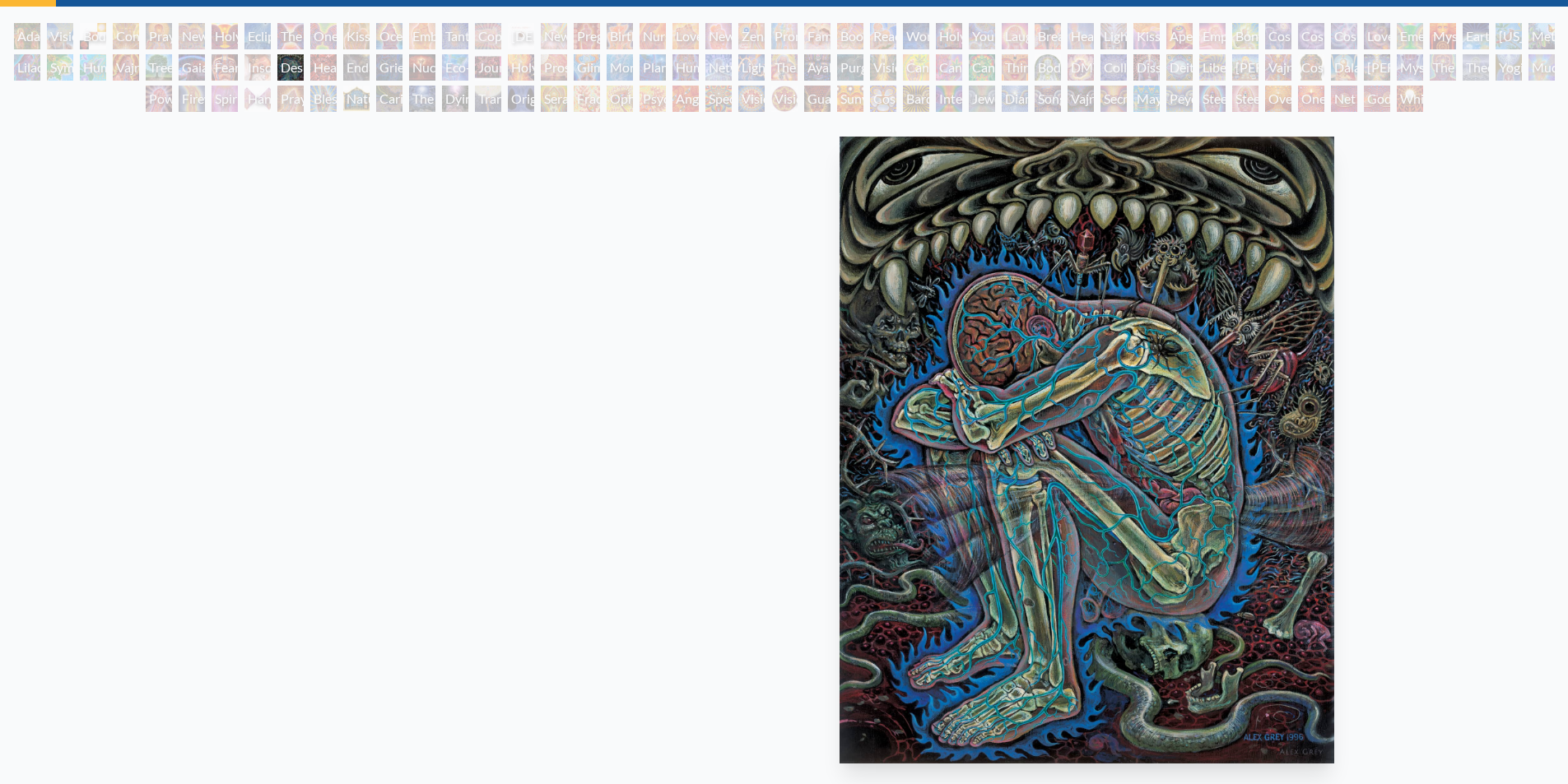
click at [1162, 282] on img "56 / 133" at bounding box center [1087, 450] width 495 height 627
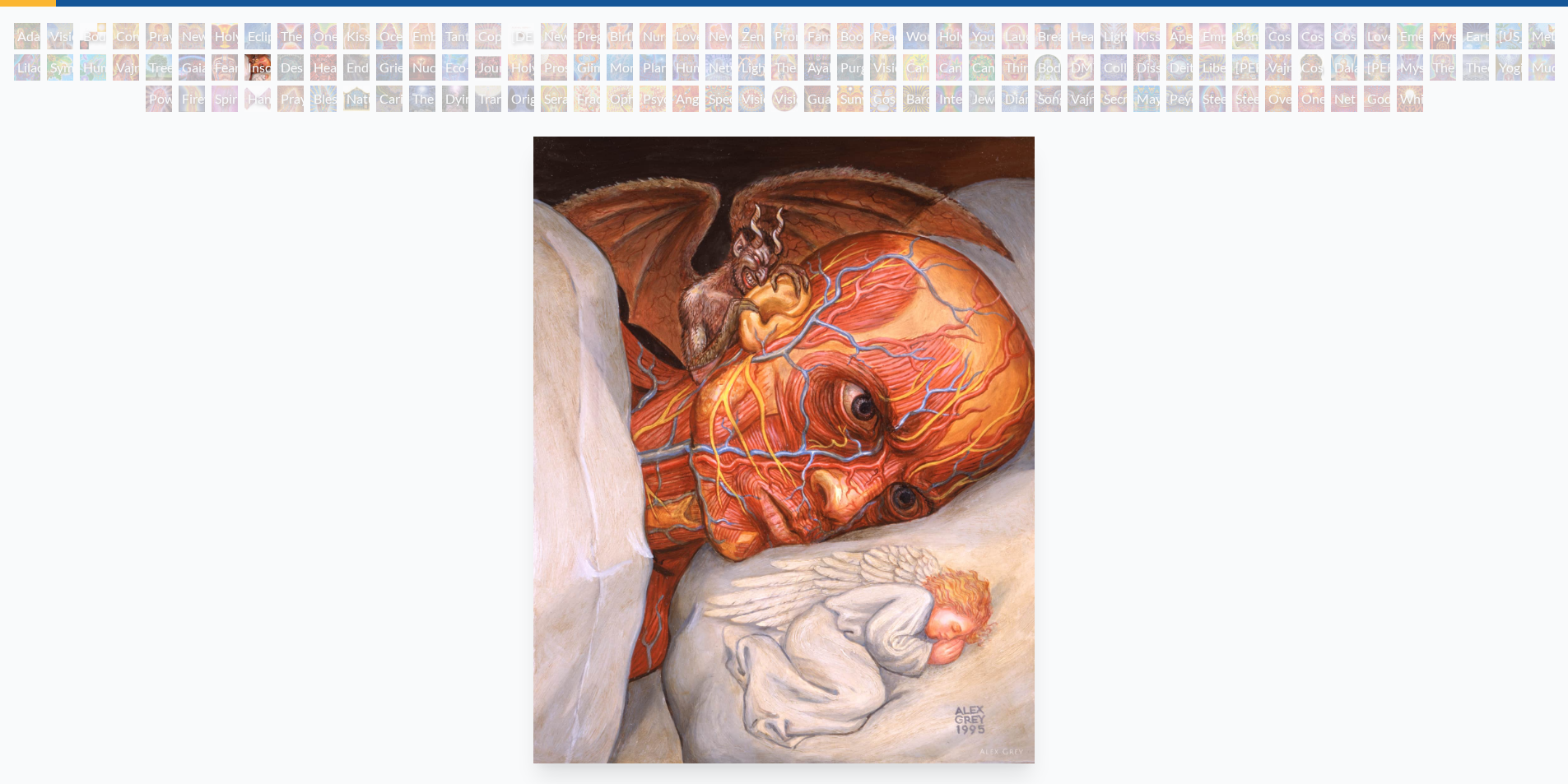
click at [630, 351] on div "[MEDICAL_DATA] 1995, oil on wood, 8 x 10 in. Visit the CoSM Shop" at bounding box center [784, 547] width 1541 height 833
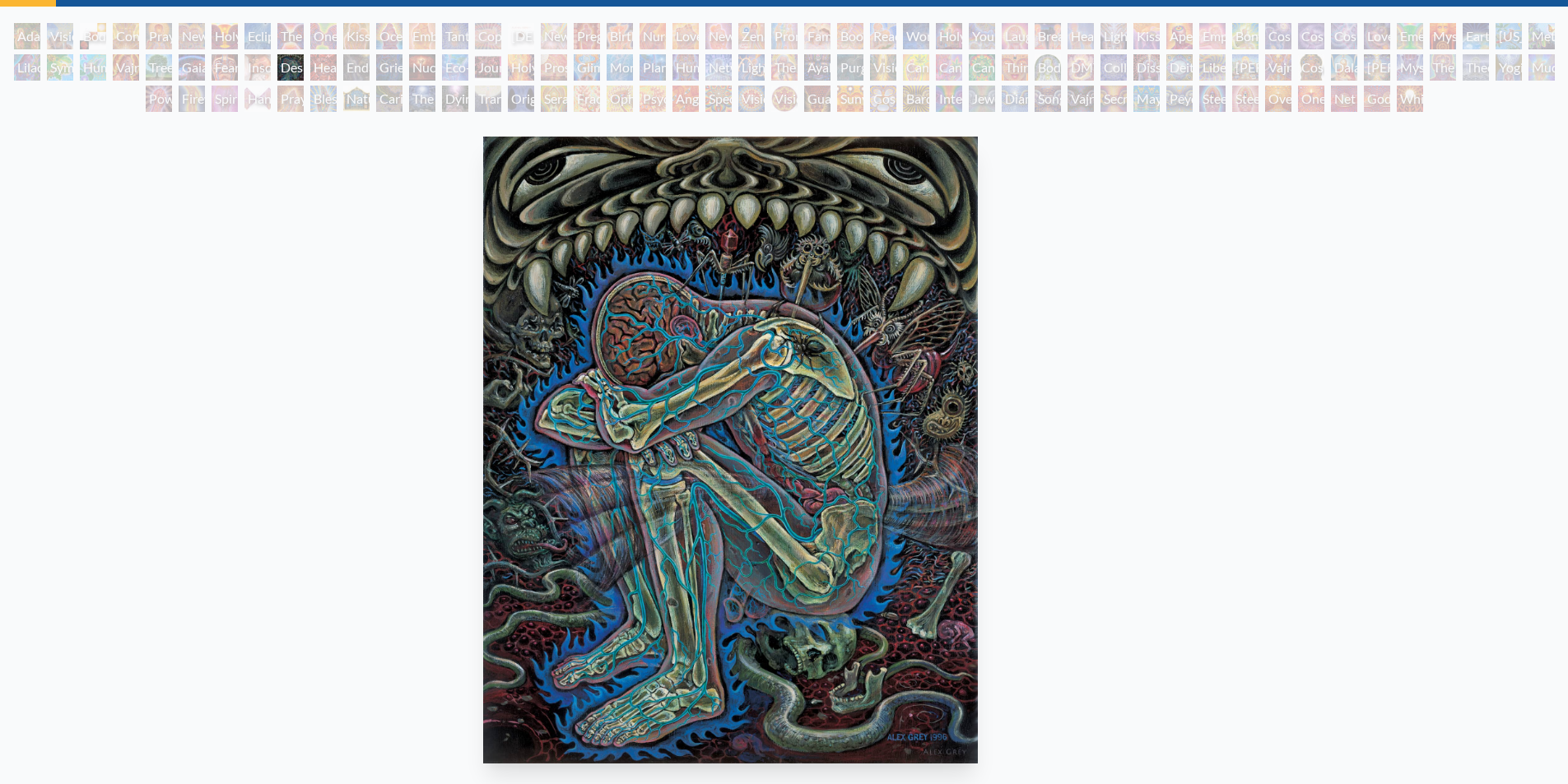
click at [484, 356] on img "56 / 133" at bounding box center [731, 450] width 495 height 627
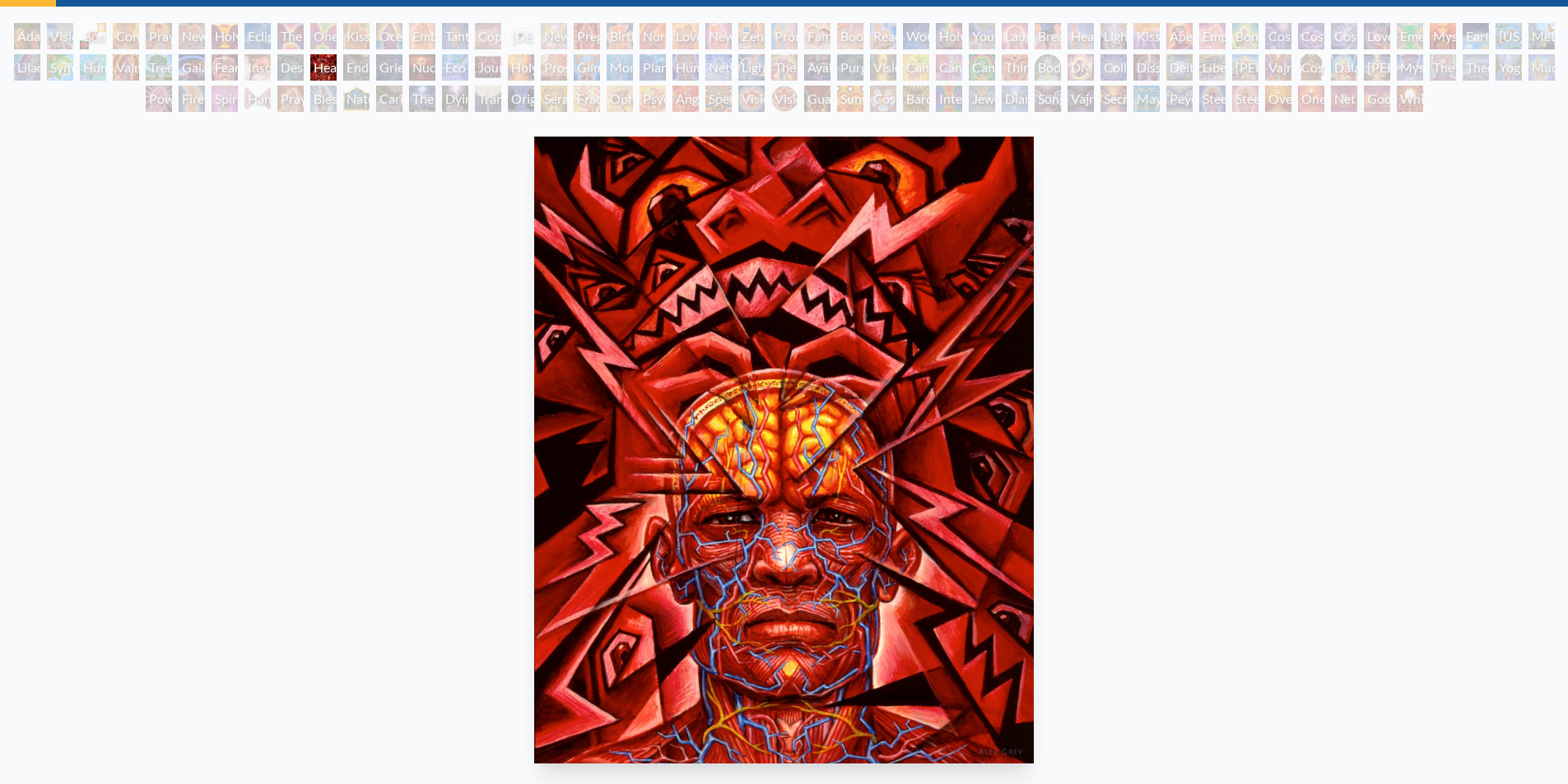
click at [534, 316] on img "57 / 133" at bounding box center [784, 450] width 499 height 627
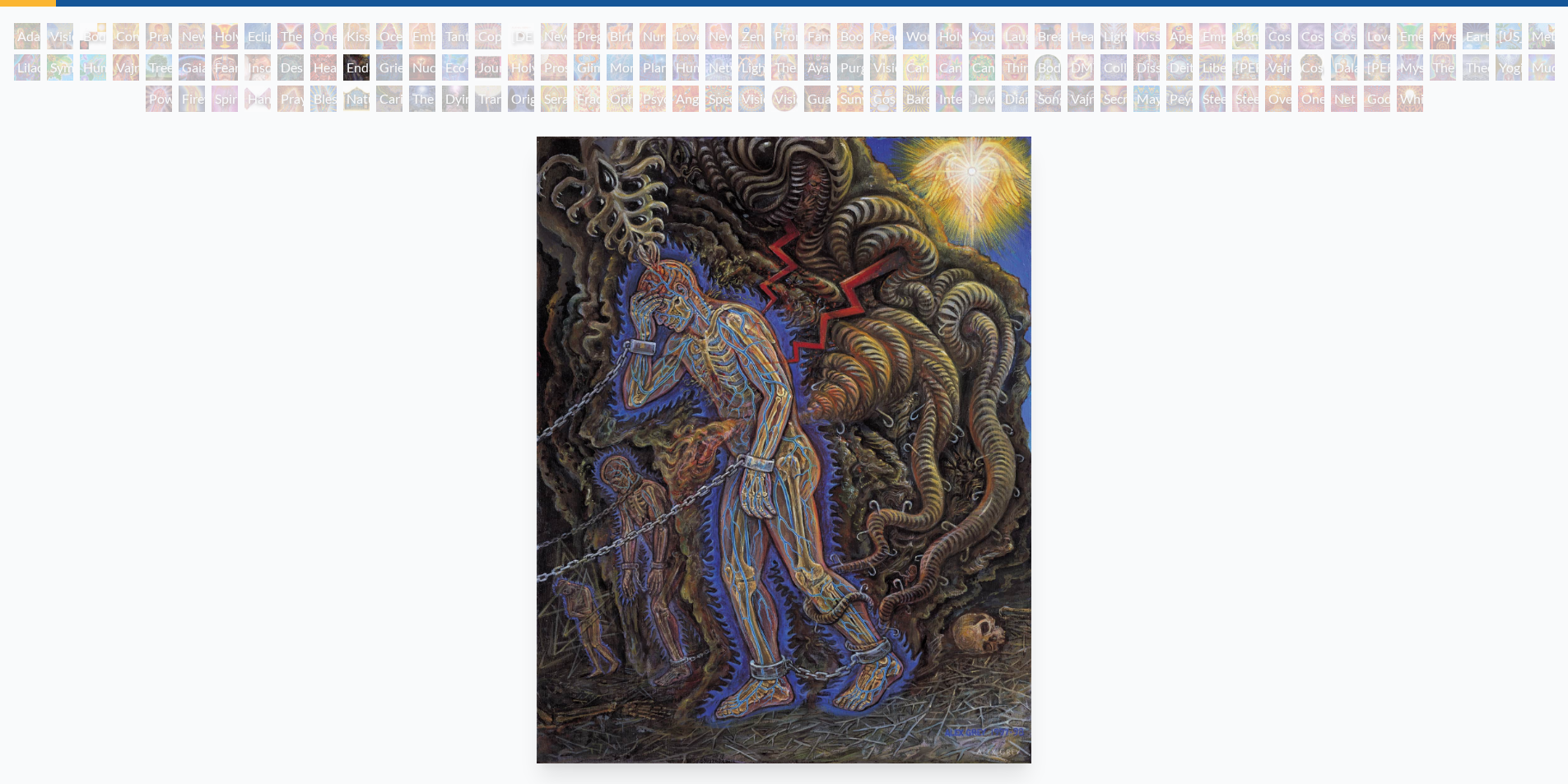
click at [537, 284] on img "58 / 133" at bounding box center [784, 450] width 494 height 627
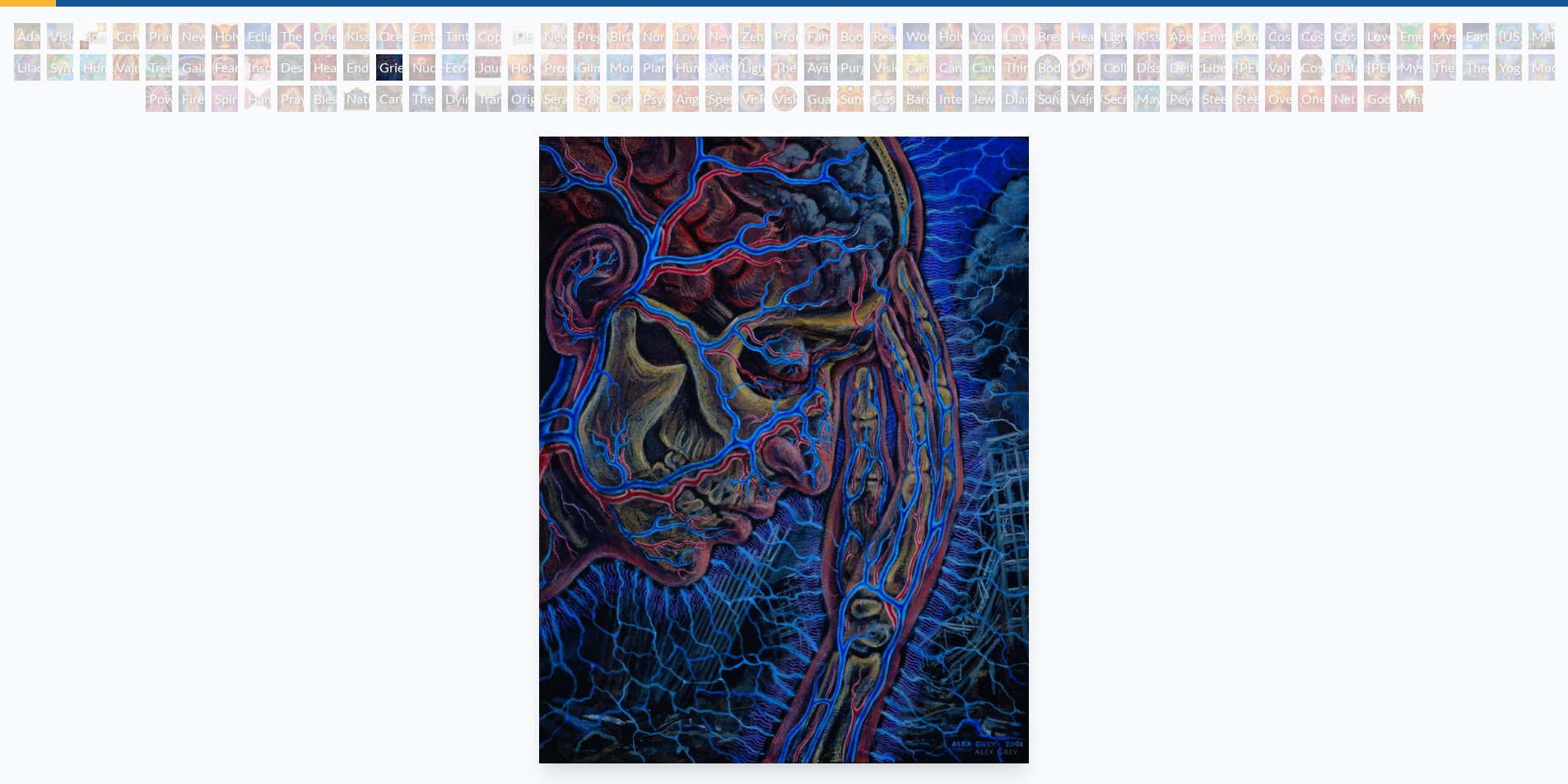
click at [0, 259] on html "Art Writings About" at bounding box center [784, 542] width 1568 height 1249
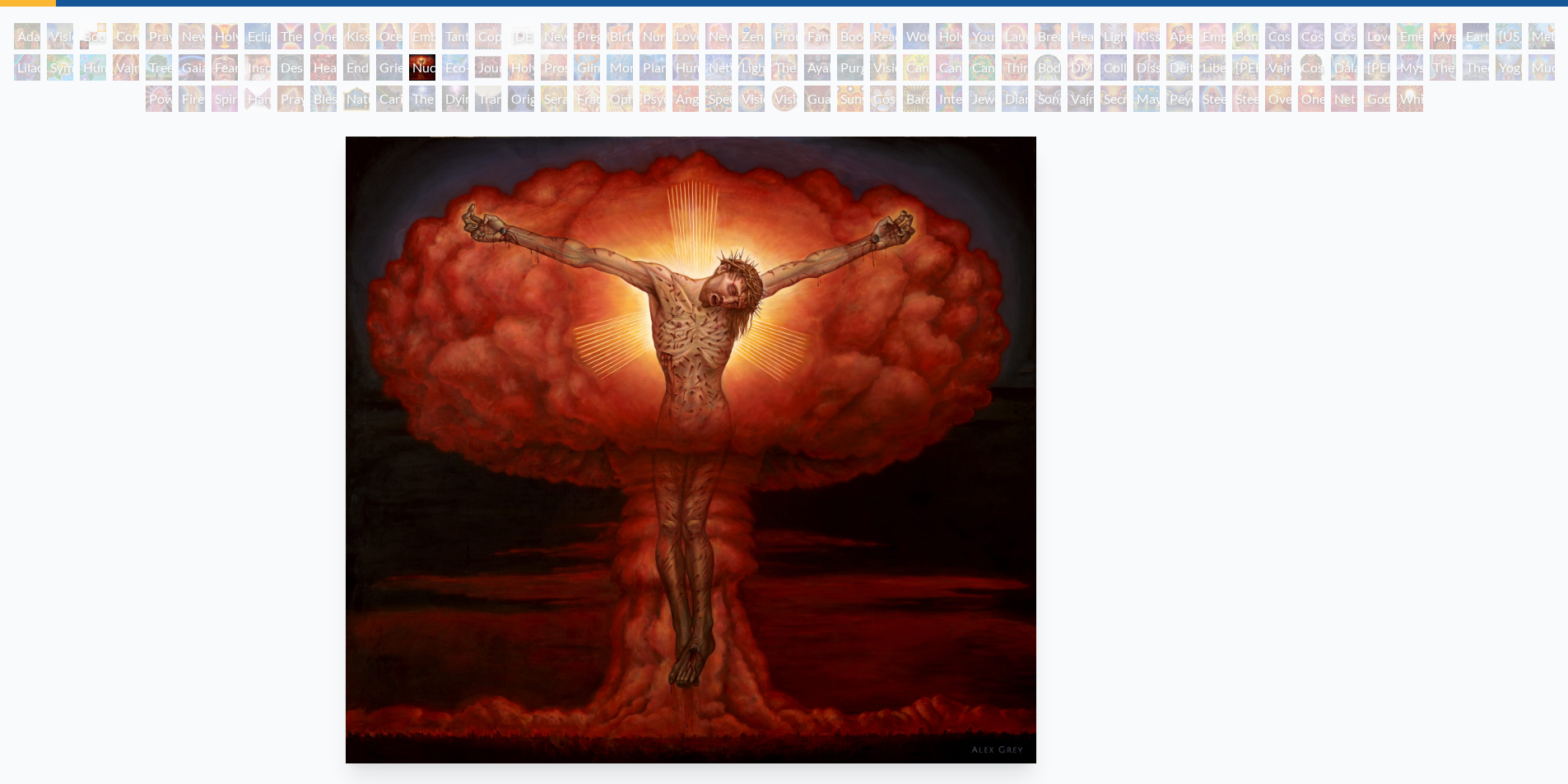
click at [586, 304] on img "60 / 133" at bounding box center [691, 450] width 691 height 627
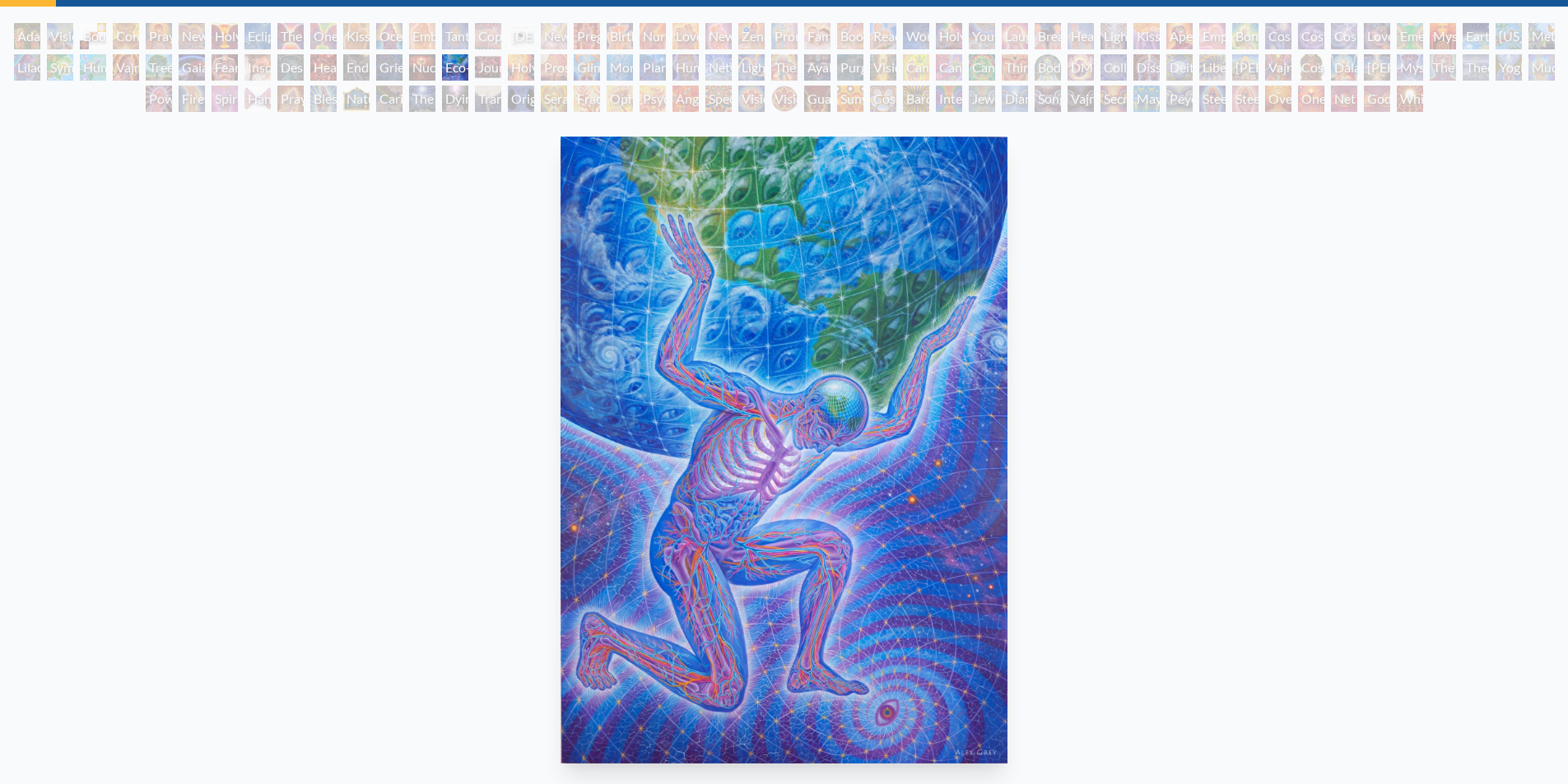
click at [561, 270] on img "61 / 133" at bounding box center [784, 450] width 448 height 627
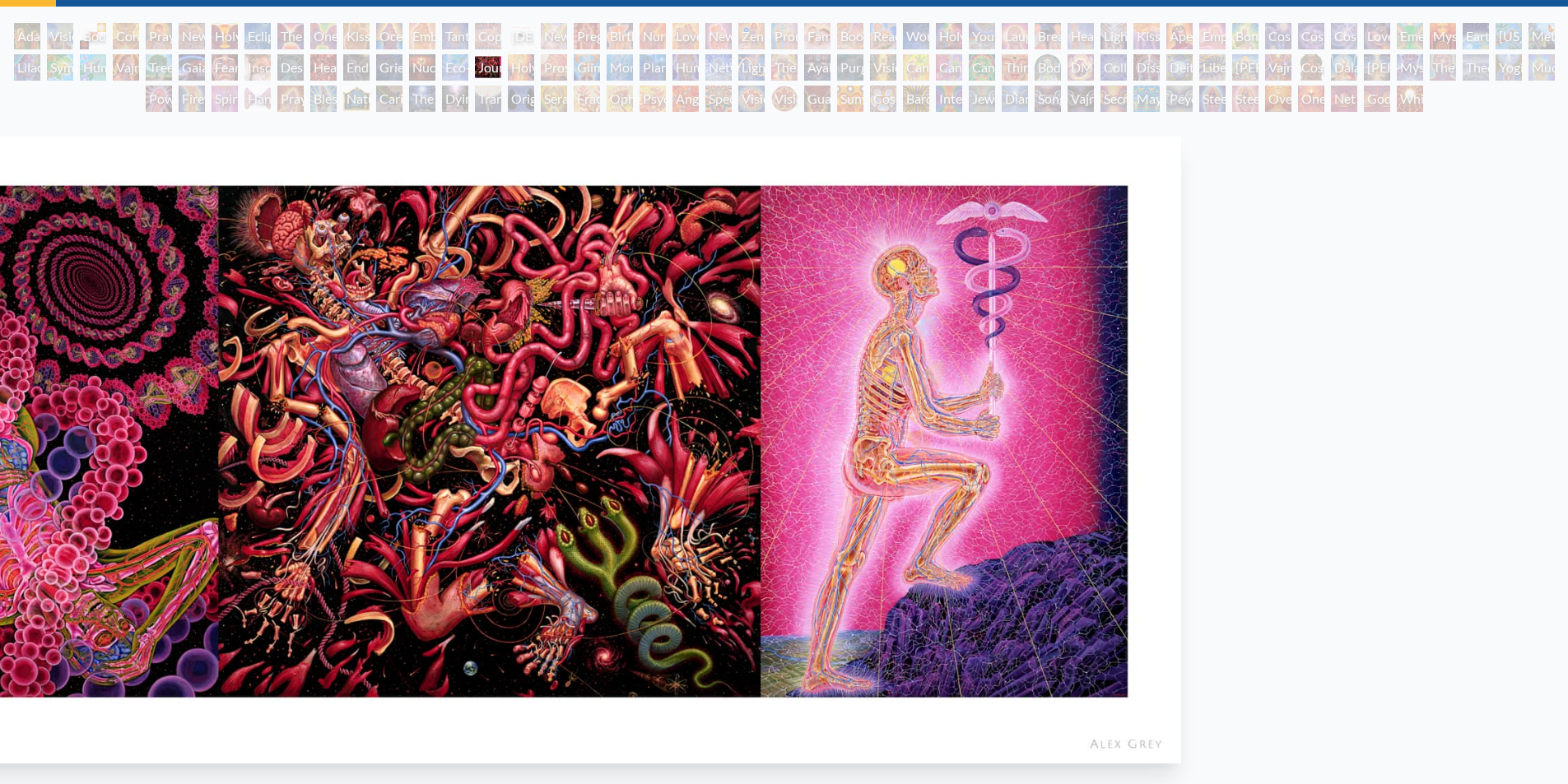
click at [397, 240] on img "62 / 133" at bounding box center [489, 450] width 1384 height 627
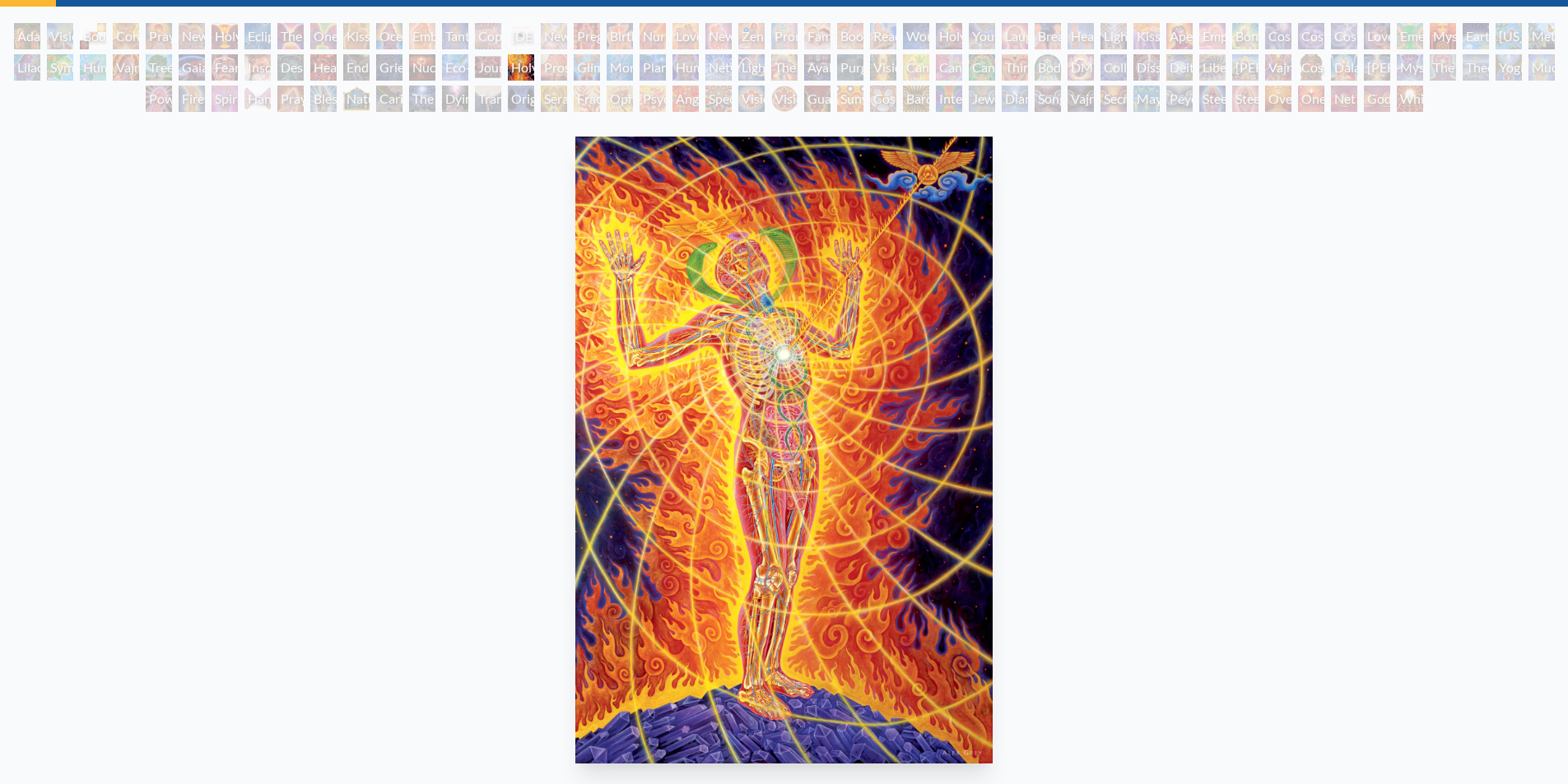
click at [328, 323] on div "[MEDICAL_DATA] 1987, oil on linen, 90 x 216 in. Visit the CoSM Shop [MEDICAL_DA…" at bounding box center [784, 731] width 1541 height 1201
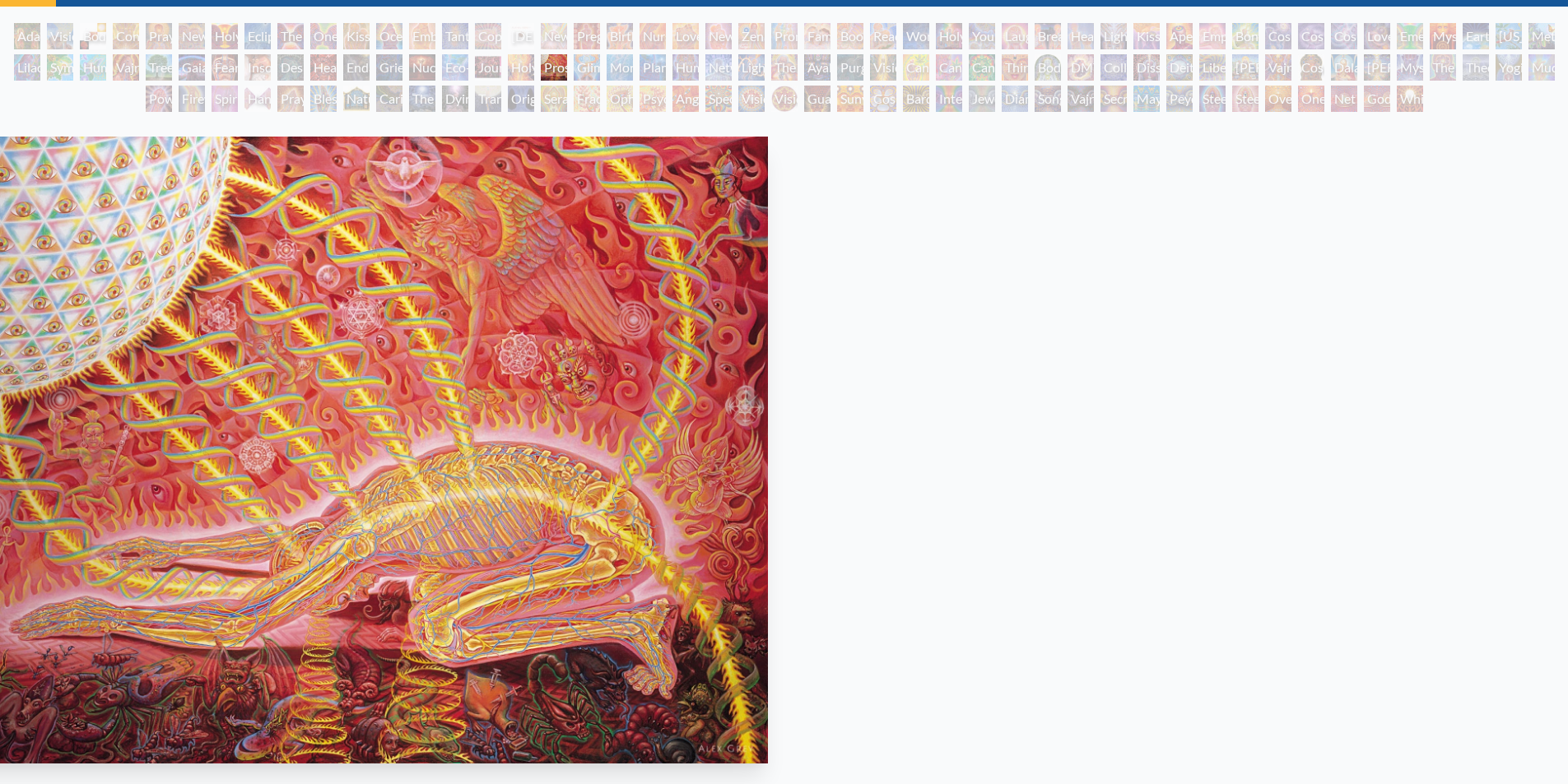
click at [553, 338] on div "Prostration 1993, oil on linen, 72 x 56 in. Visit the CoSM Shop" at bounding box center [365, 547] width 1541 height 833
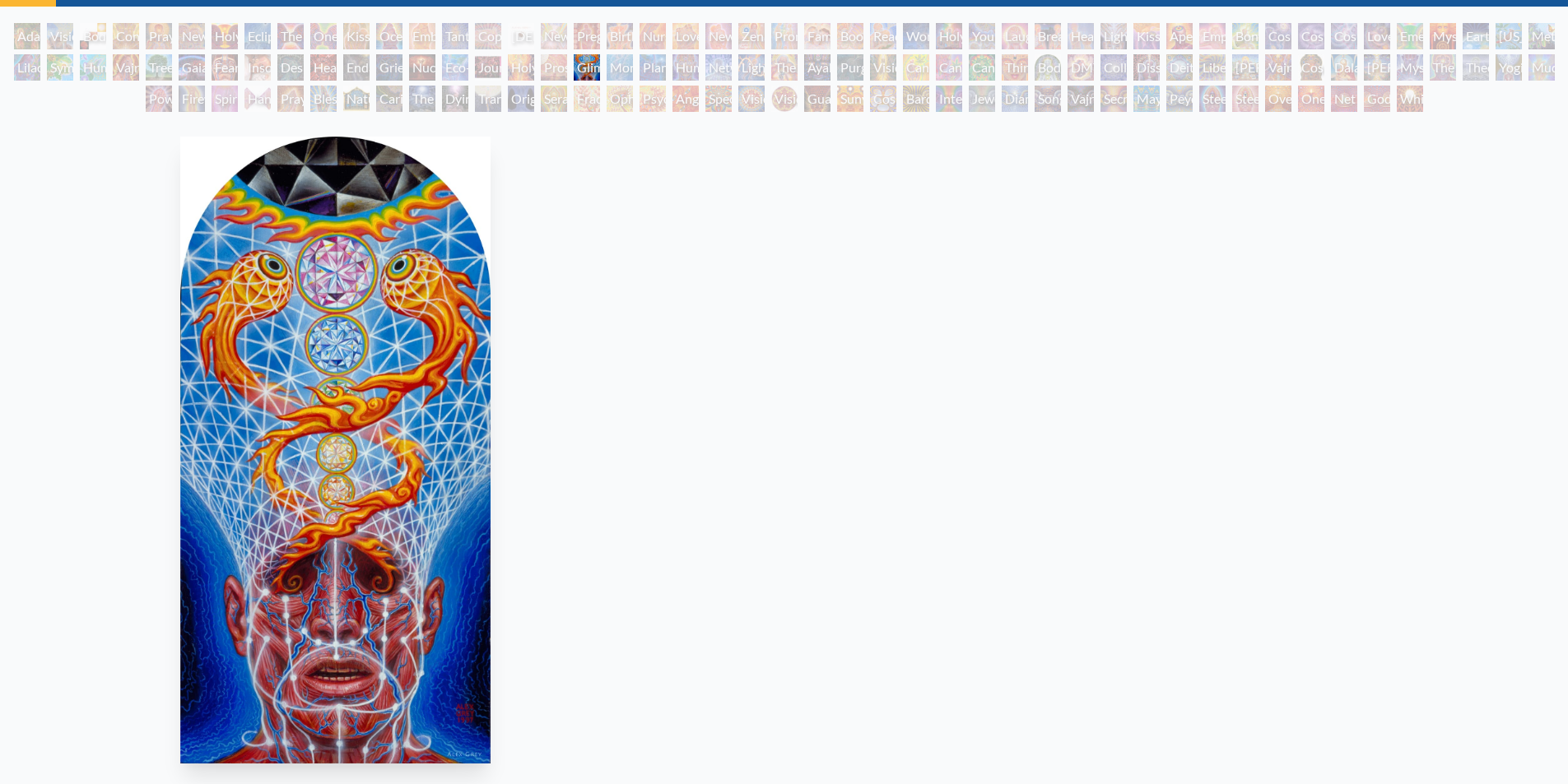
click at [372, 345] on div "Glimpsing the Empyrean 1997, acrylic on wood, 8 x 16 in. Visit the CoSM Shop" at bounding box center [335, 547] width 1541 height 833
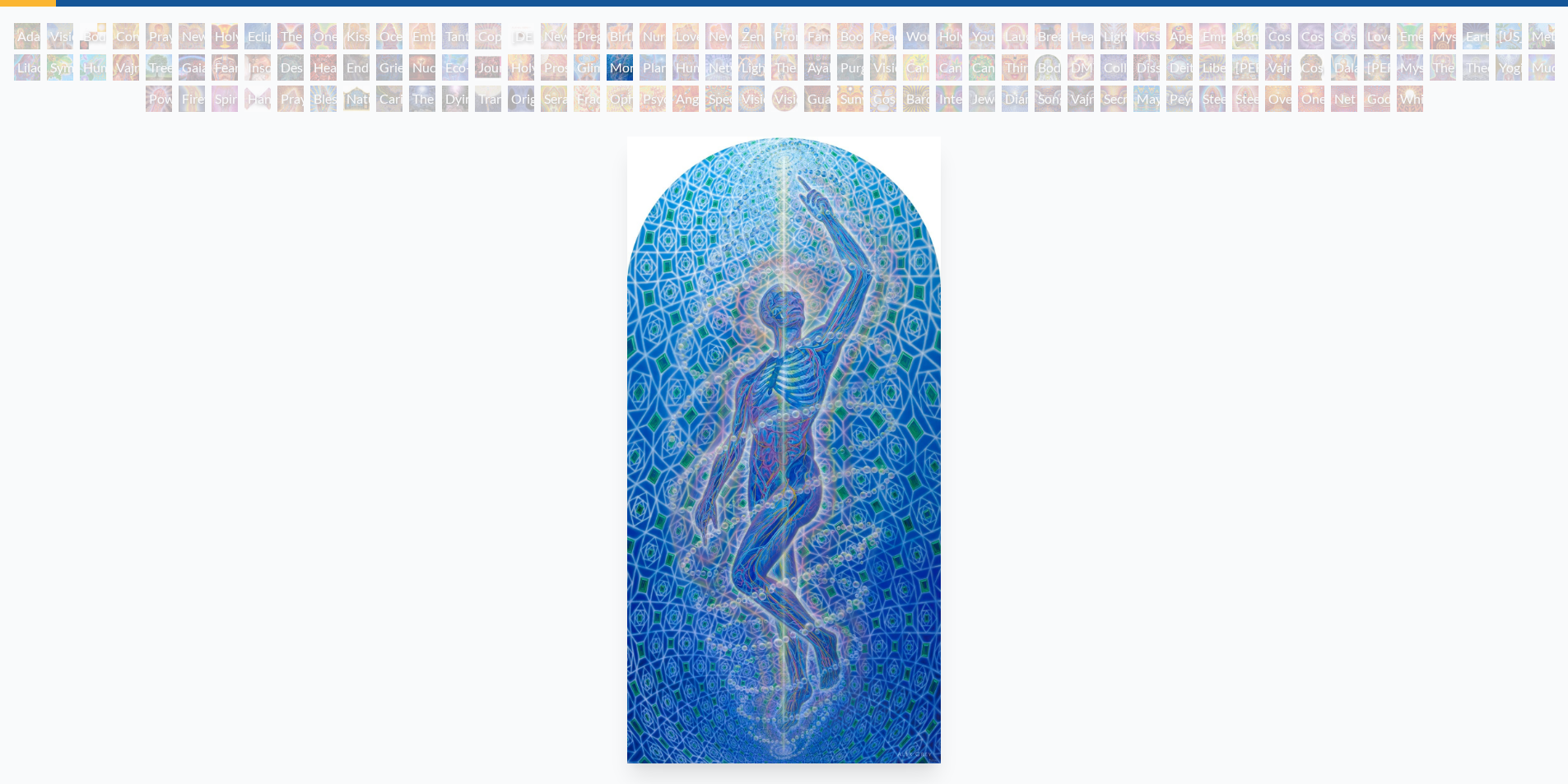
click at [628, 370] on img "66 / 133" at bounding box center [784, 450] width 313 height 627
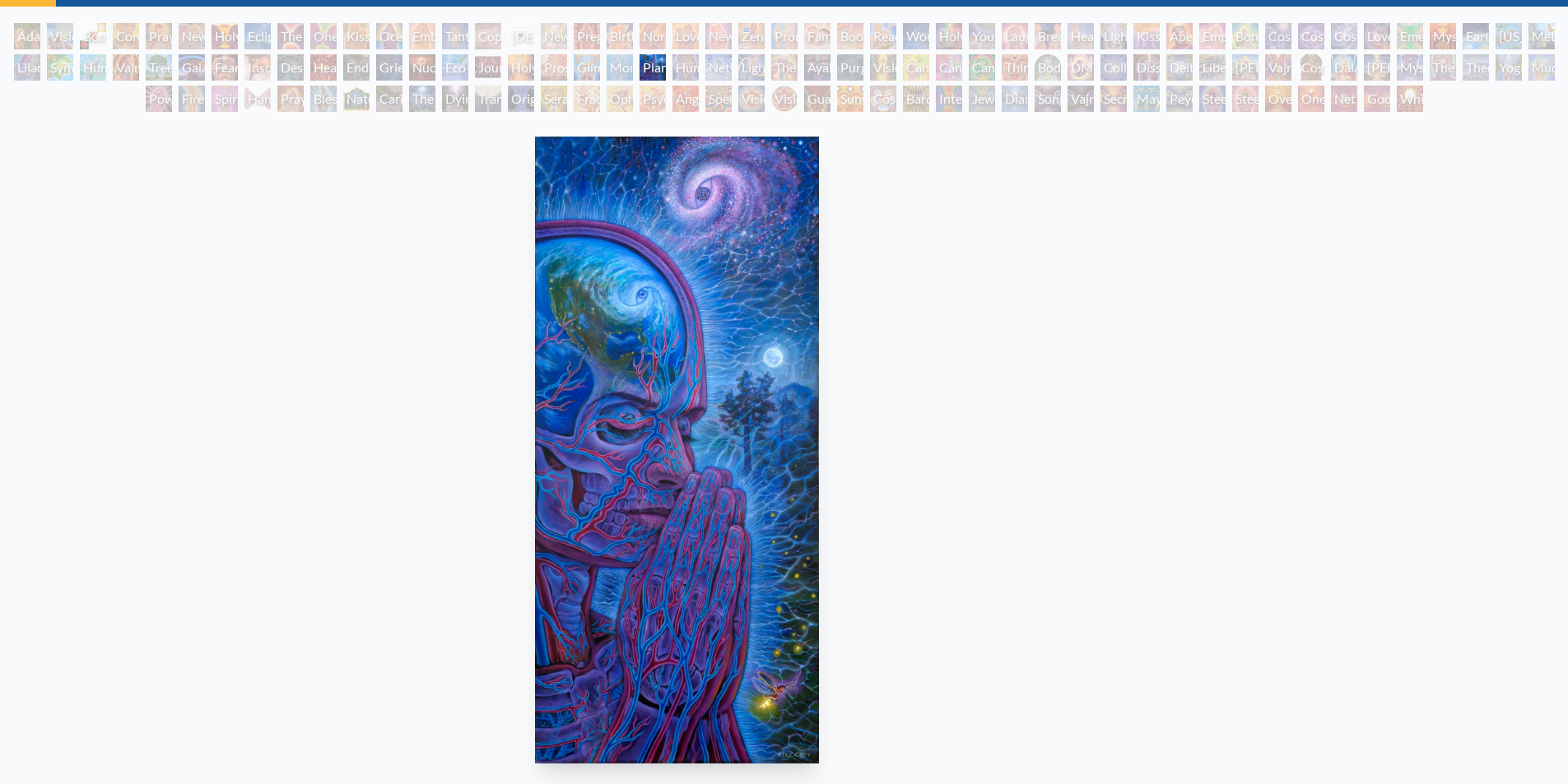
click at [0, 334] on html "Art Writings About" at bounding box center [784, 726] width 1568 height 1618
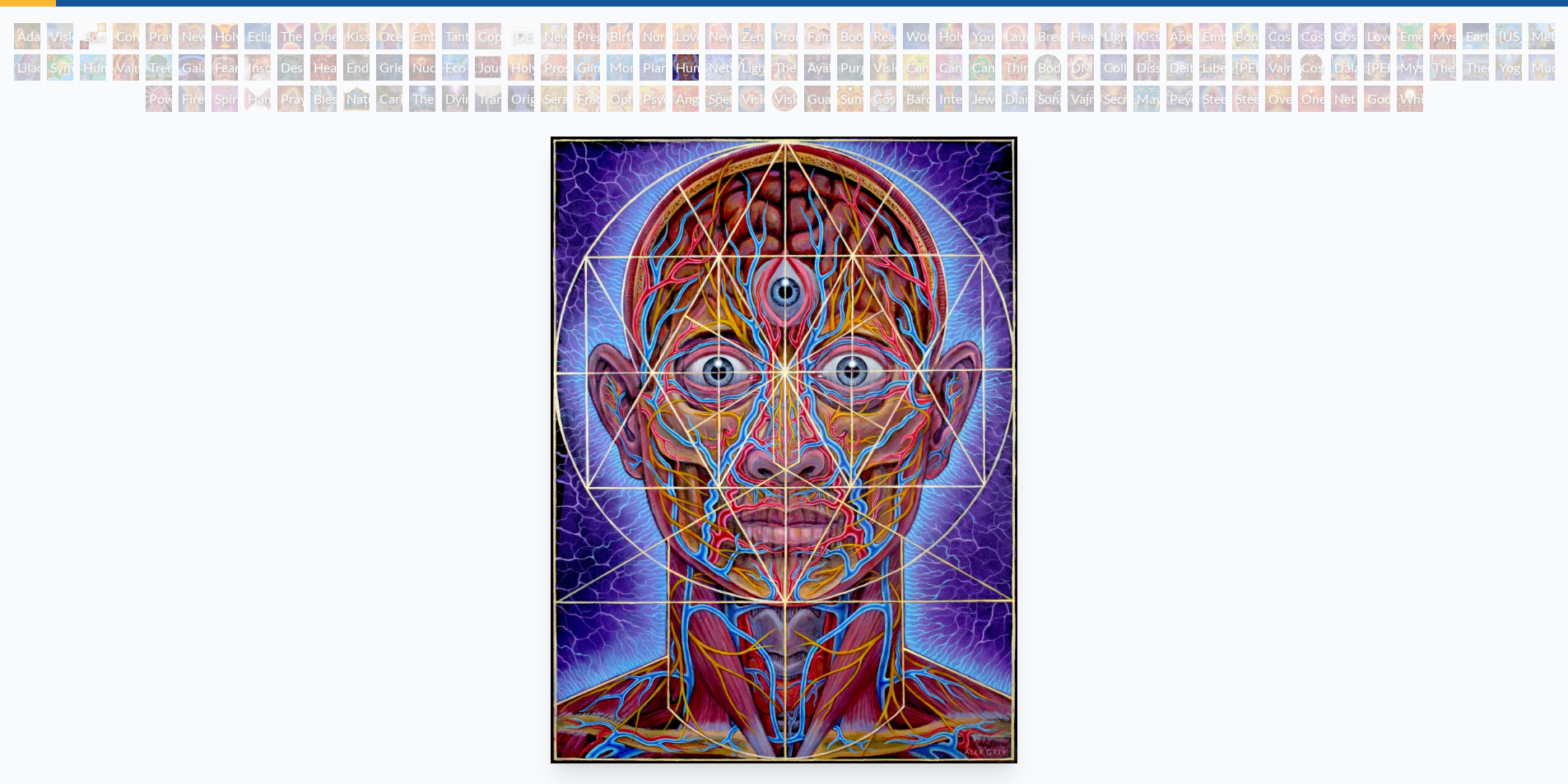
click at [550, 373] on img "68 / 133" at bounding box center [784, 450] width 467 height 627
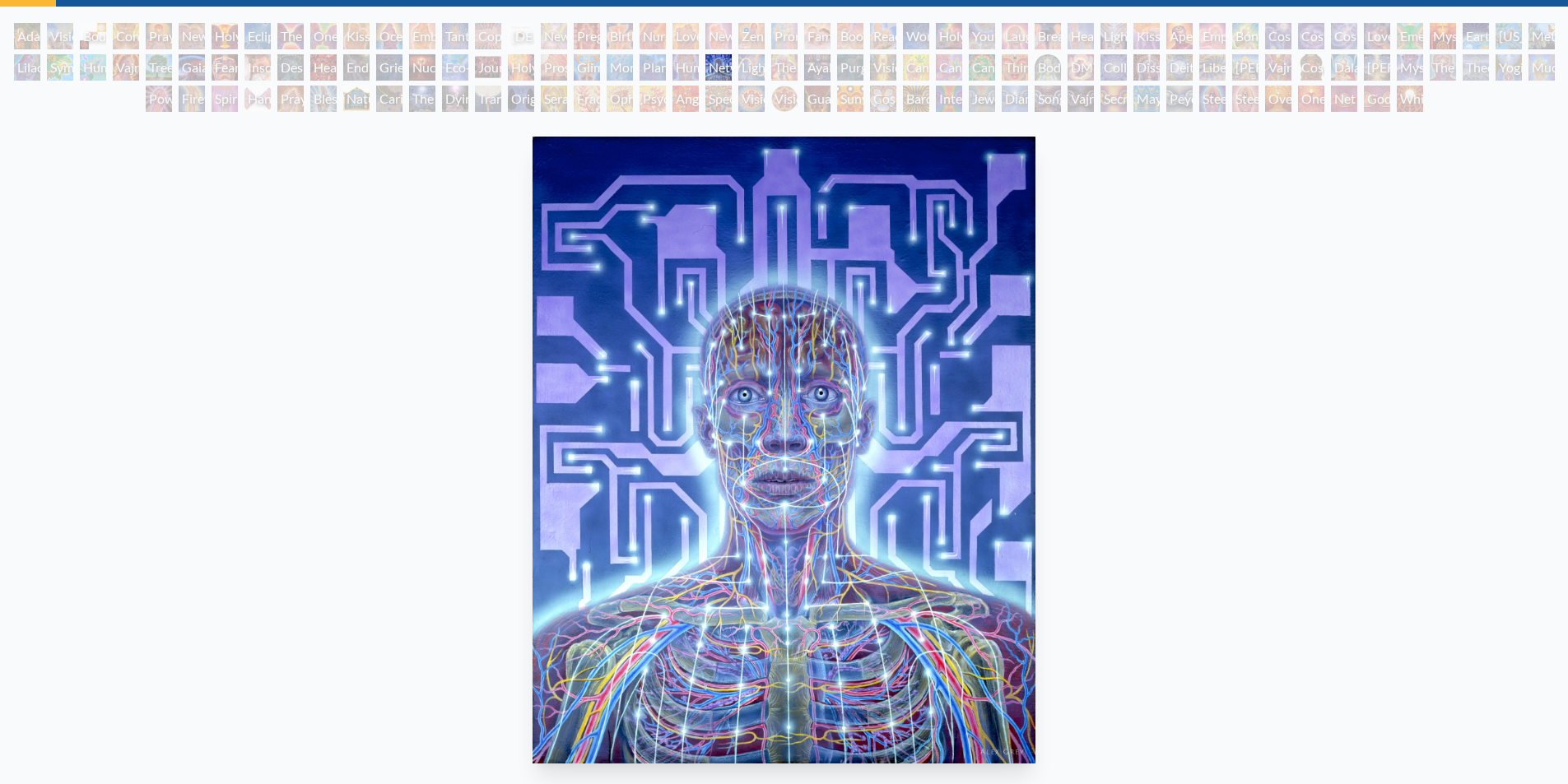
click at [532, 372] on img "69 / 133" at bounding box center [783, 450] width 502 height 627
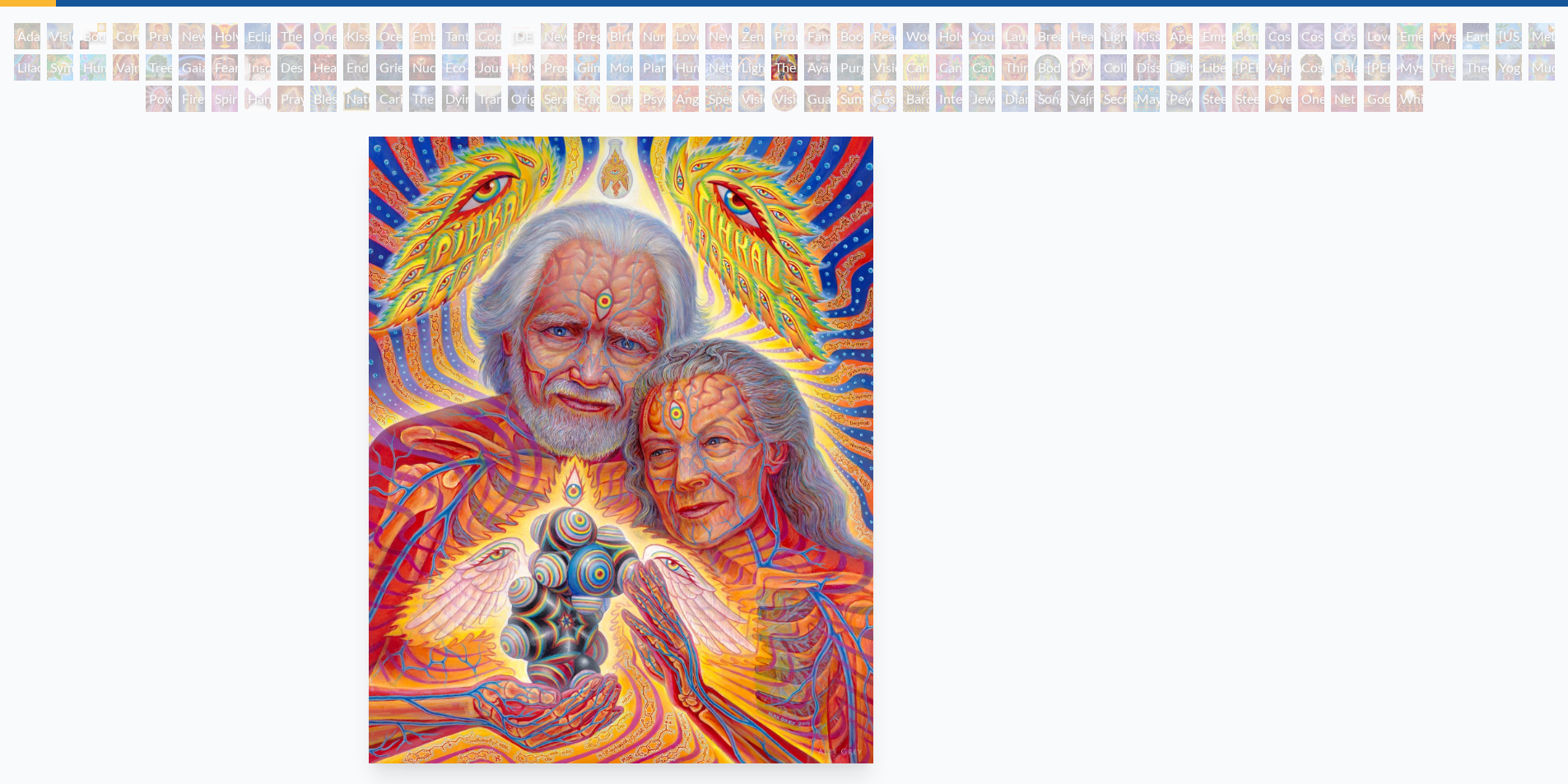
click at [369, 367] on img "71 / 133" at bounding box center [621, 450] width 505 height 627
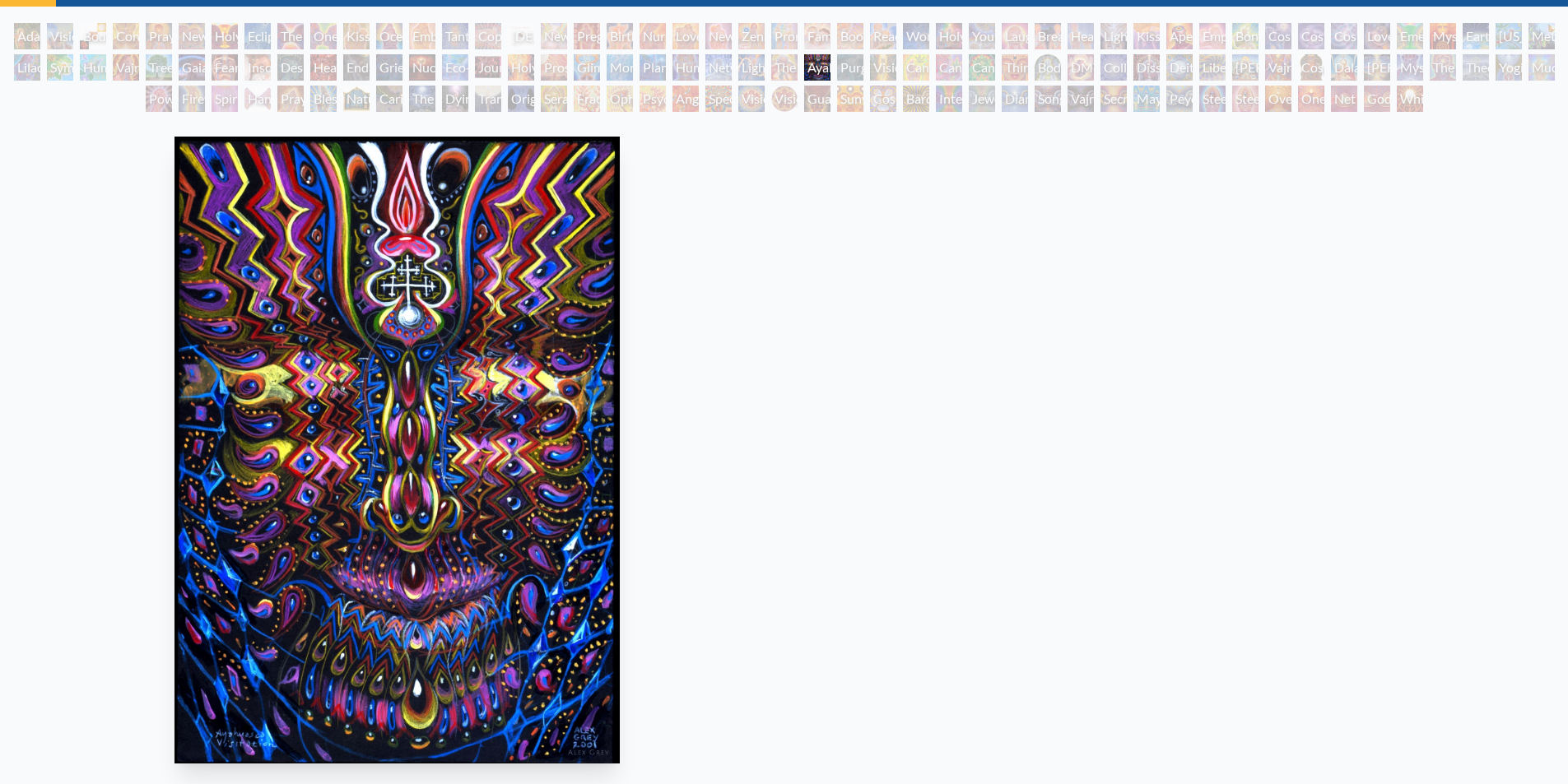
click at [0, 395] on div "Ayahuasca Visitation 2001, color pencil & acrylic on black paper, 11 x 16 in. V…" at bounding box center [397, 731] width 1541 height 1201
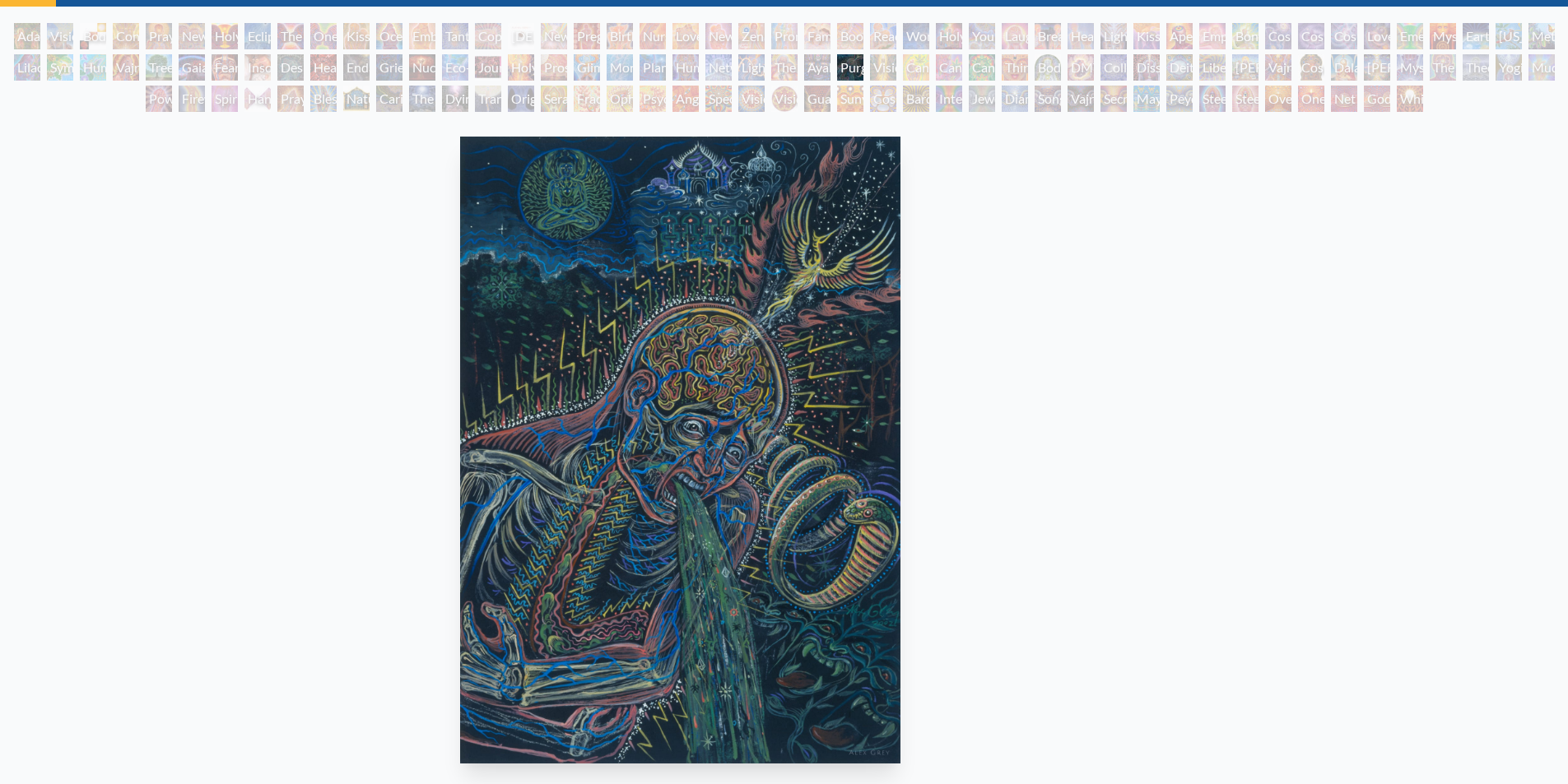
click at [460, 396] on img "73 / 133" at bounding box center [679, 450] width 439 height 627
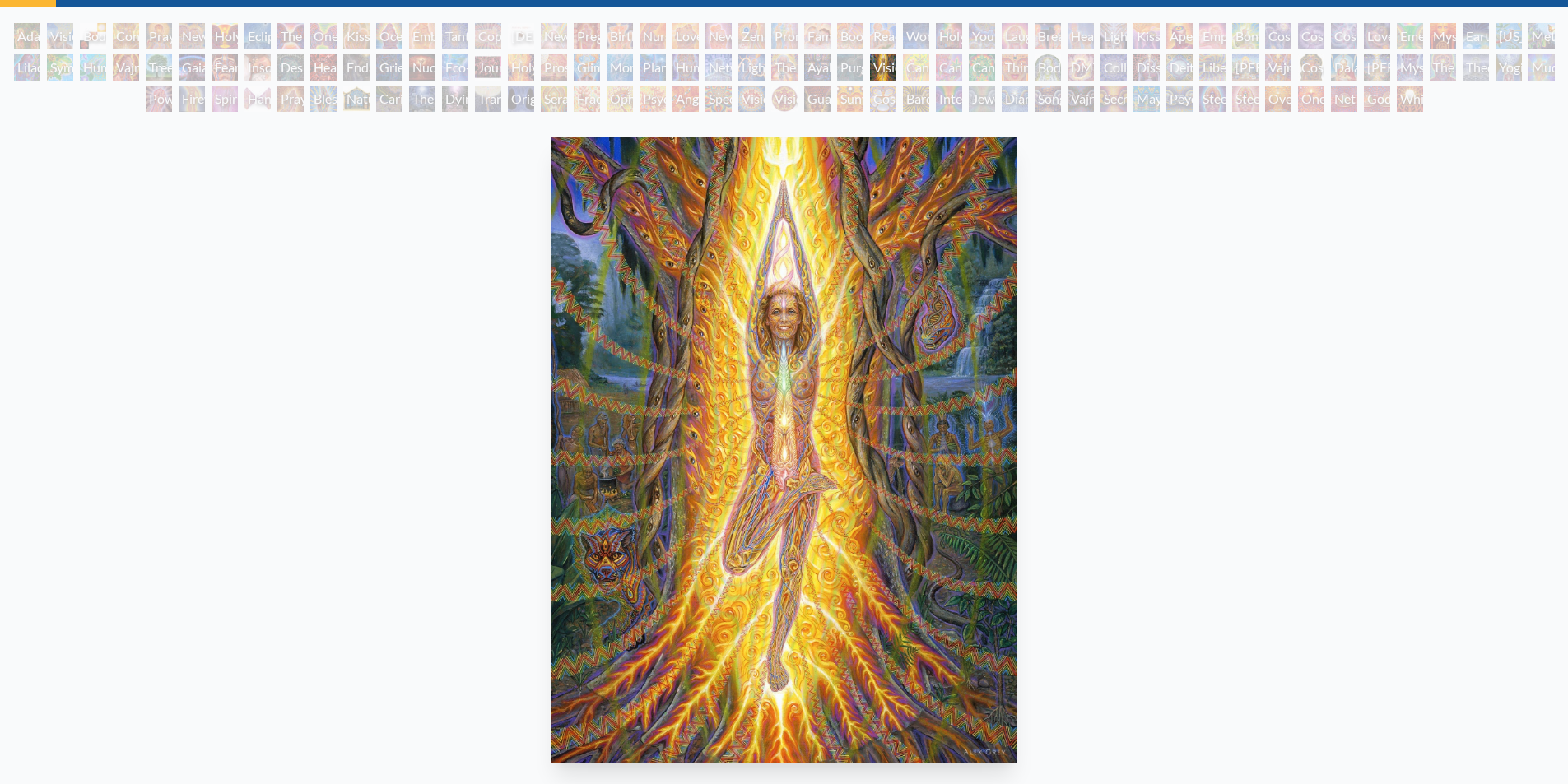
click at [0, 325] on html "Art Writings About" at bounding box center [784, 726] width 1568 height 1618
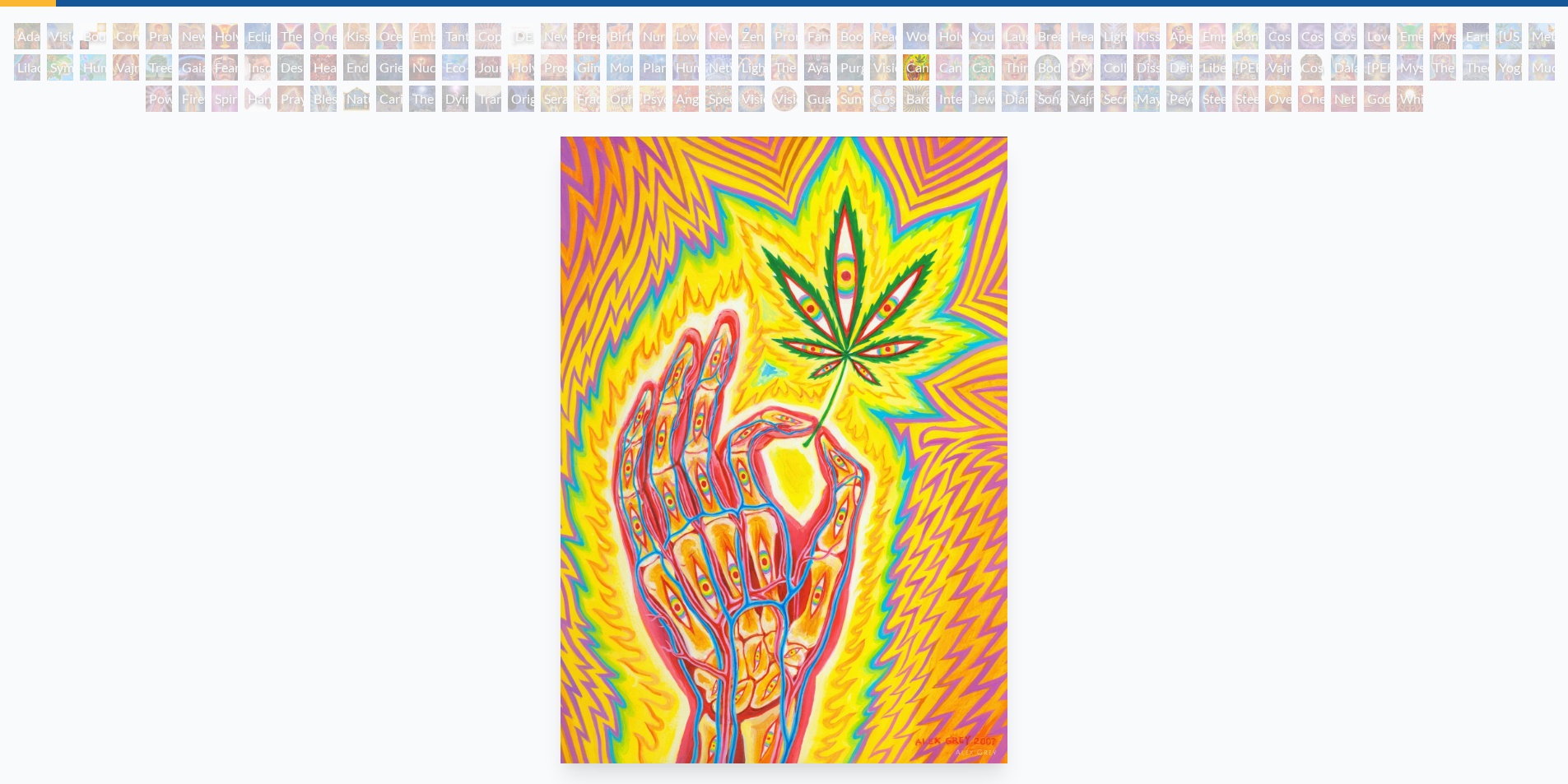
click at [0, 380] on html "Art Writings About" at bounding box center [784, 542] width 1568 height 1249
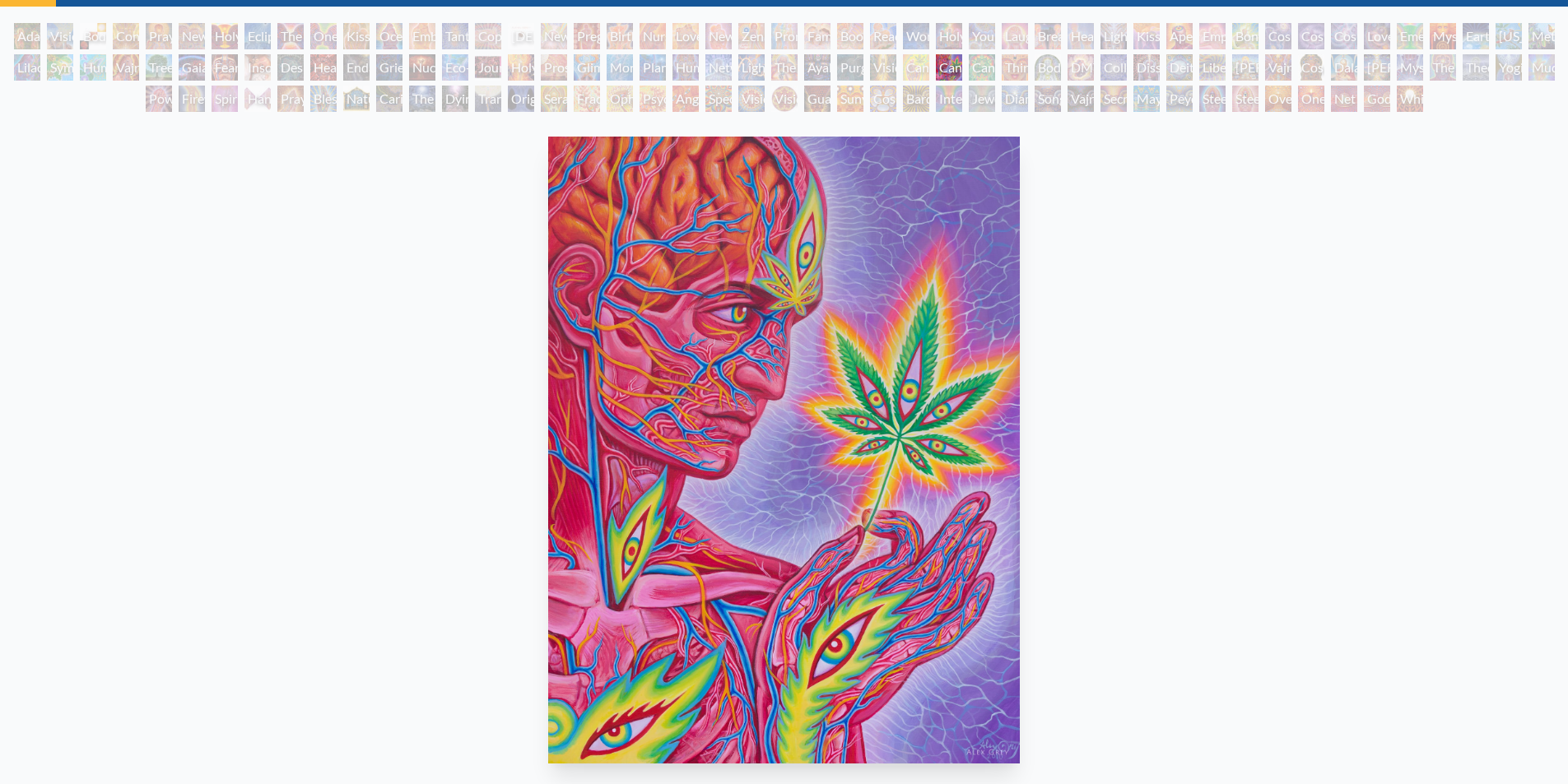
click at [548, 436] on img "76 / 133" at bounding box center [783, 450] width 471 height 627
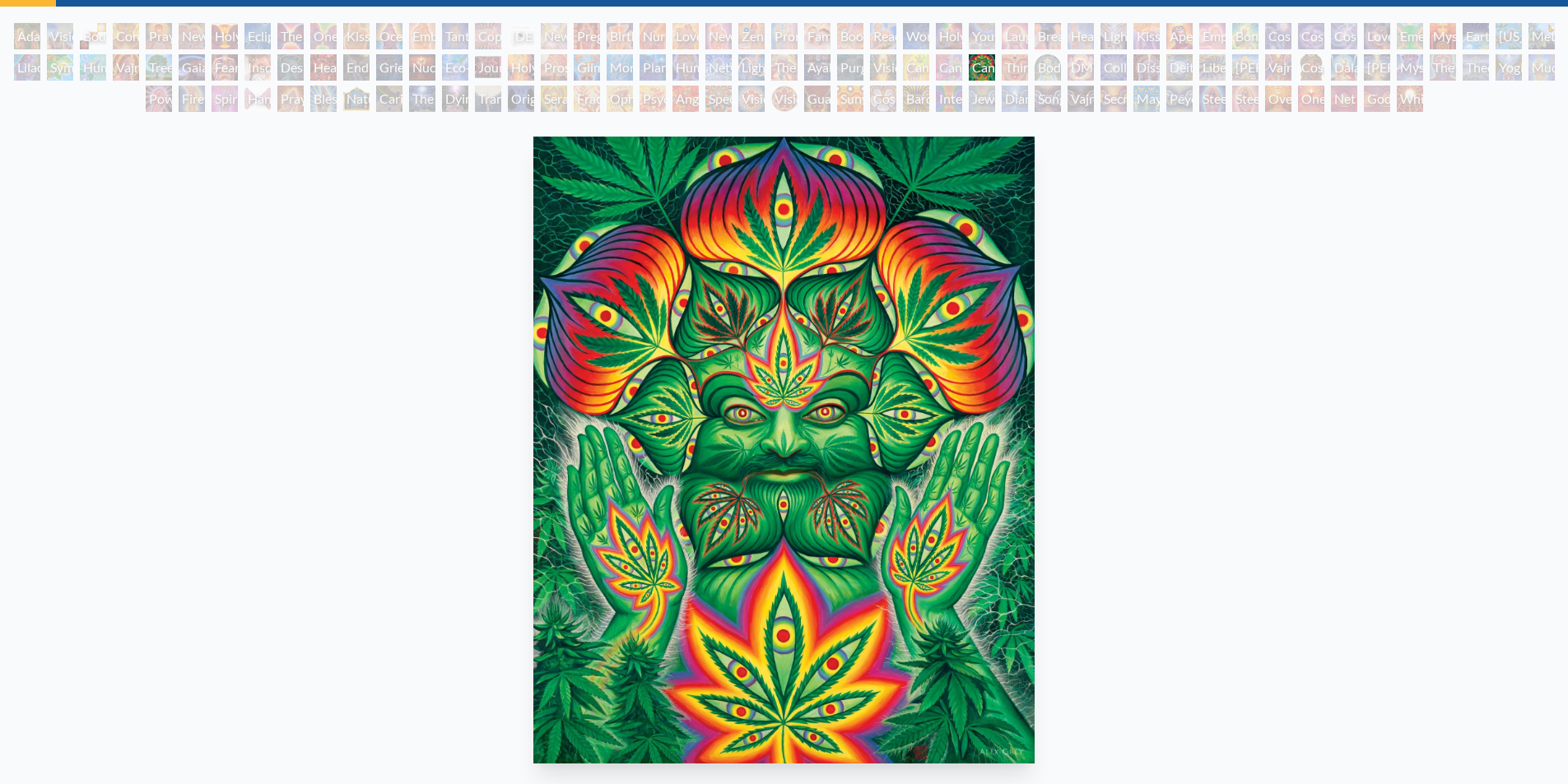
click at [533, 348] on img "77 / 133" at bounding box center [784, 450] width 502 height 627
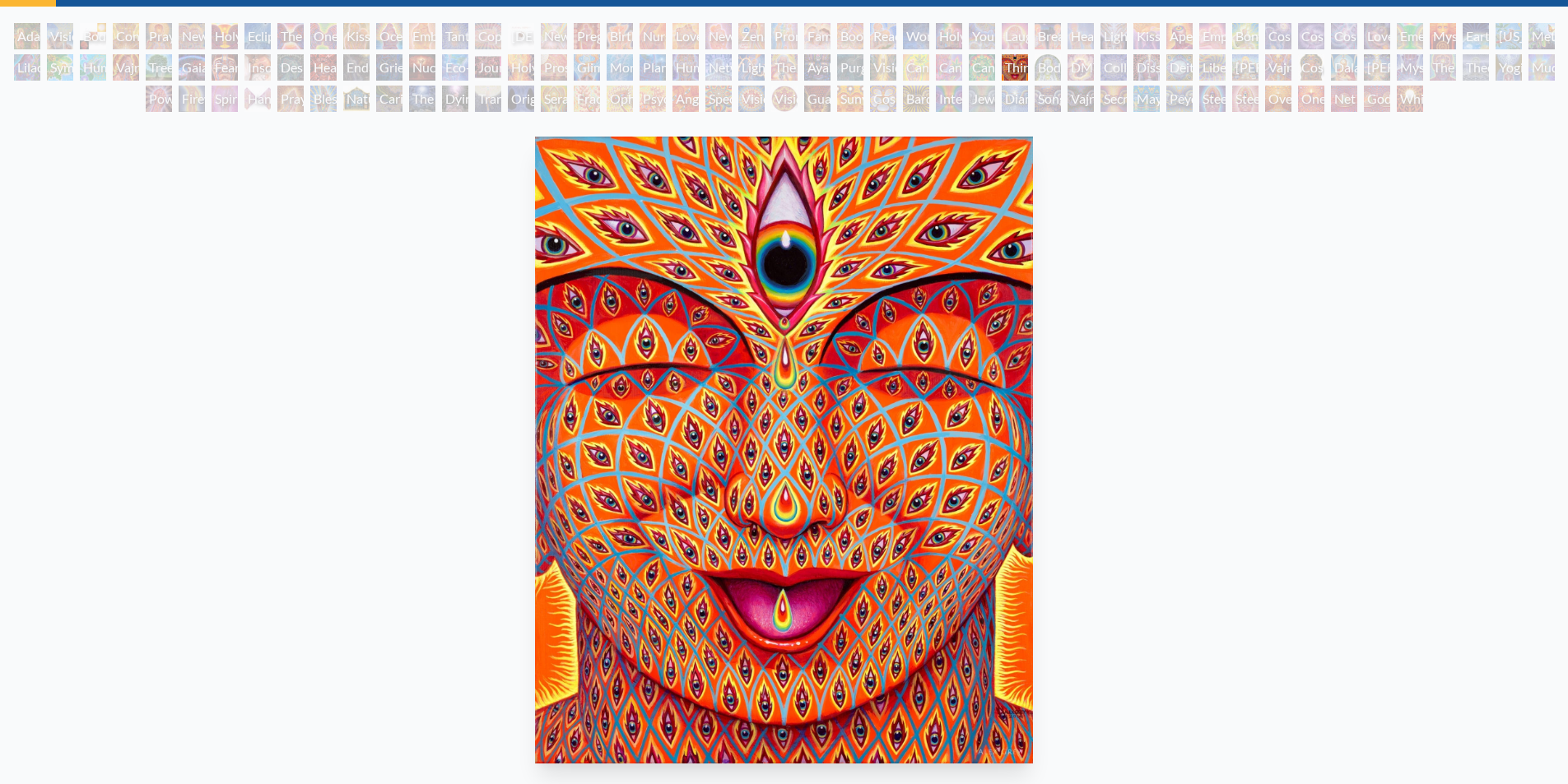
click at [636, 391] on img "78 / 133" at bounding box center [784, 450] width 498 height 627
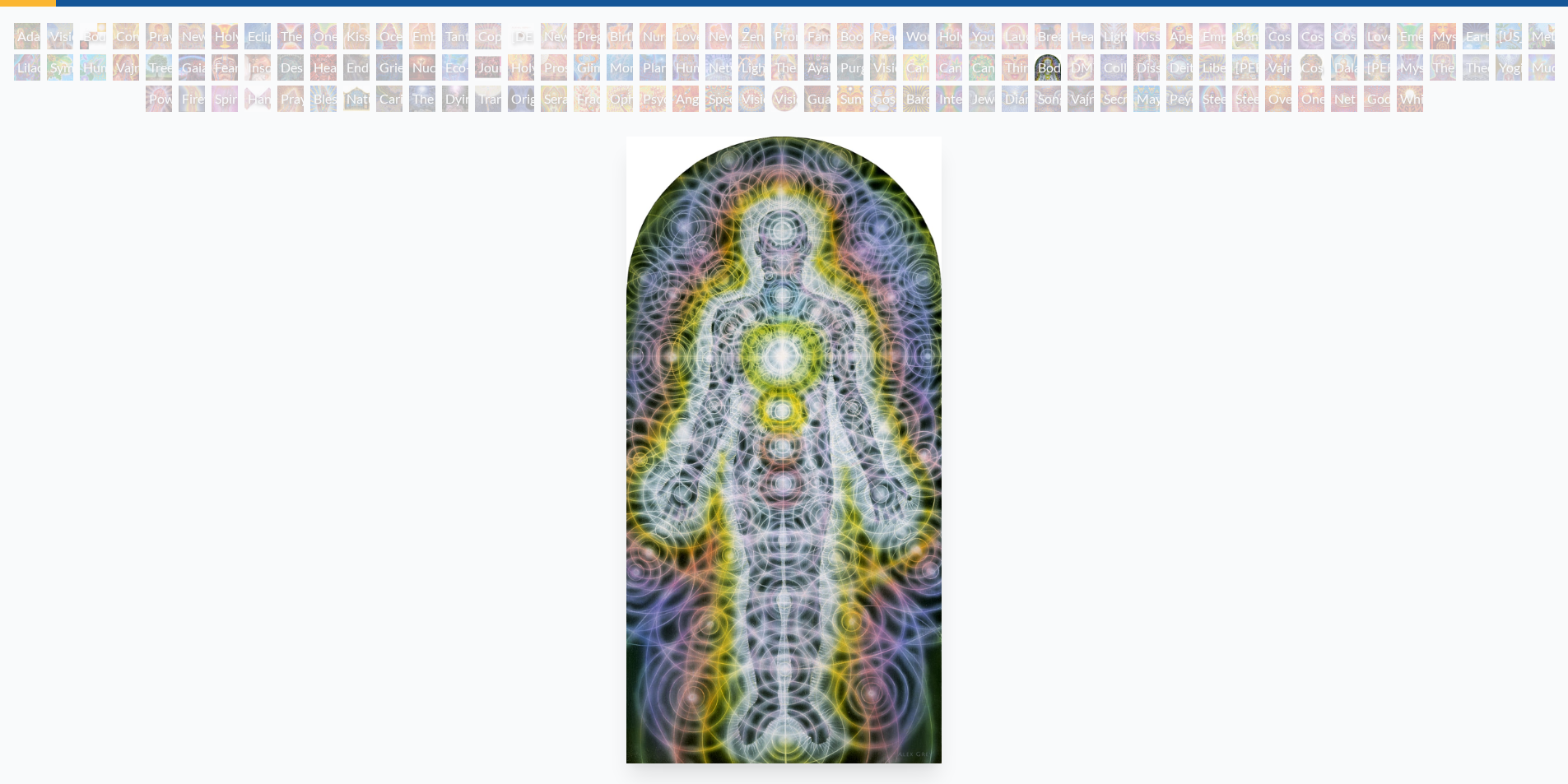
click at [539, 385] on div "Body/Mind as a Vibratory Field of Energy 1987, acrylic on wood, 8 x 16 in." at bounding box center [784, 487] width 489 height 714
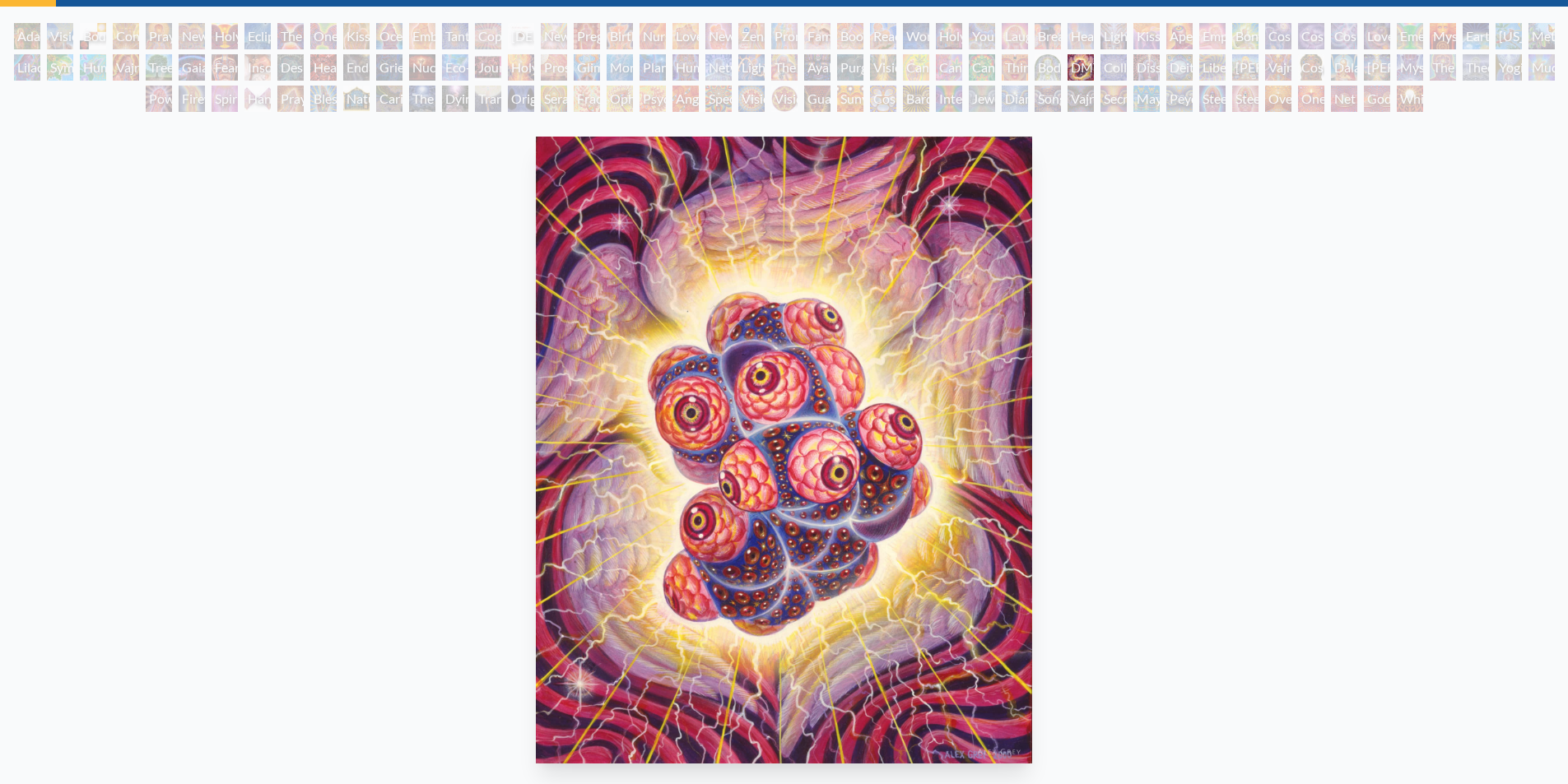
click at [536, 382] on img "80 / 133" at bounding box center [784, 450] width 496 height 627
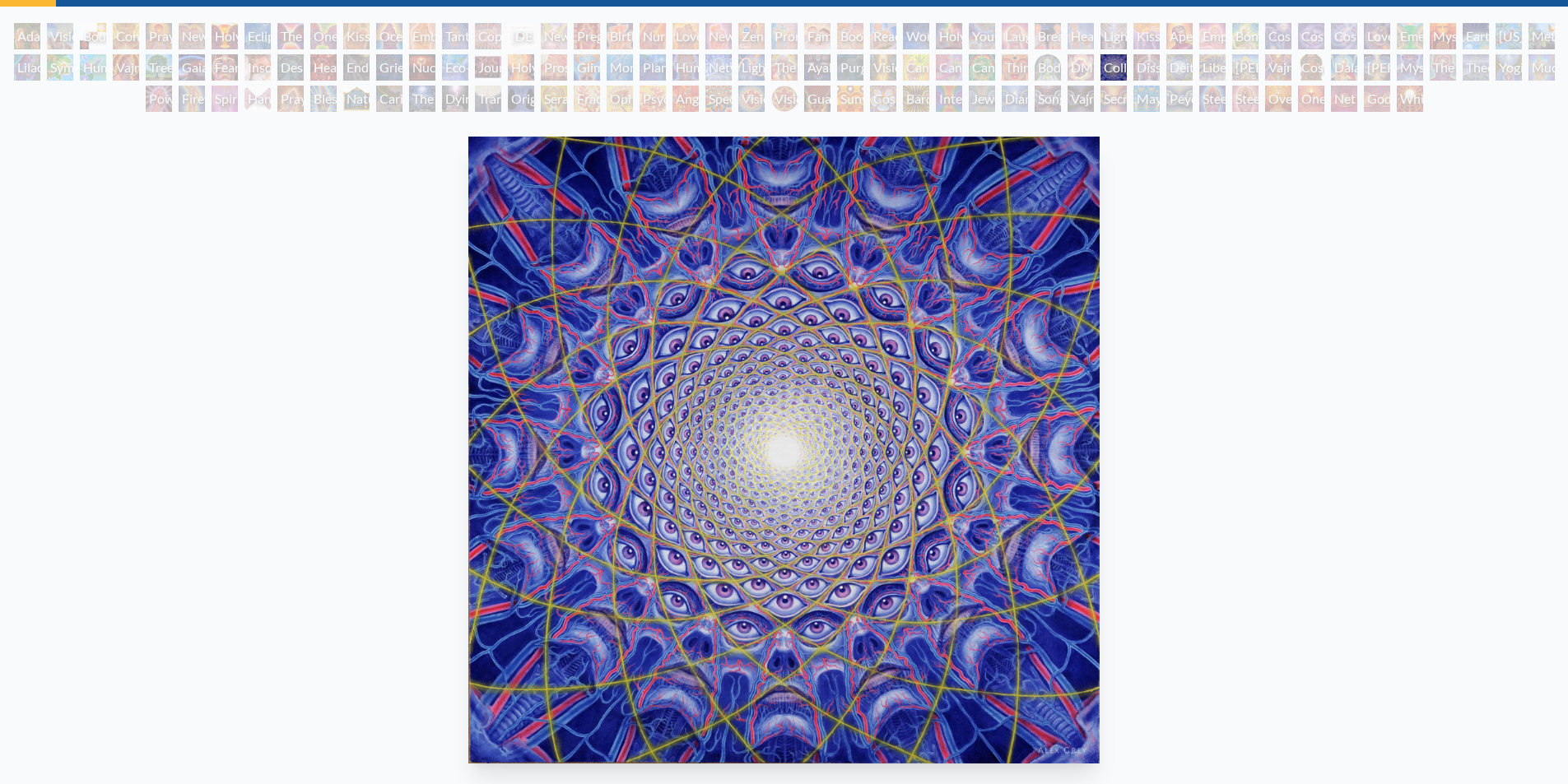
click at [0, 362] on html "Art Writings About" at bounding box center [784, 726] width 1568 height 1618
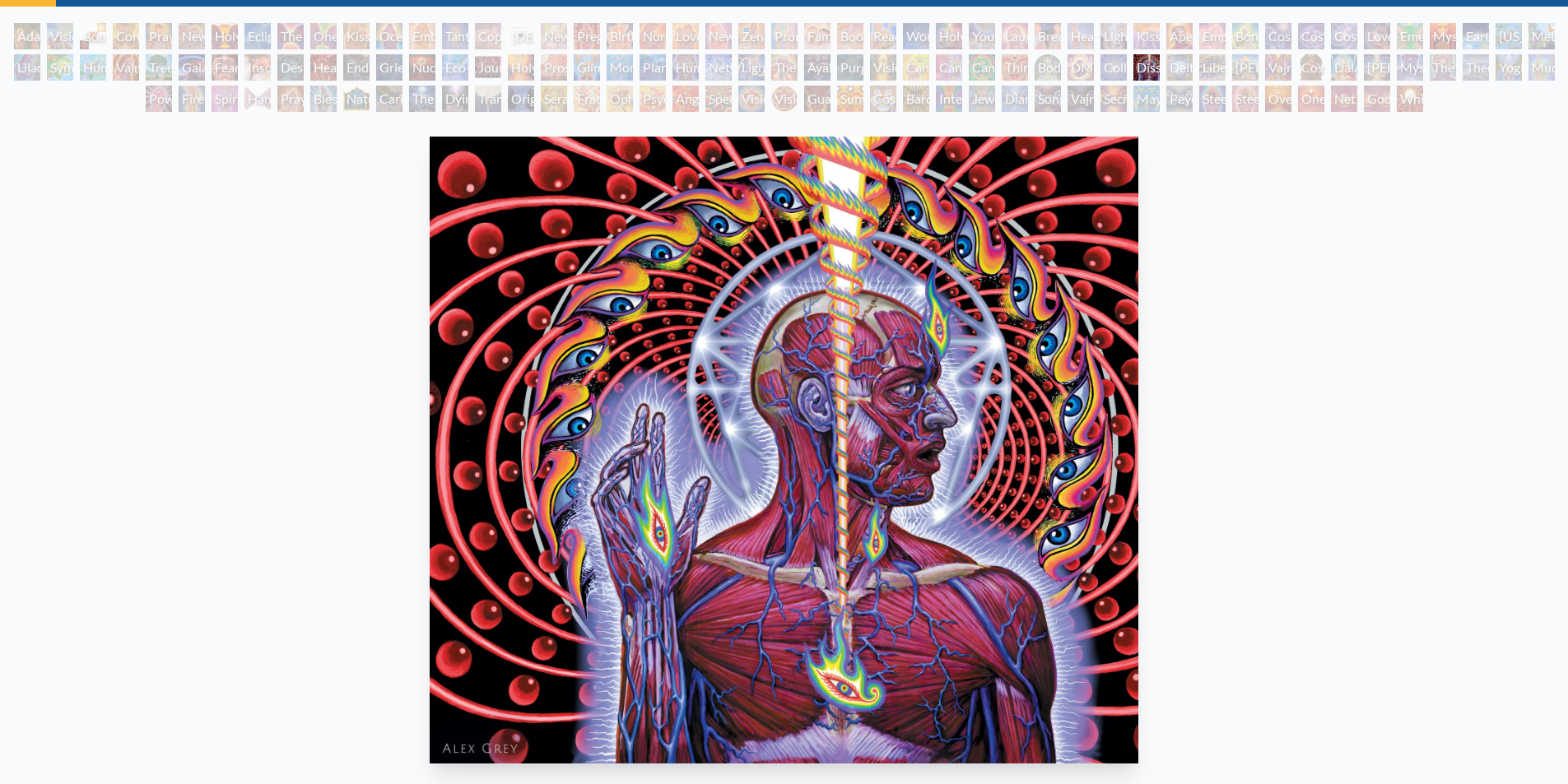
click at [429, 318] on img "82 / 133" at bounding box center [784, 450] width 708 height 627
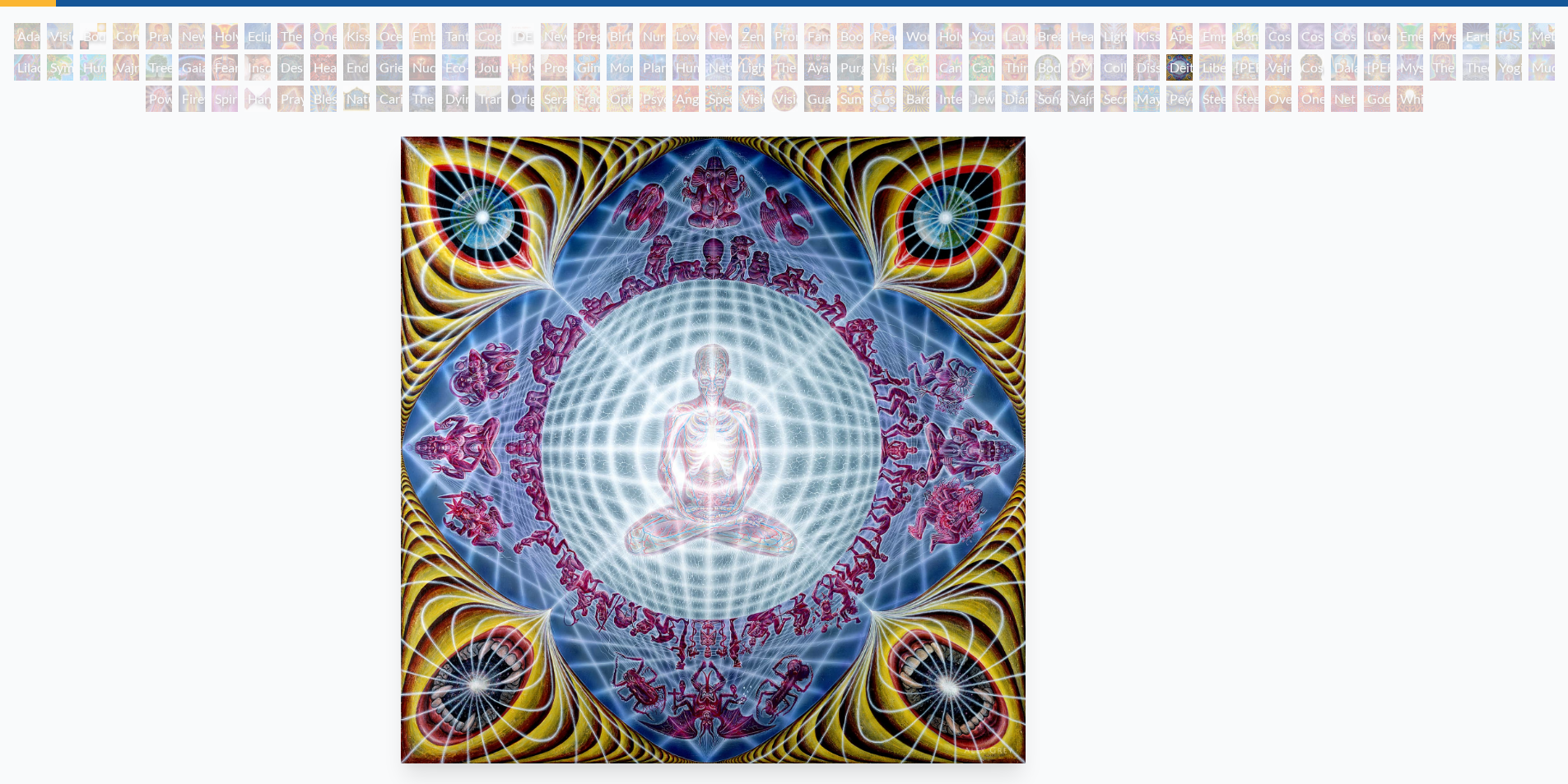
click at [684, 388] on div "Deities & Demons Drinking from the Milky Pool 1987, acrylic on linen, 60 x 60 i…" at bounding box center [713, 547] width 1541 height 833
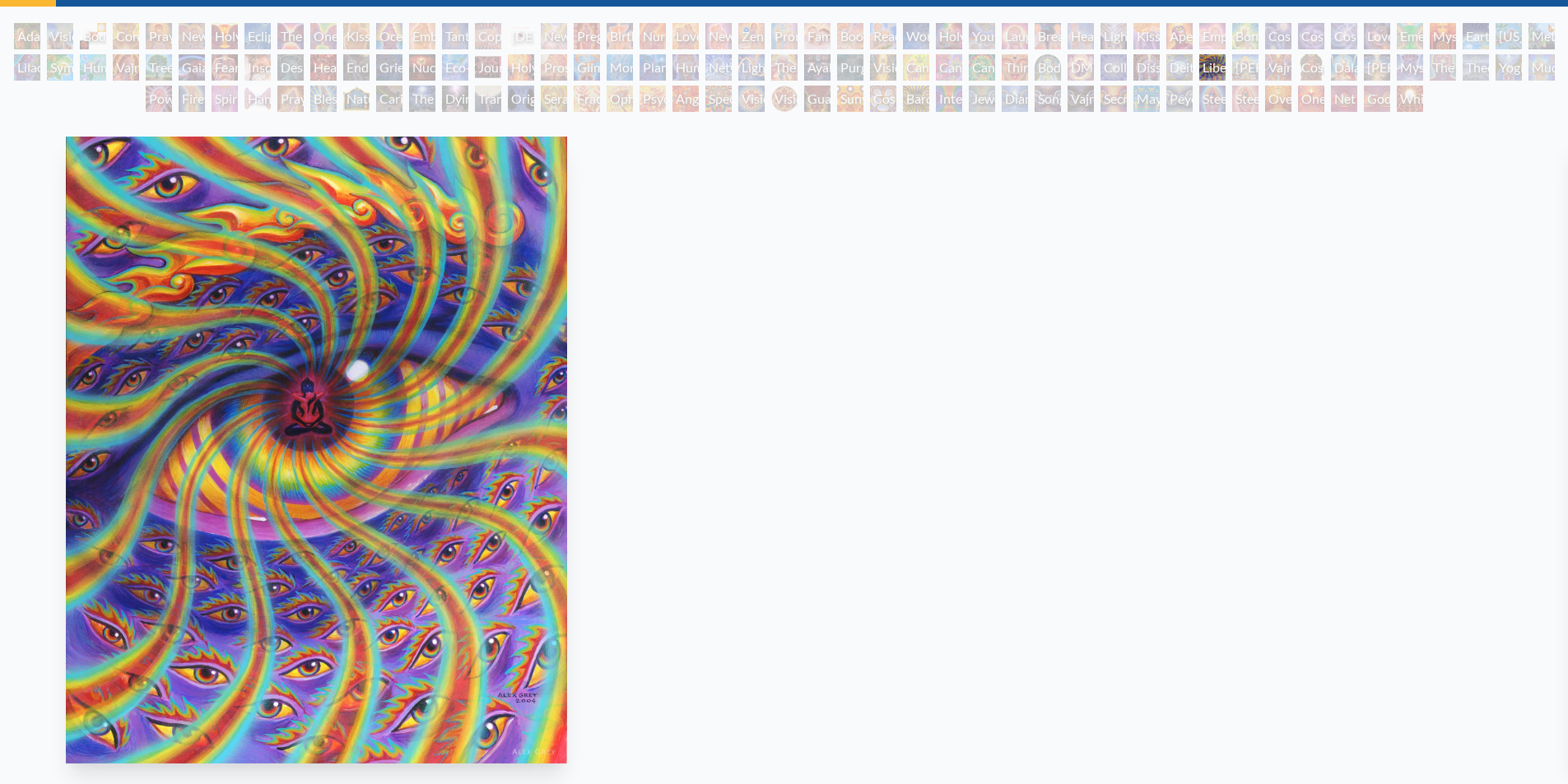
click at [521, 368] on img "84 / 133" at bounding box center [316, 450] width 500 height 627
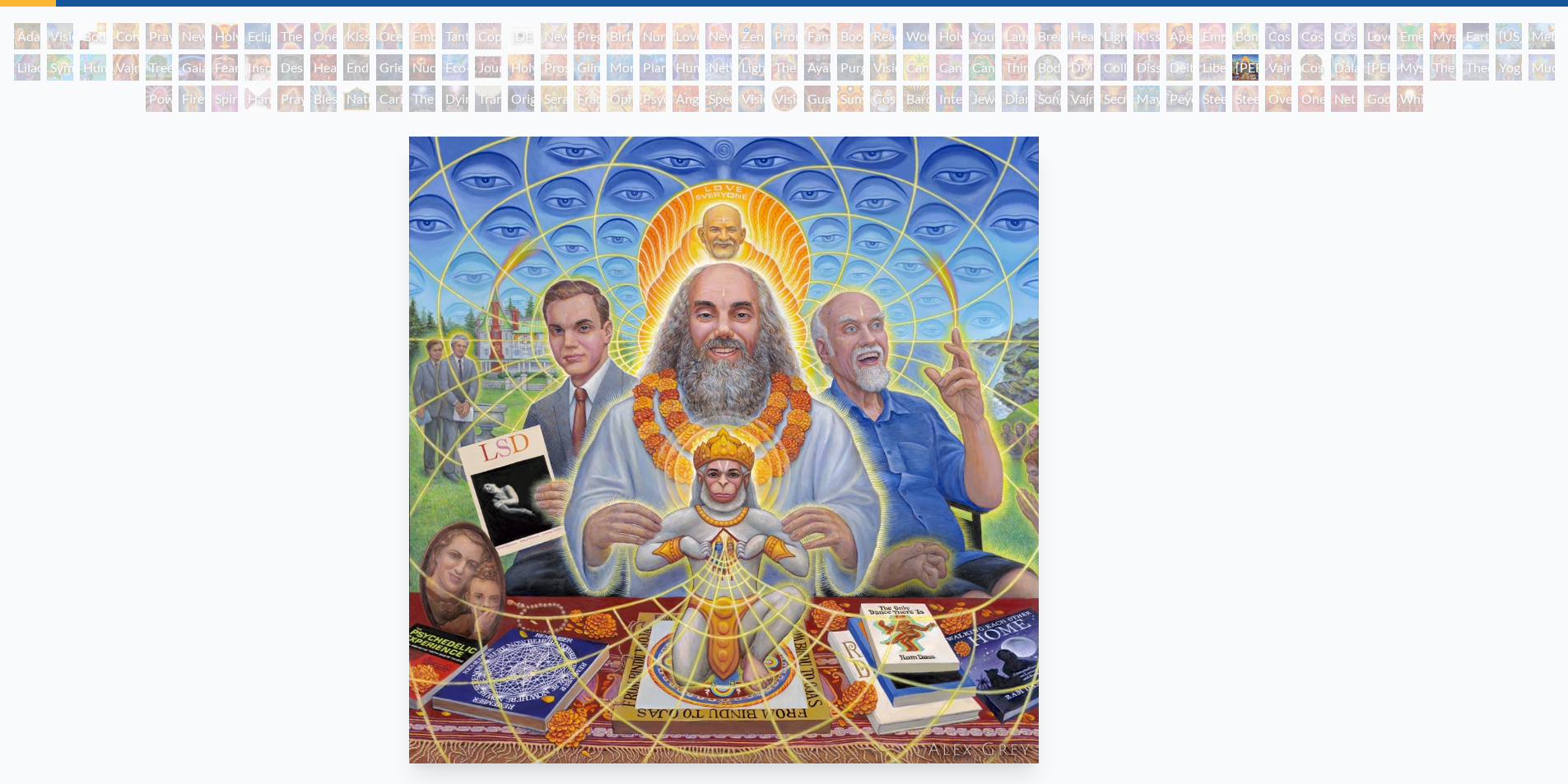
click at [521, 361] on img "85 / 133" at bounding box center [724, 450] width 629 height 627
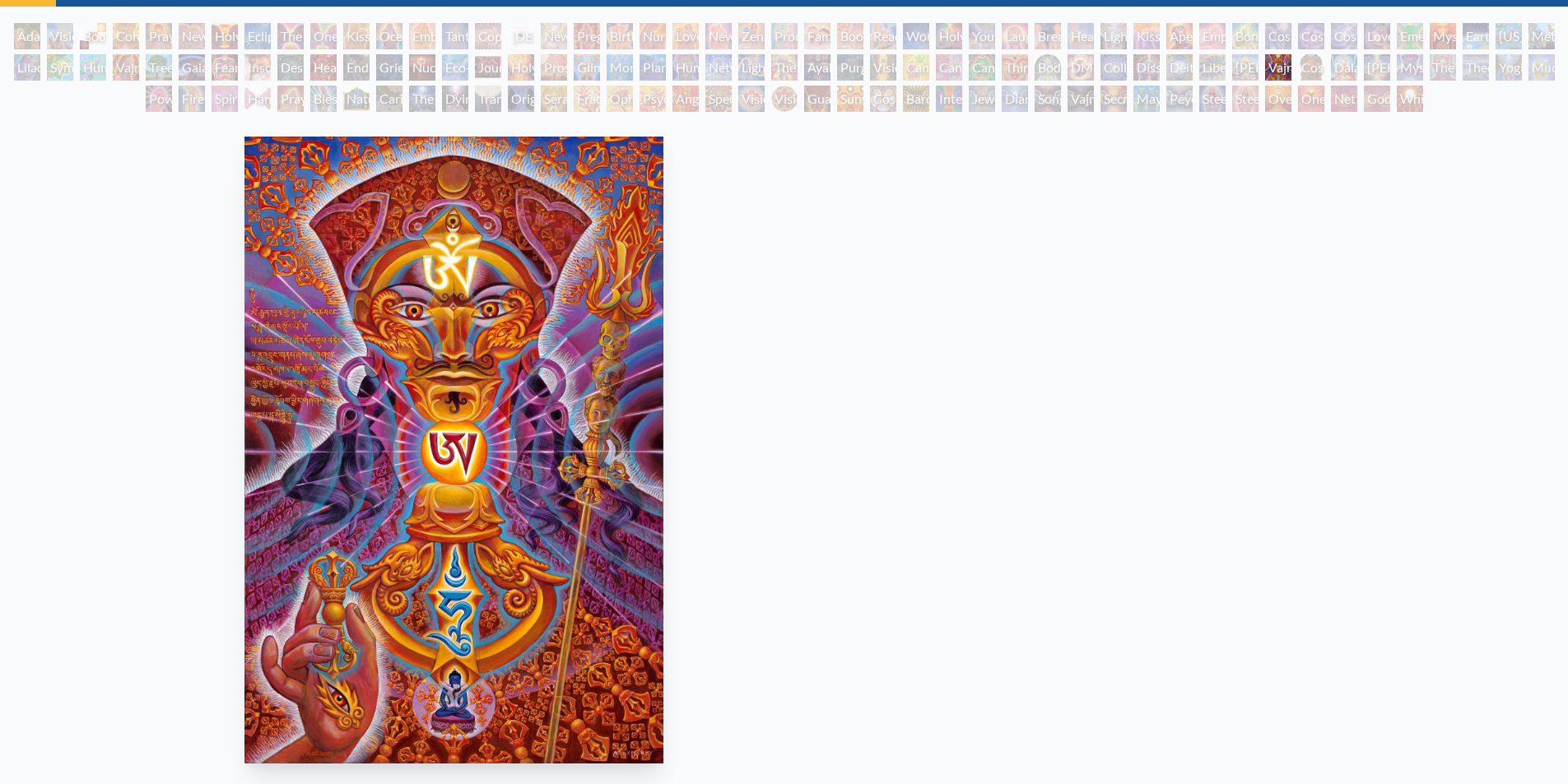
click at [416, 329] on img "86 / 133" at bounding box center [454, 450] width 420 height 627
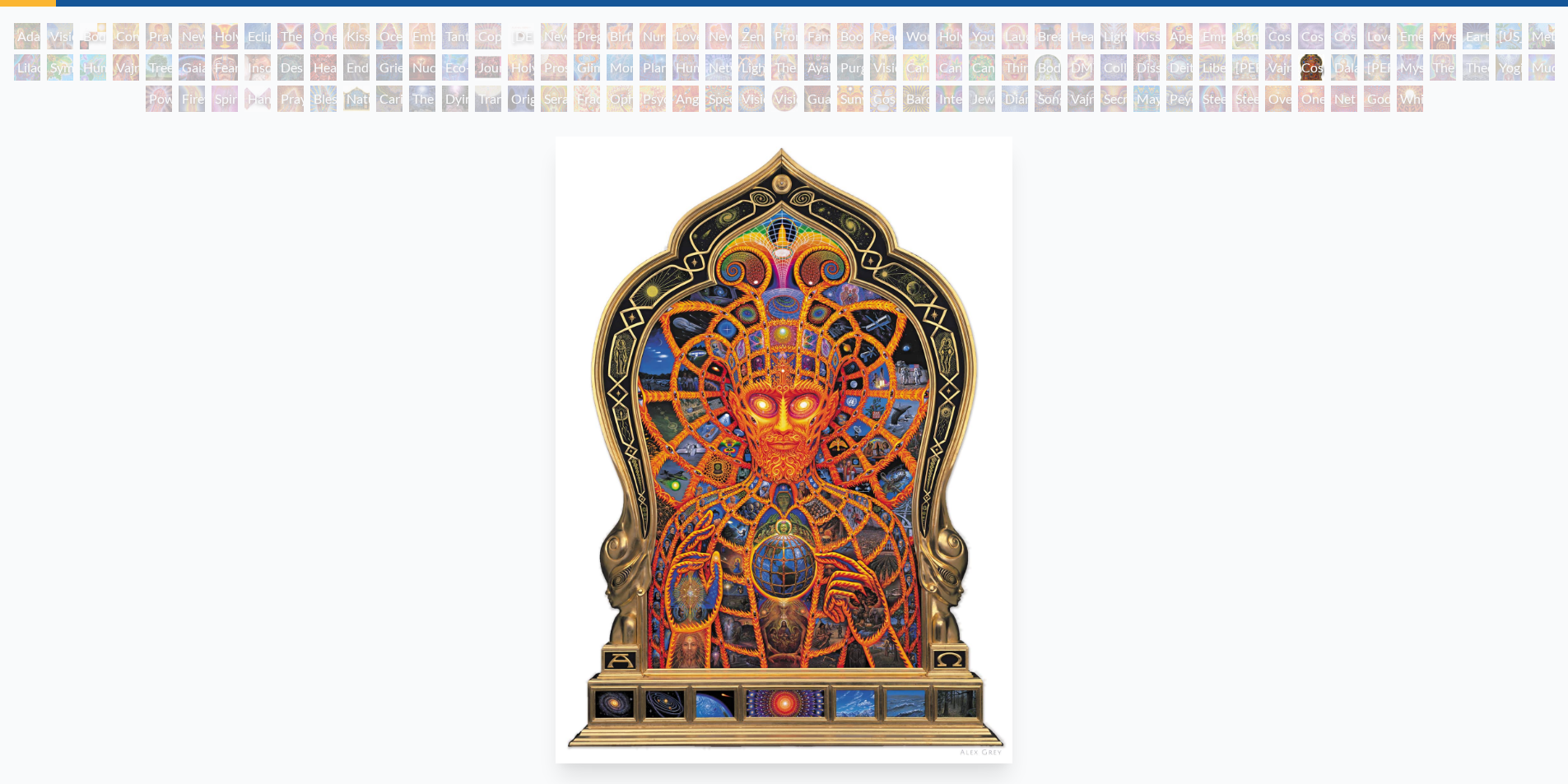
click at [556, 324] on img "87 / 133" at bounding box center [784, 450] width 458 height 627
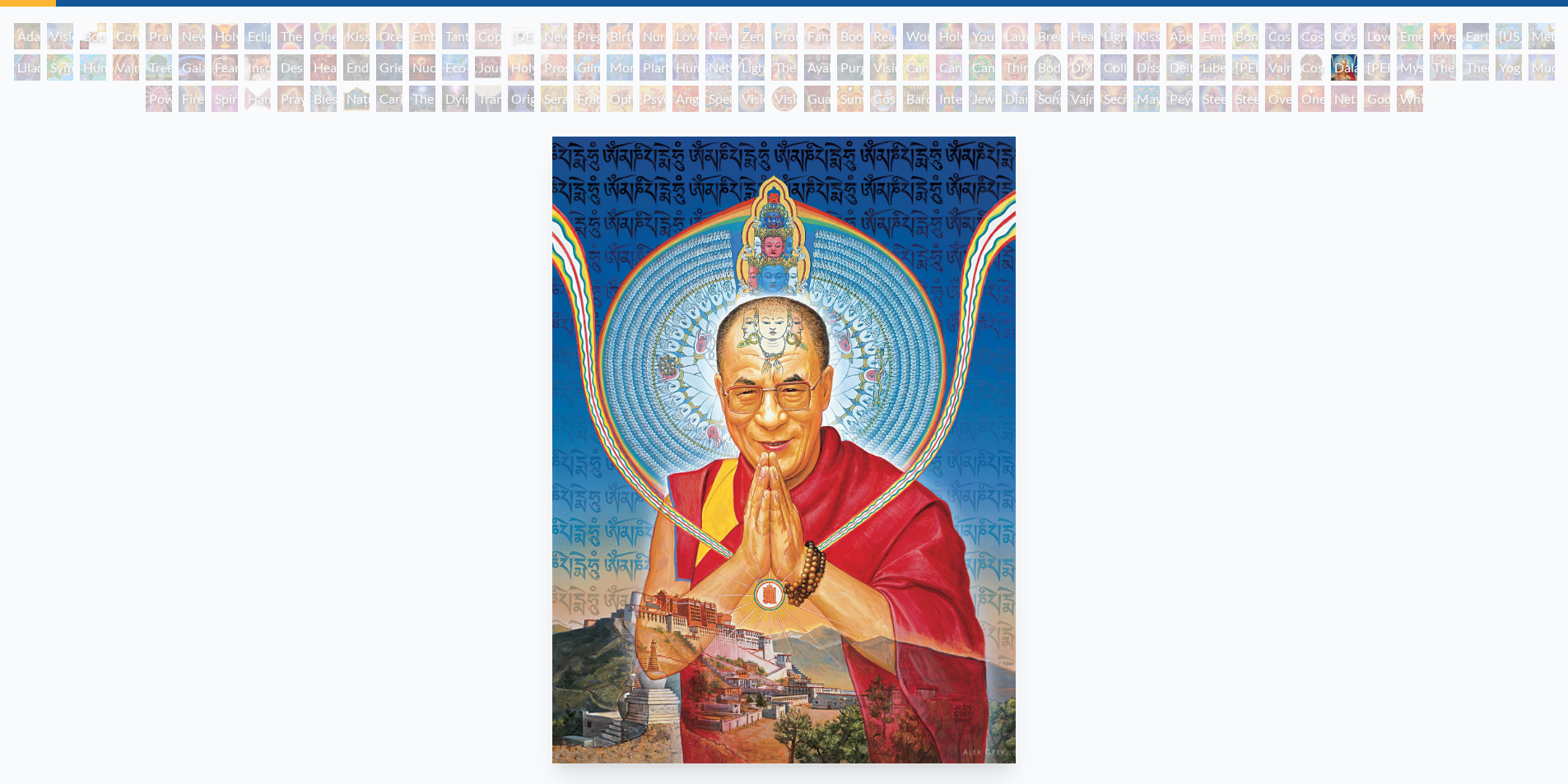
click at [552, 312] on img "88 / 133" at bounding box center [784, 450] width 463 height 627
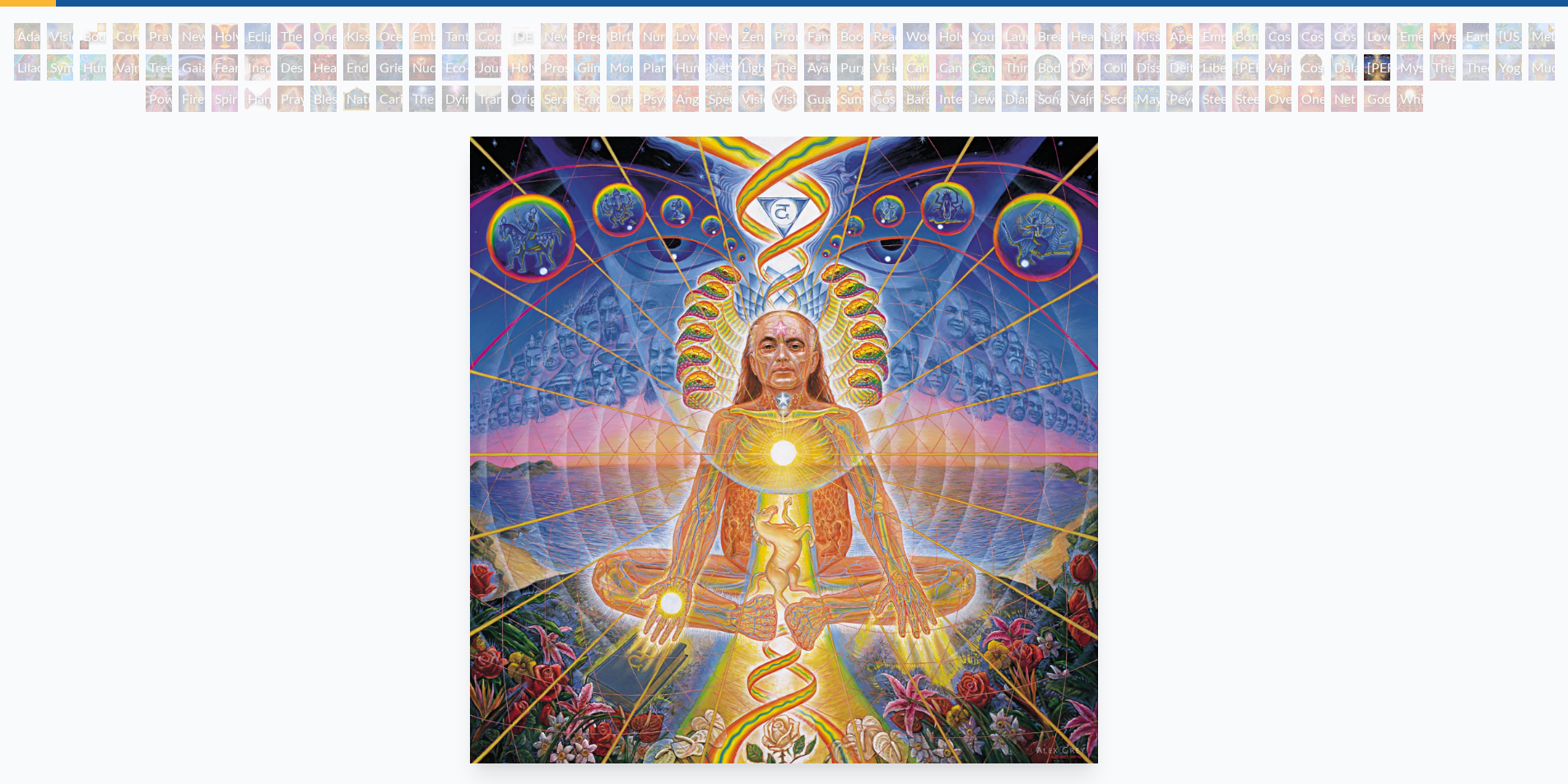
click at [628, 329] on img "89 / 133" at bounding box center [784, 450] width 628 height 627
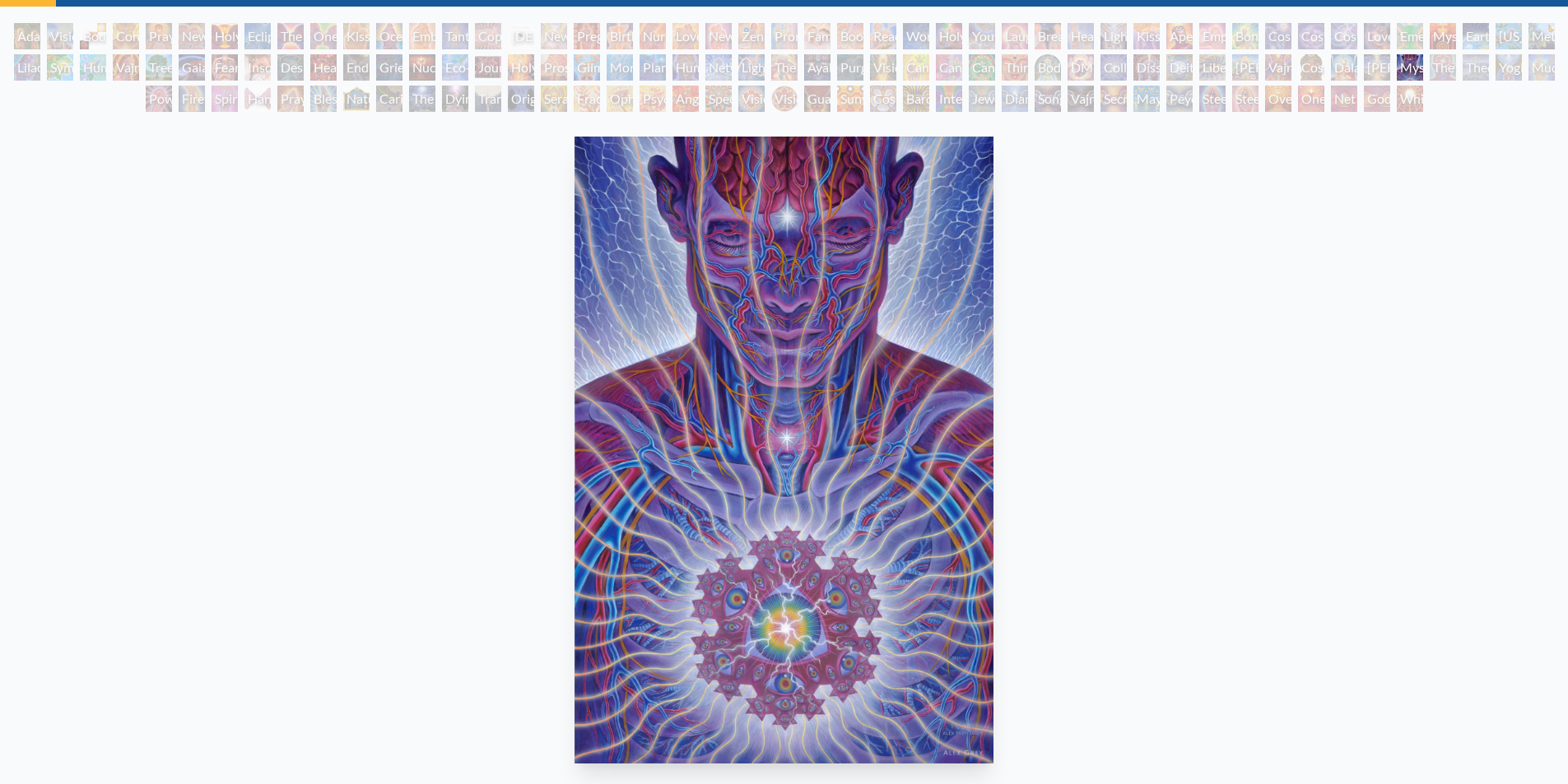
click at [574, 323] on img "90 / 133" at bounding box center [784, 450] width 419 height 627
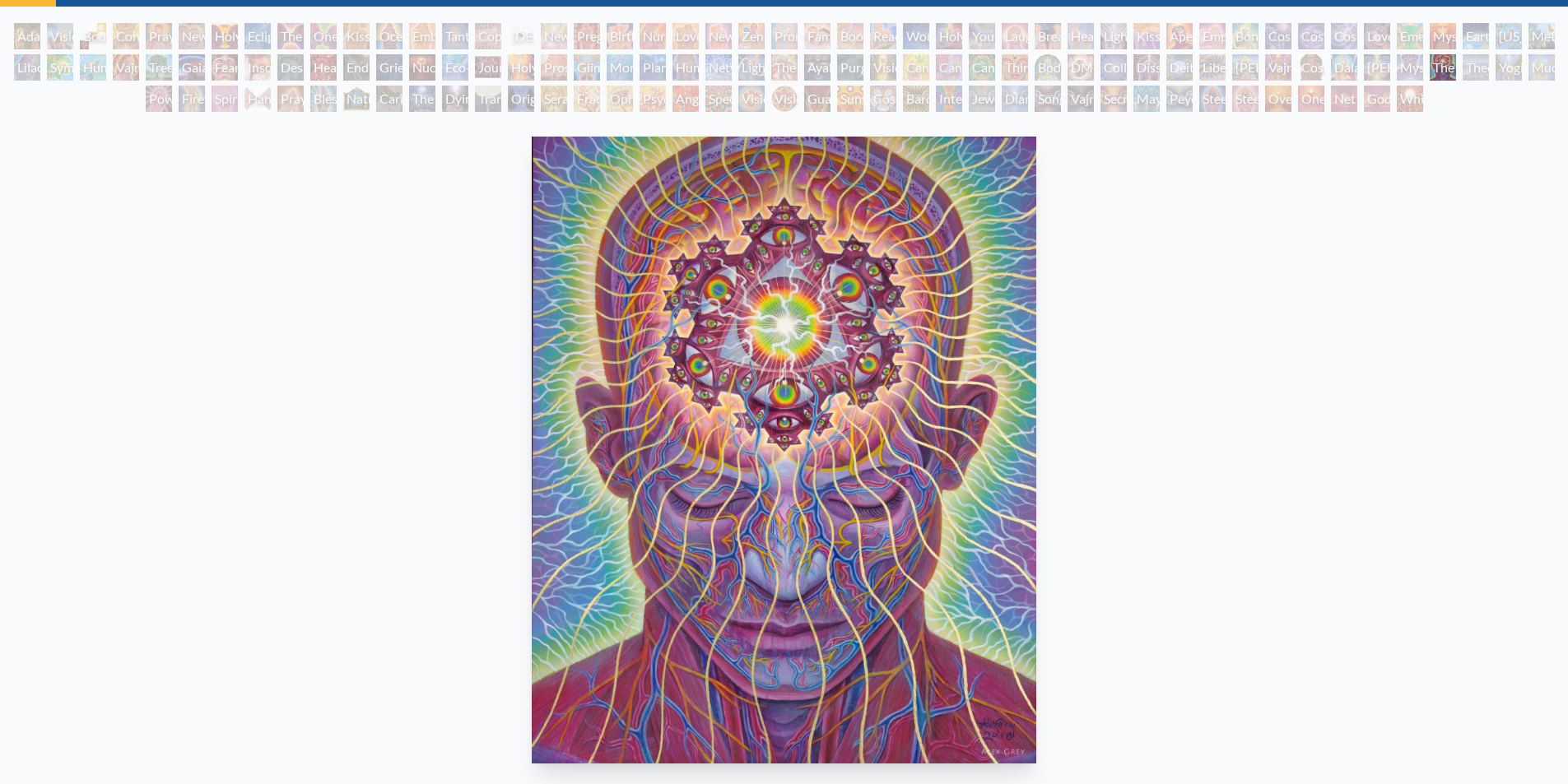
click at [532, 293] on img "91 / 133" at bounding box center [784, 450] width 505 height 627
